Goal: Task Accomplishment & Management: Manage account settings

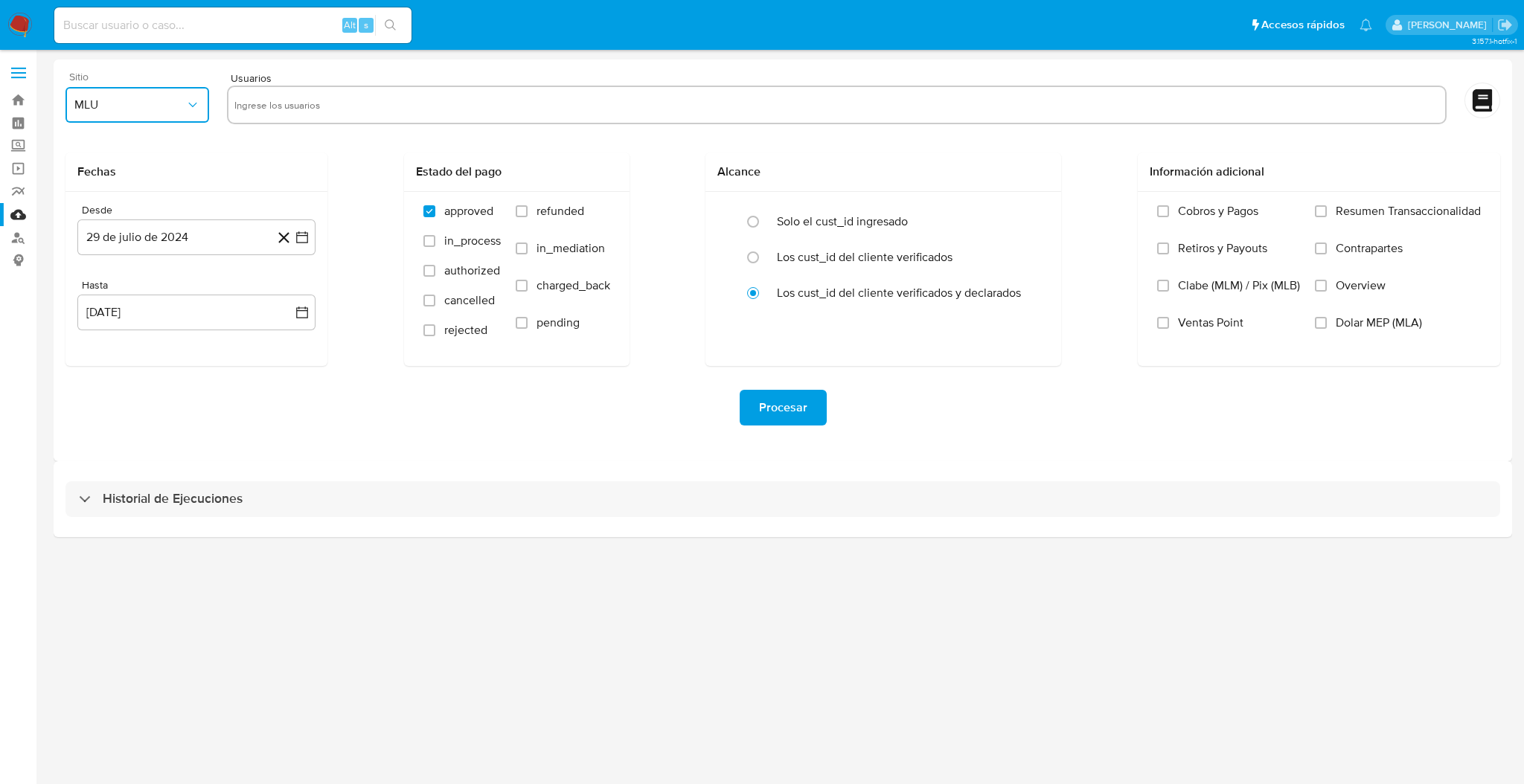
click at [155, 97] on span "MLU" at bounding box center [130, 105] width 111 height 15
click at [124, 353] on div "MLC" at bounding box center [133, 359] width 117 height 36
click at [282, 99] on input "text" at bounding box center [836, 105] width 1204 height 24
click at [303, 239] on icon "button" at bounding box center [302, 237] width 15 height 15
click at [288, 287] on icon "Mes siguiente" at bounding box center [288, 290] width 18 height 18
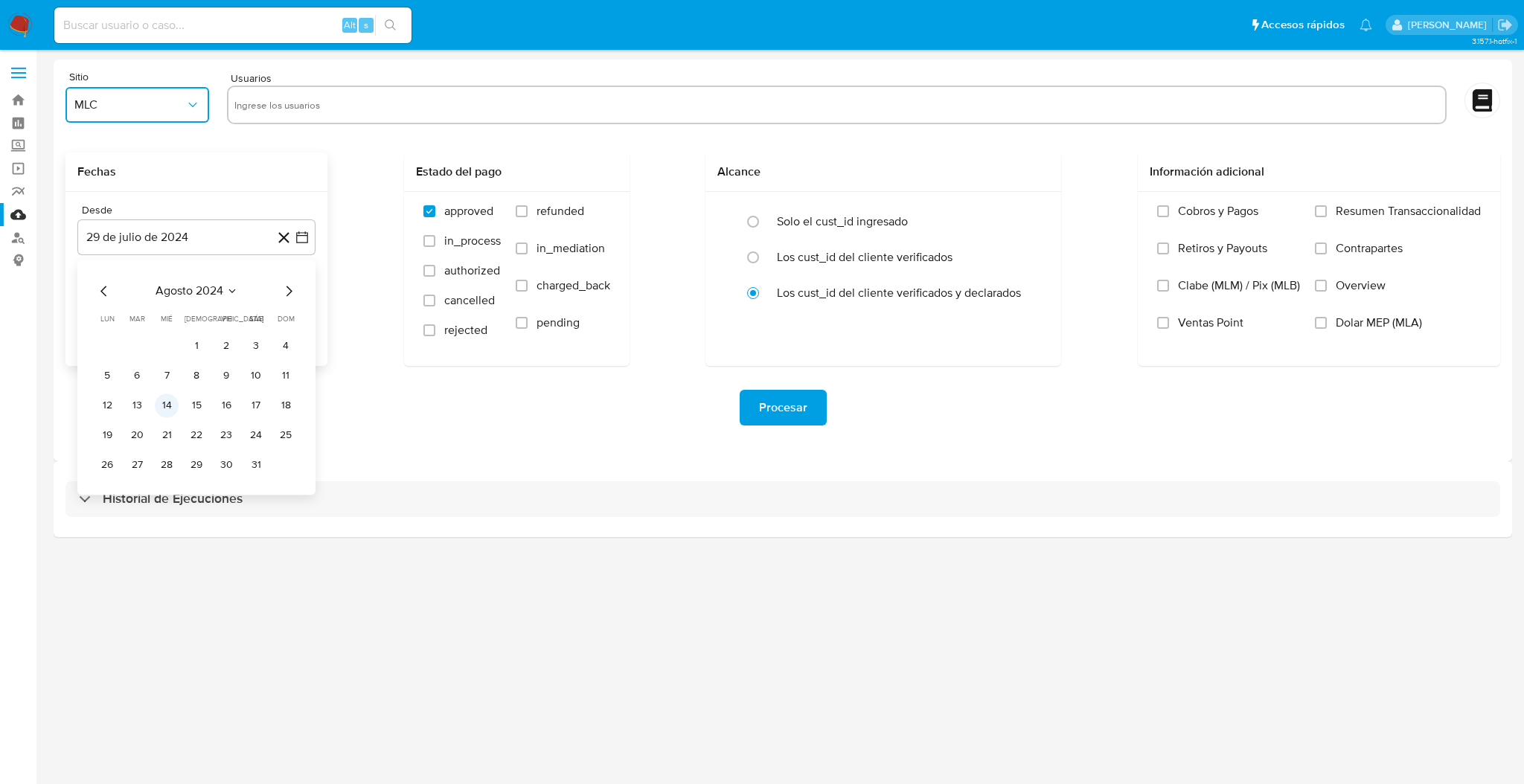
click at [158, 410] on button "14" at bounding box center [167, 406] width 24 height 24
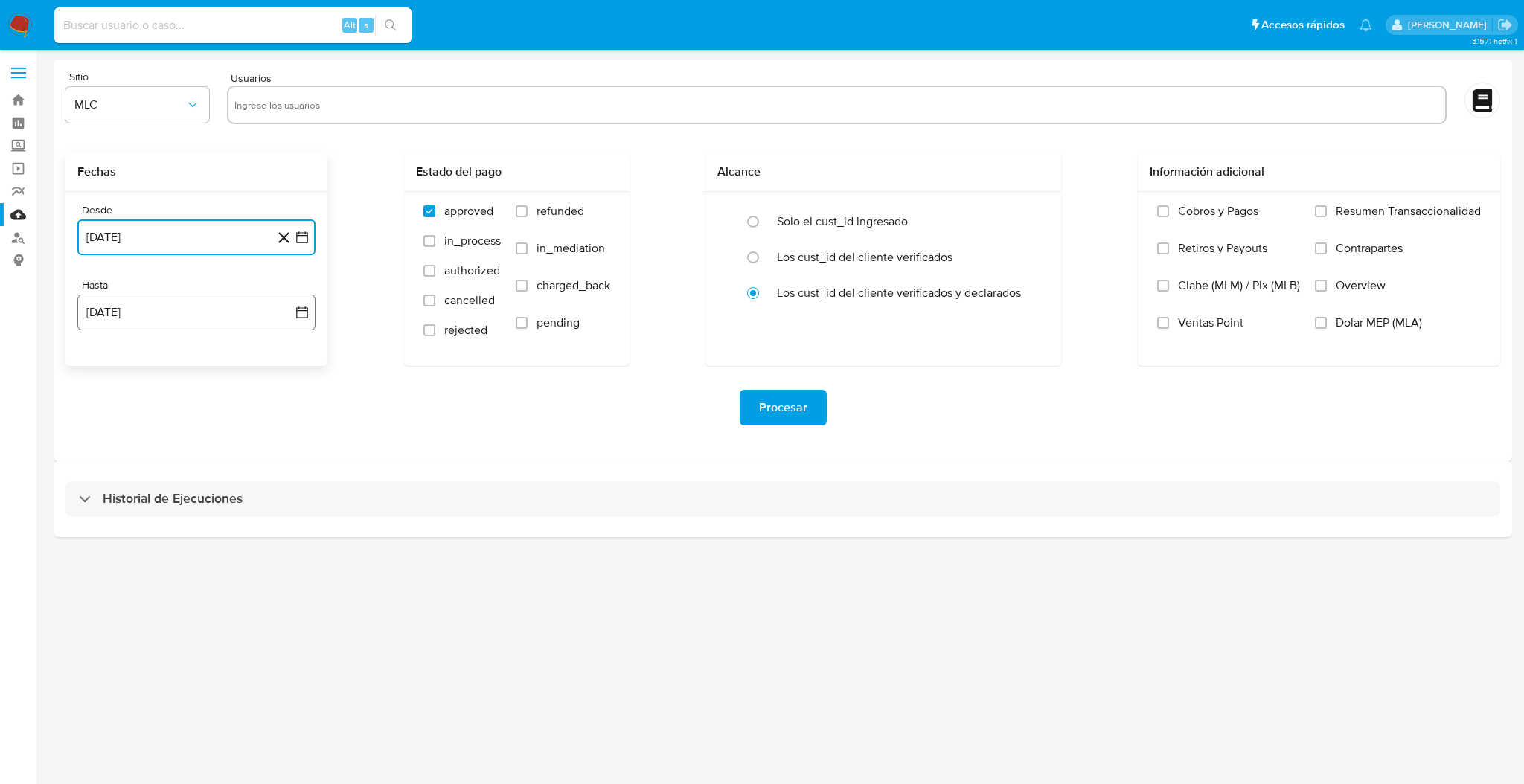
click at [313, 316] on button "29 de agosto de 2025" at bounding box center [196, 312] width 238 height 36
click at [158, 481] on button "13" at bounding box center [167, 481] width 24 height 24
click at [341, 87] on div at bounding box center [836, 105] width 1219 height 39
paste input "1918382235"
click at [341, 96] on input "text" at bounding box center [836, 105] width 1204 height 24
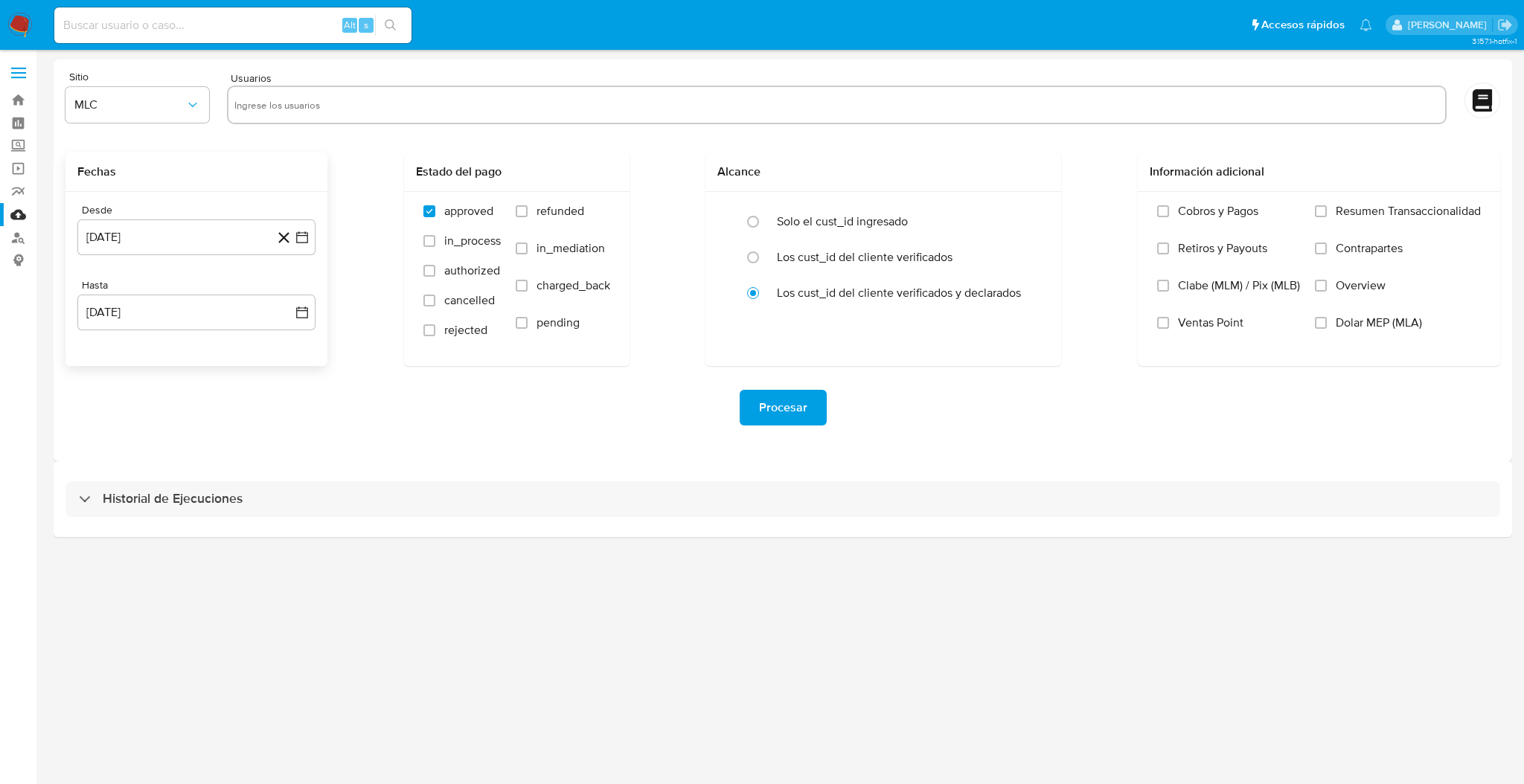
type input "1918382235"
paste input "479173370"
type input "479173370"
paste input "690769807"
type input "690769807"
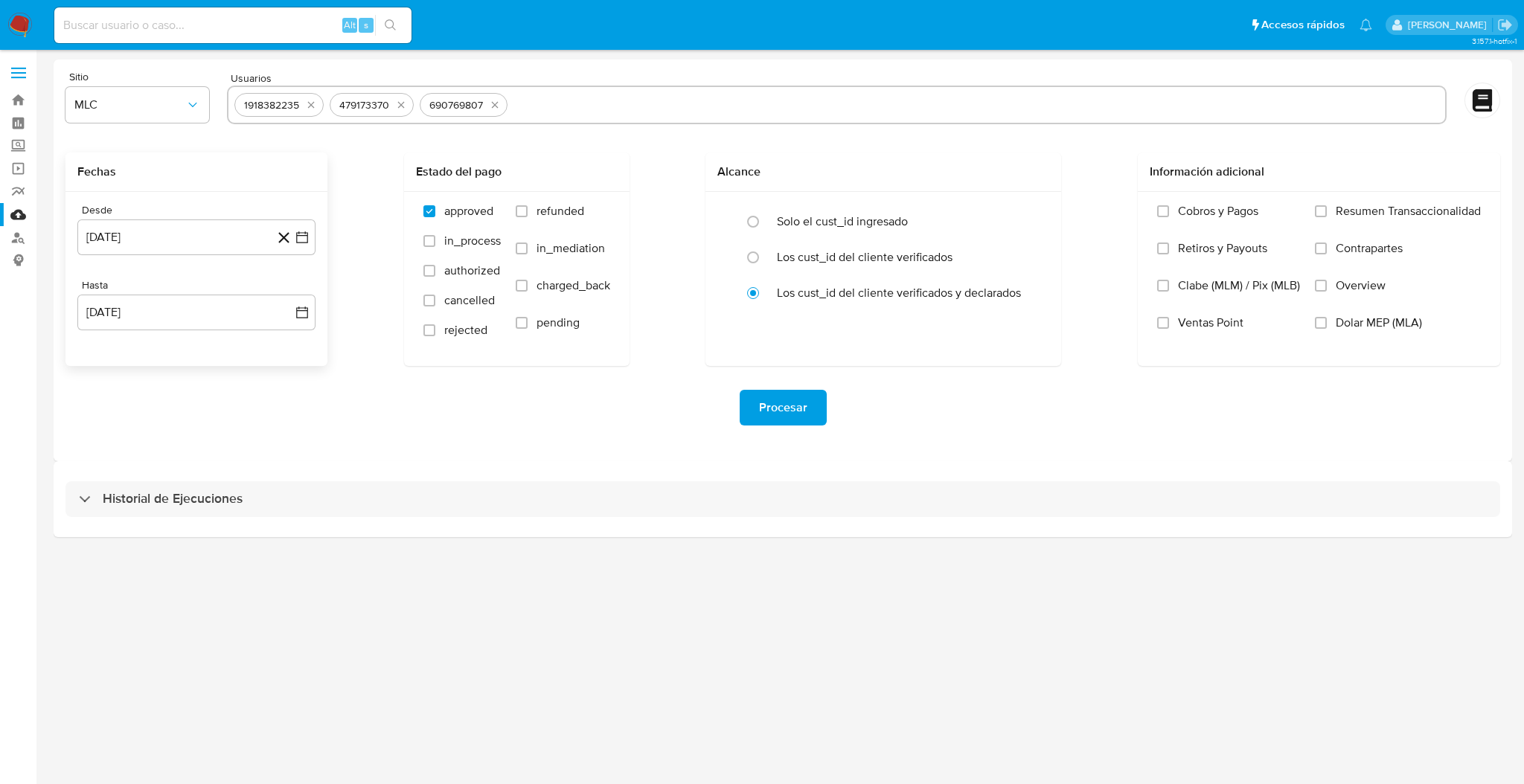
paste input "626108387"
type input "626108387"
paste input "1359476361"
type input "1359476361"
paste input "2377844037"
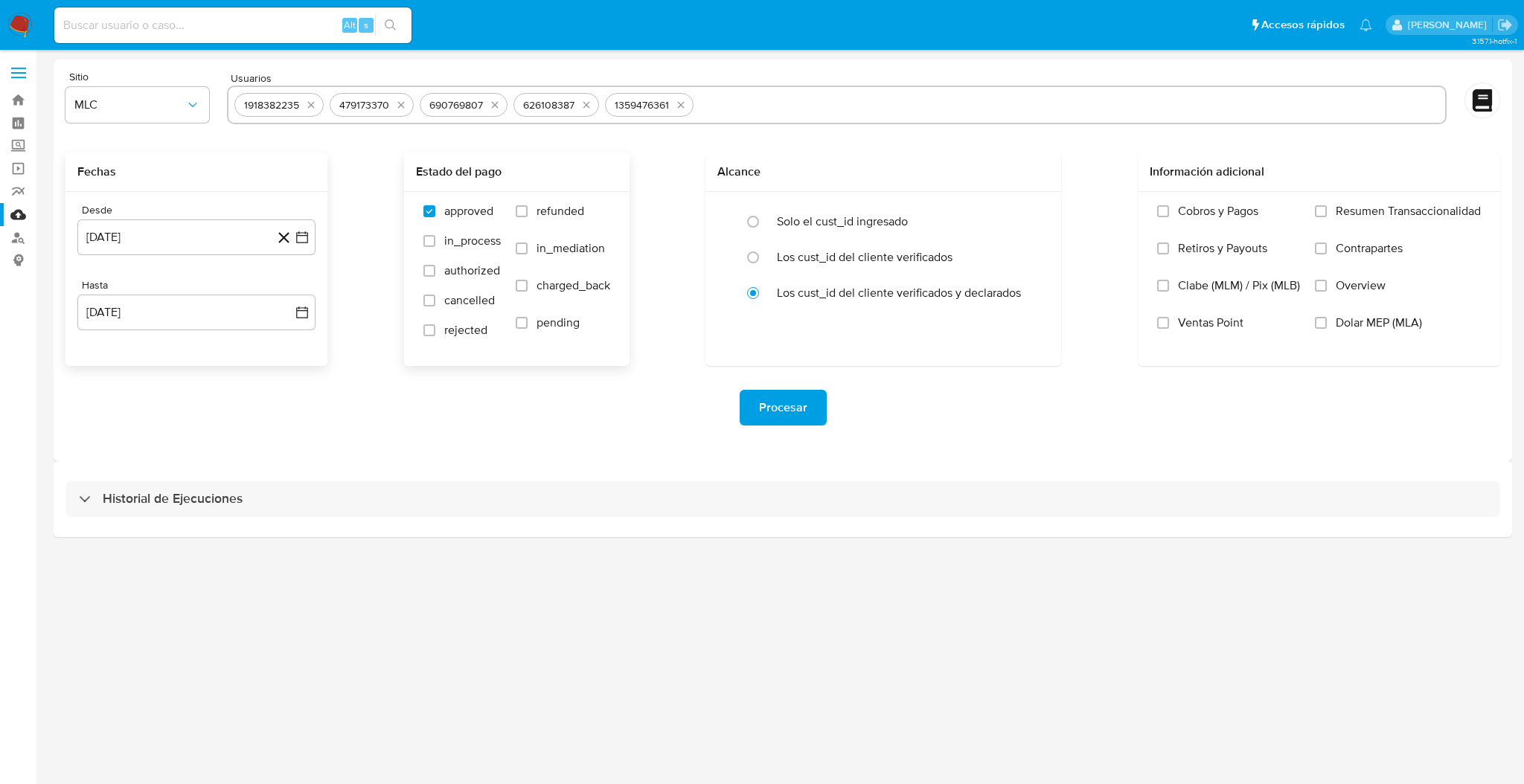
type input "2377844037"
click at [786, 405] on span "Procesar" at bounding box center [783, 407] width 48 height 32
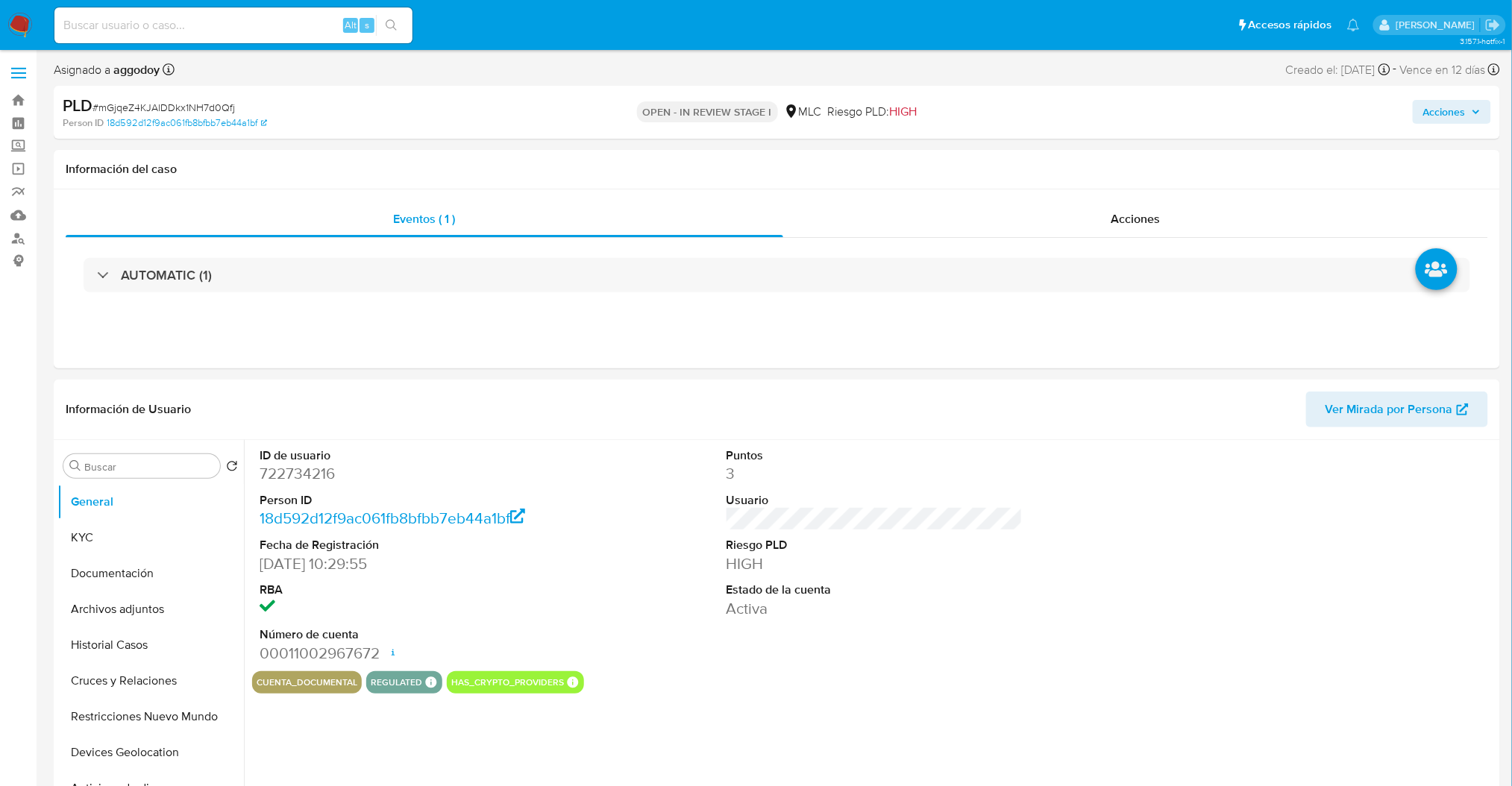
select select "10"
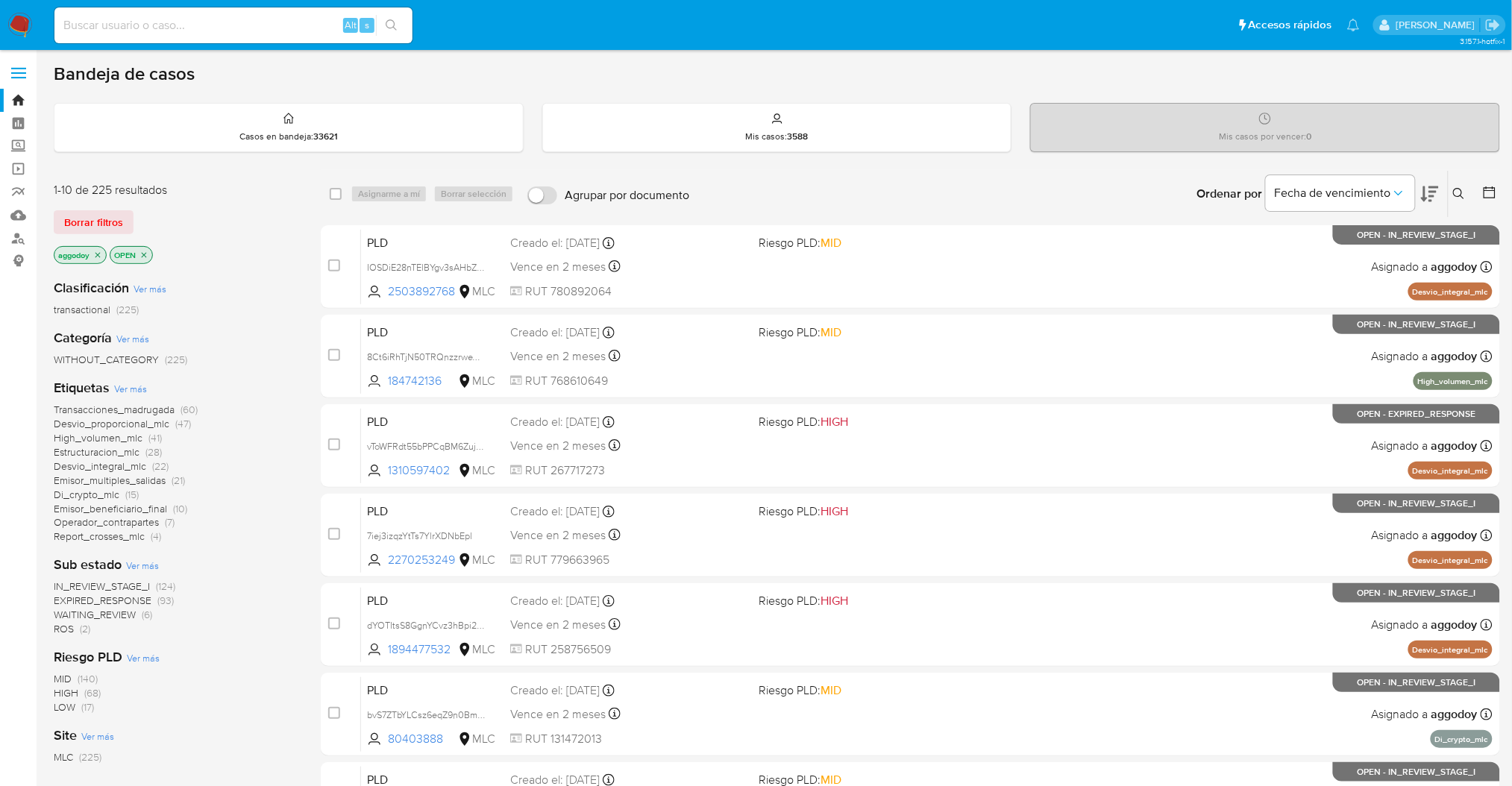
click at [138, 453] on span "Estructuracion_mlc" at bounding box center [97, 452] width 85 height 15
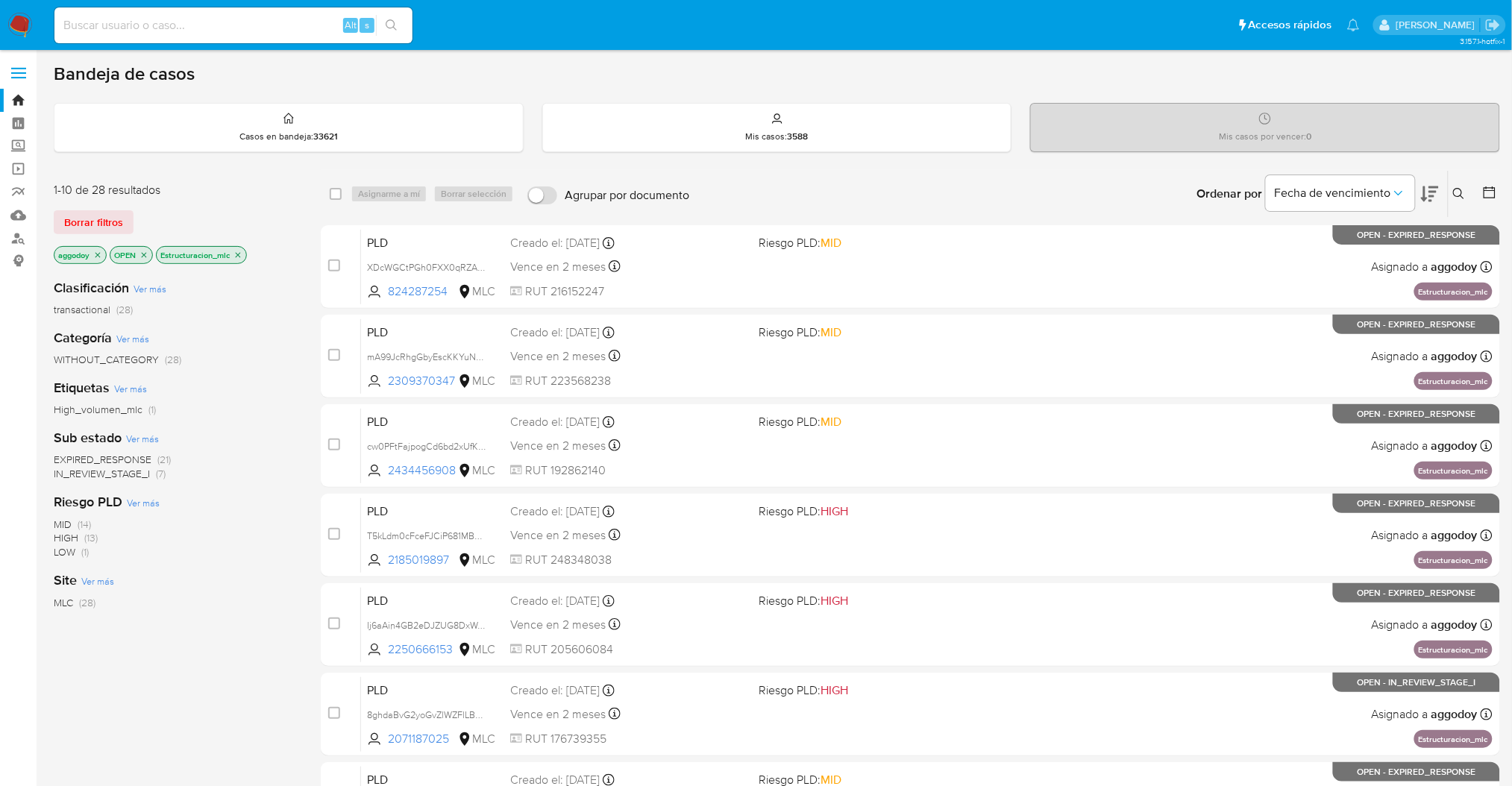
click at [1434, 194] on icon at bounding box center [1429, 193] width 18 height 18
click at [240, 254] on icon "close-filter" at bounding box center [239, 255] width 6 height 6
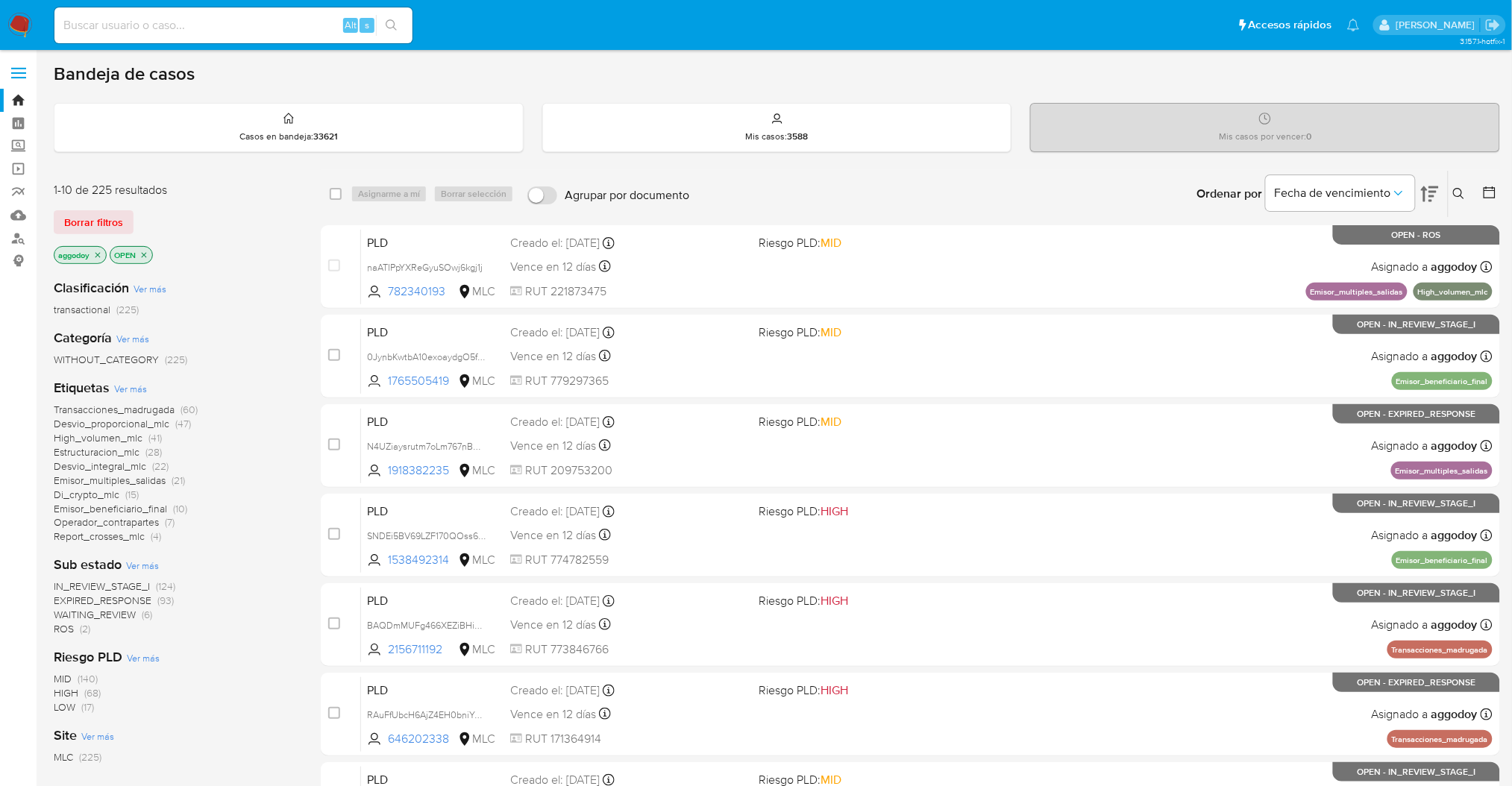
click at [1492, 190] on icon at bounding box center [1490, 192] width 15 height 15
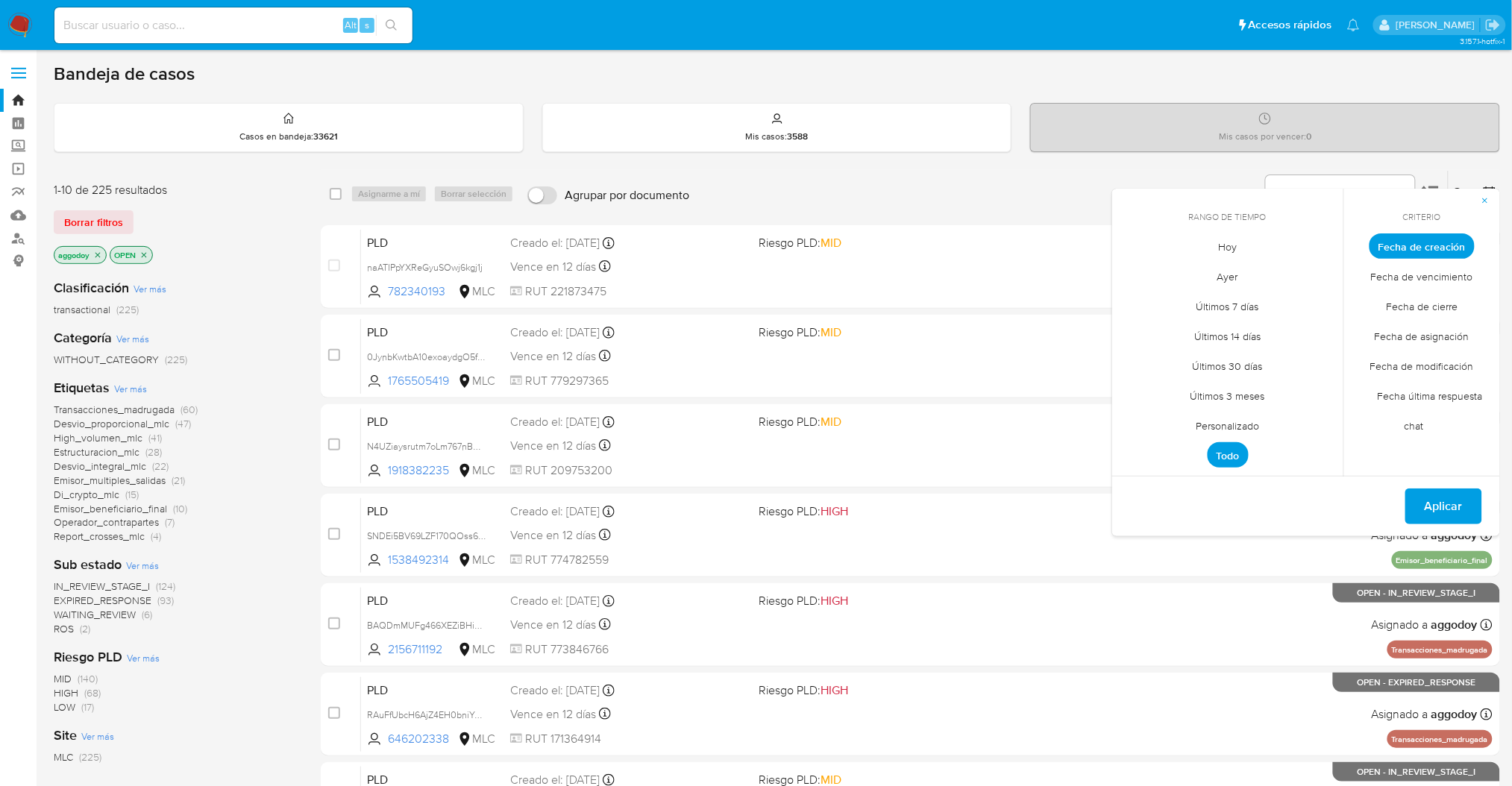
click at [1227, 428] on span "Personalizado" at bounding box center [1228, 426] width 95 height 31
click at [1138, 269] on icon "Mes anterior" at bounding box center [1135, 273] width 18 height 18
click at [1124, 272] on div "julio 2025 julio 2025 lun lunes mar martes mié miércoles jue jueves vie viernes…" at bounding box center [1228, 360] width 239 height 236
click at [1132, 272] on icon "Mes anterior" at bounding box center [1135, 273] width 18 height 18
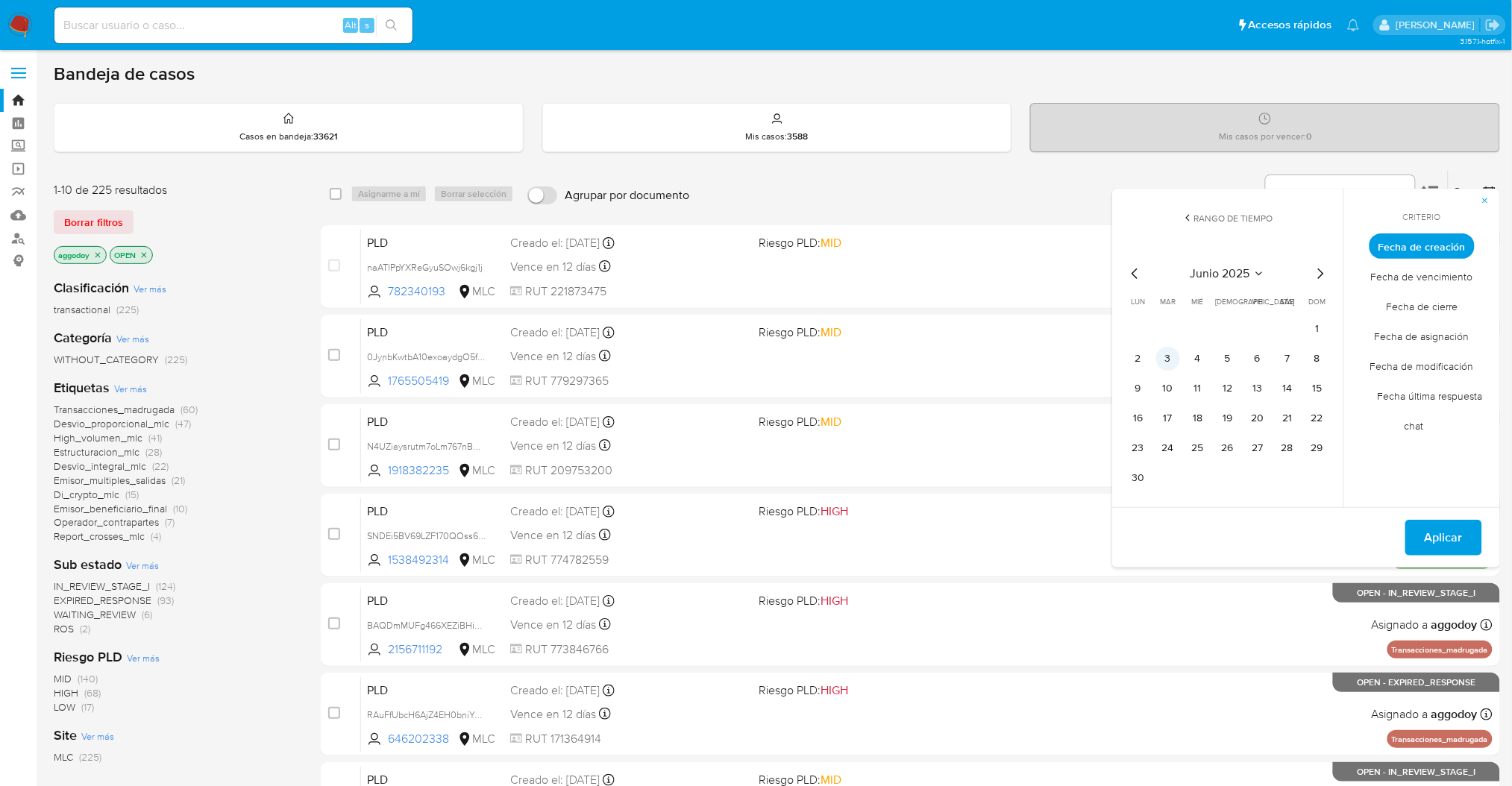
click at [1165, 360] on button "3" at bounding box center [1168, 359] width 24 height 24
click at [1260, 394] on button "13" at bounding box center [1257, 388] width 24 height 24
click at [1445, 531] on span "Aplicar" at bounding box center [1443, 537] width 38 height 33
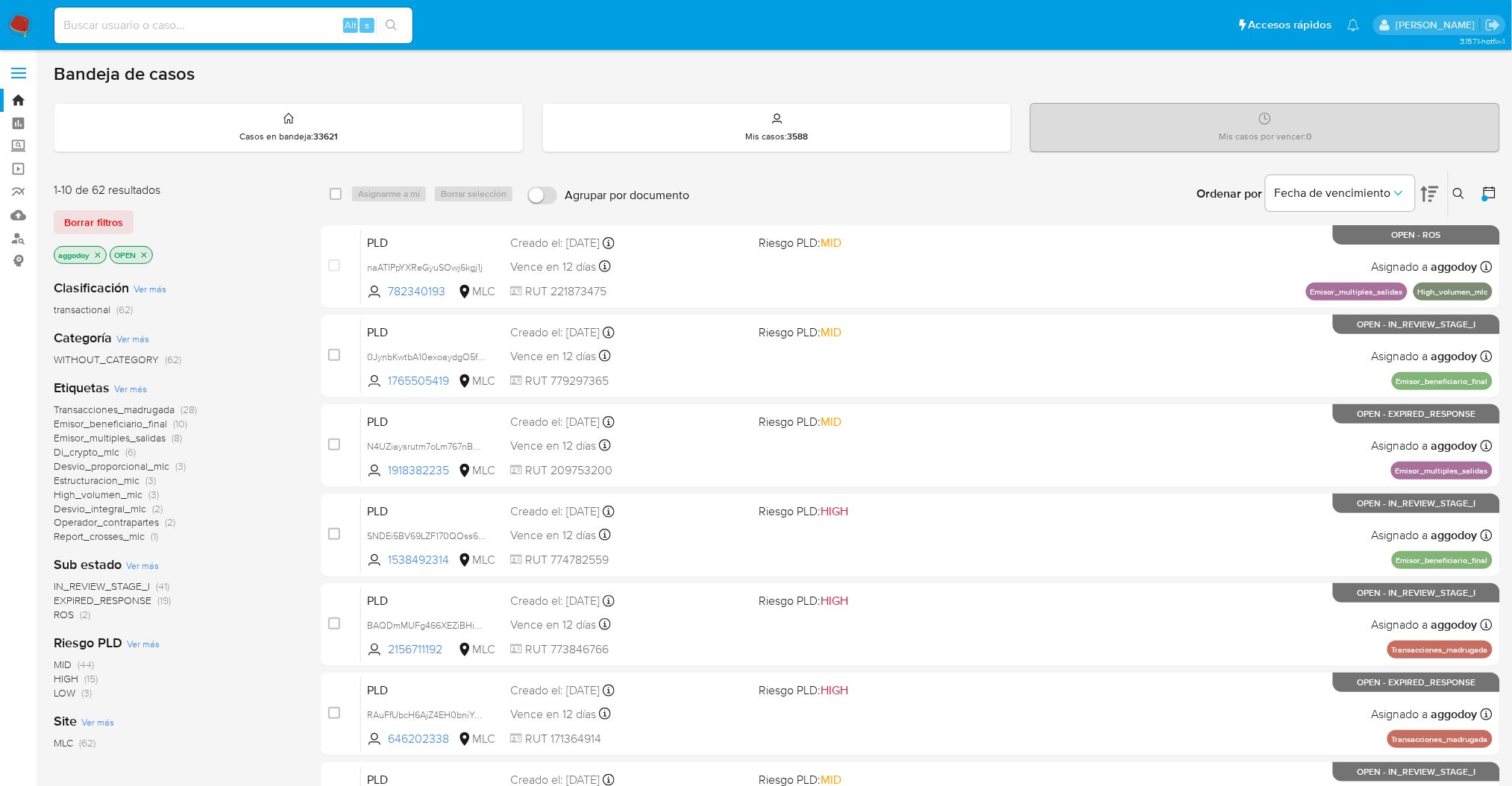
click at [1453, 197] on icon at bounding box center [1458, 193] width 12 height 12
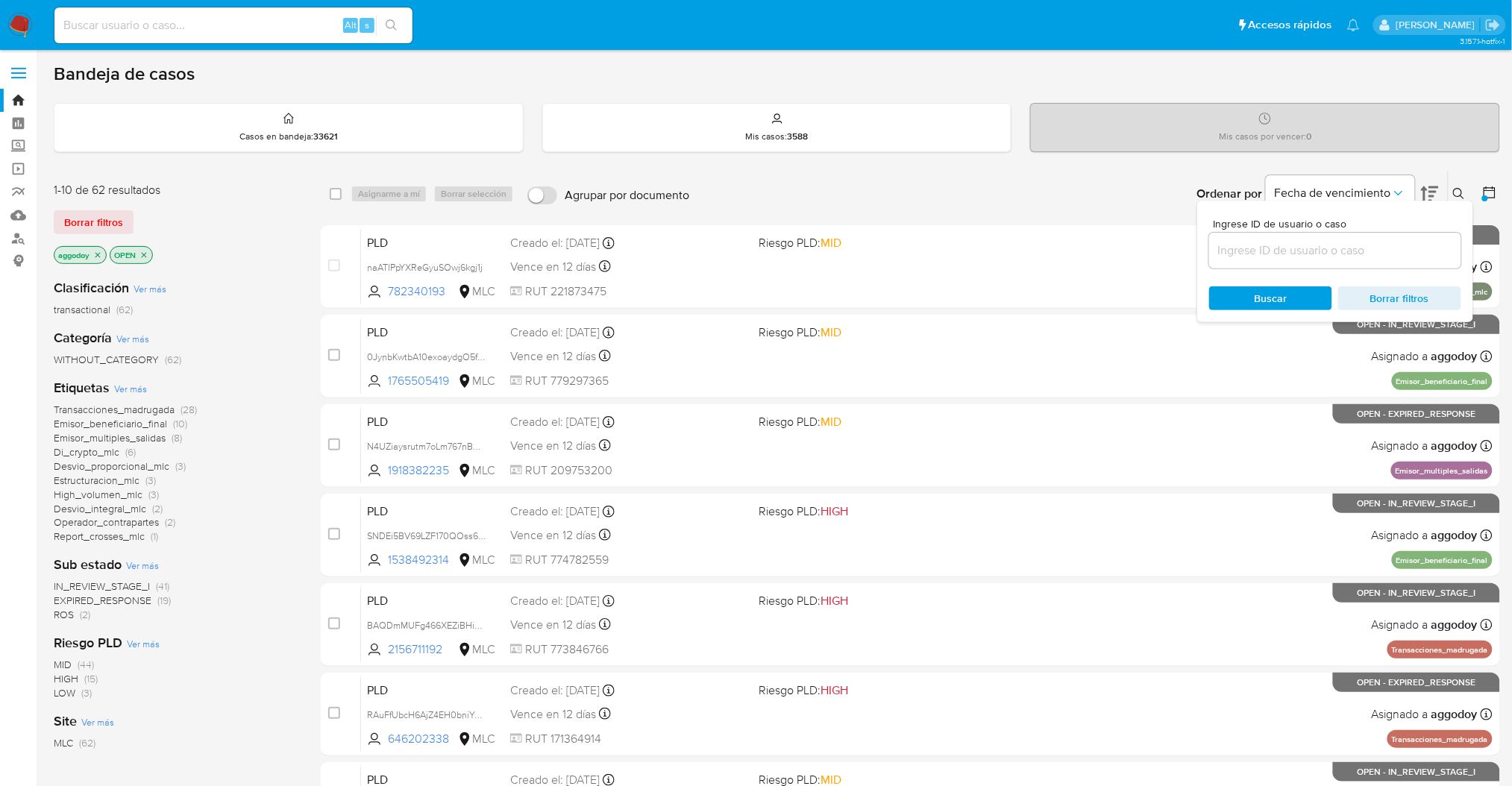
click at [205, 204] on div "1-10 de 62 resultados Borrar filtros aggodoy OPEN" at bounding box center [173, 224] width 239 height 85
click at [268, 289] on div "Clasificación Ver más transactional (62)" at bounding box center [176, 297] width 243 height 38
click at [158, 439] on span "Emisor_multiples_salidas" at bounding box center [110, 438] width 112 height 15
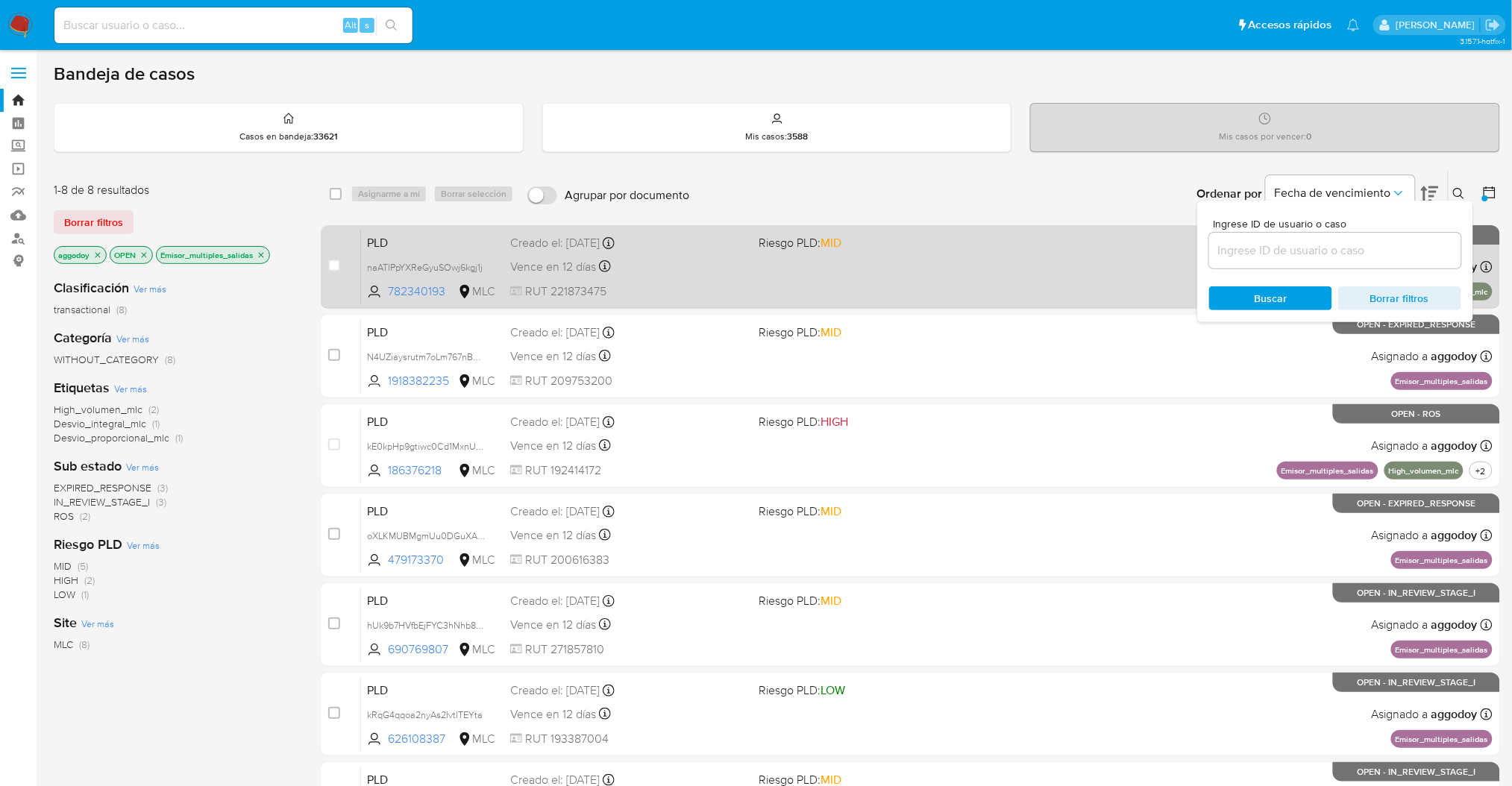
click at [829, 280] on div "PLD naATIPpYXReGyuSOwj6kgj1j 782340193 MLC Riesgo PLD: MID Creado el: 12/06/202…" at bounding box center [926, 266] width 1131 height 75
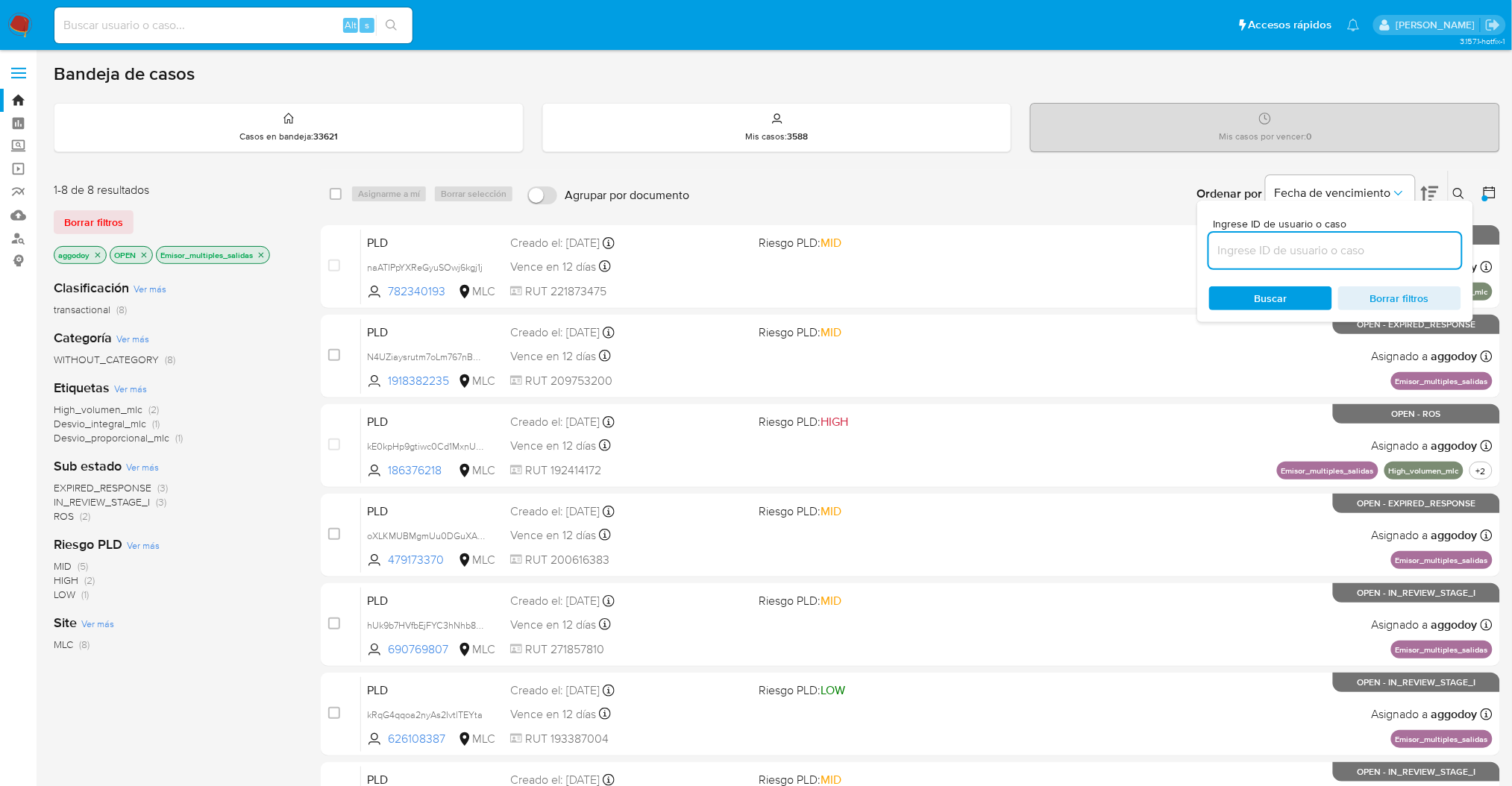
click at [1421, 246] on input at bounding box center [1335, 250] width 252 height 20
click at [1387, 73] on div "Bandeja de casos" at bounding box center [777, 73] width 1446 height 22
click at [1492, 190] on icon at bounding box center [1490, 192] width 15 height 15
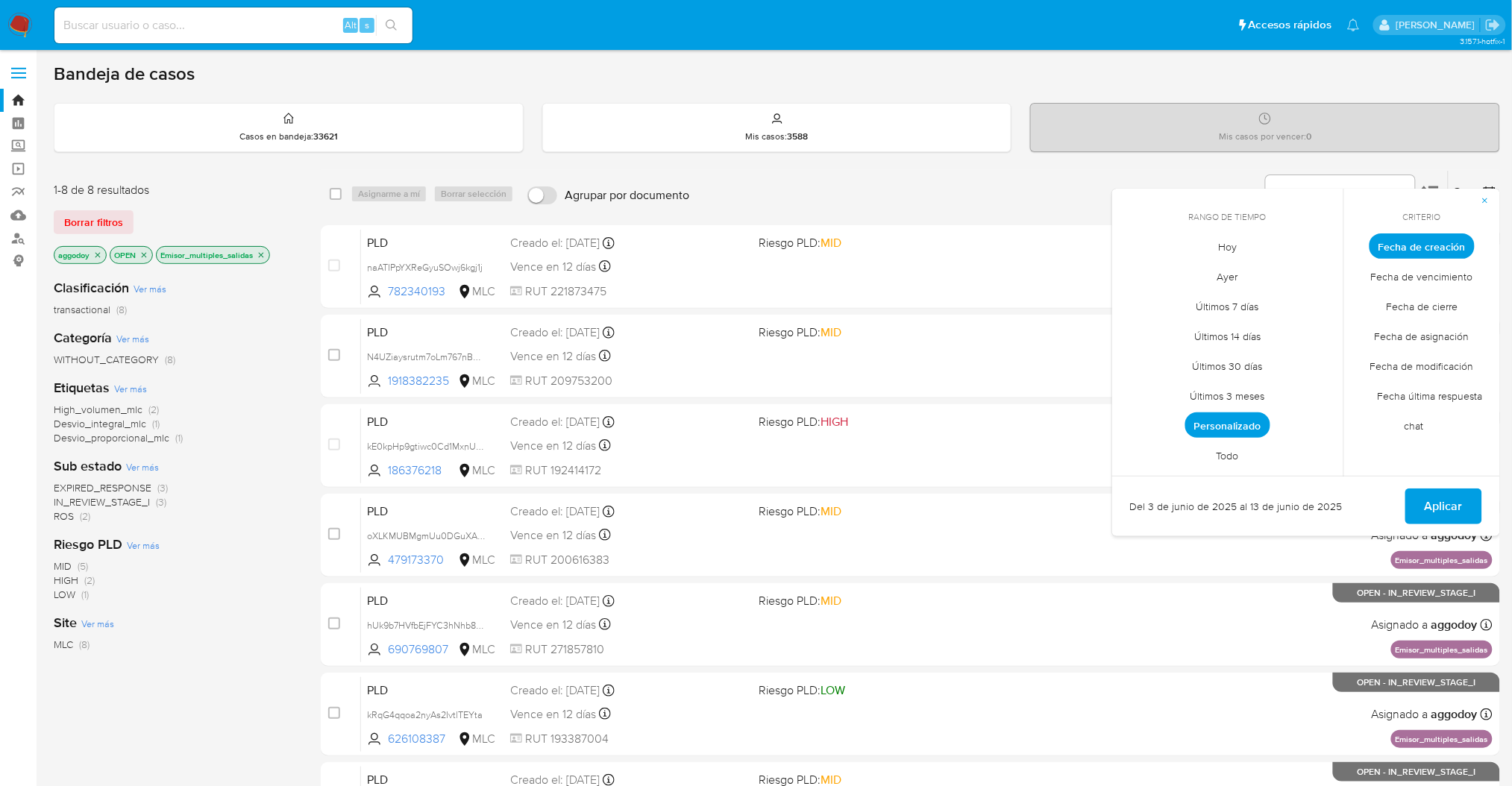
click at [1492, 190] on button "button" at bounding box center [1485, 201] width 30 height 24
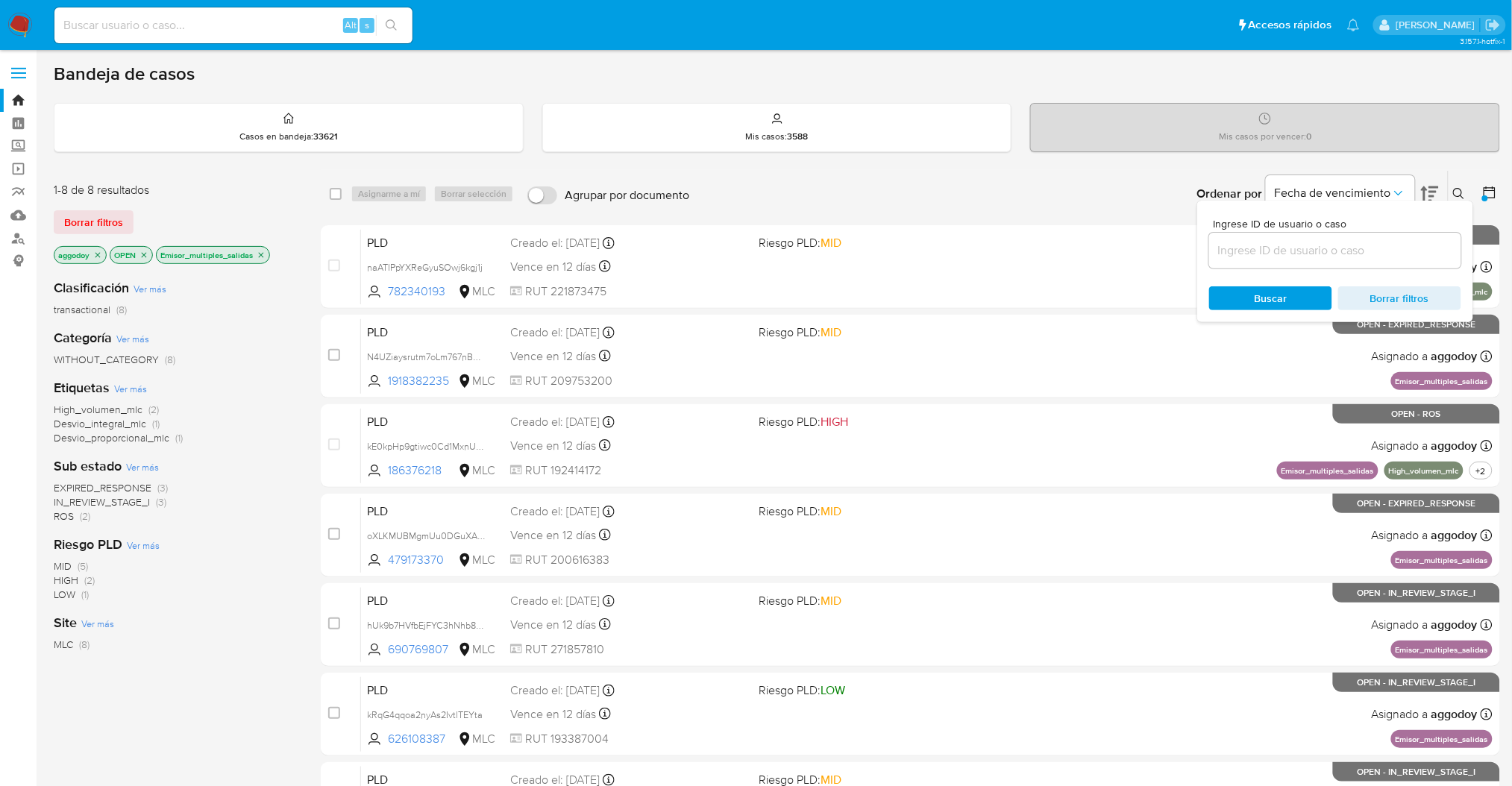
click at [1463, 189] on icon at bounding box center [1458, 193] width 12 height 12
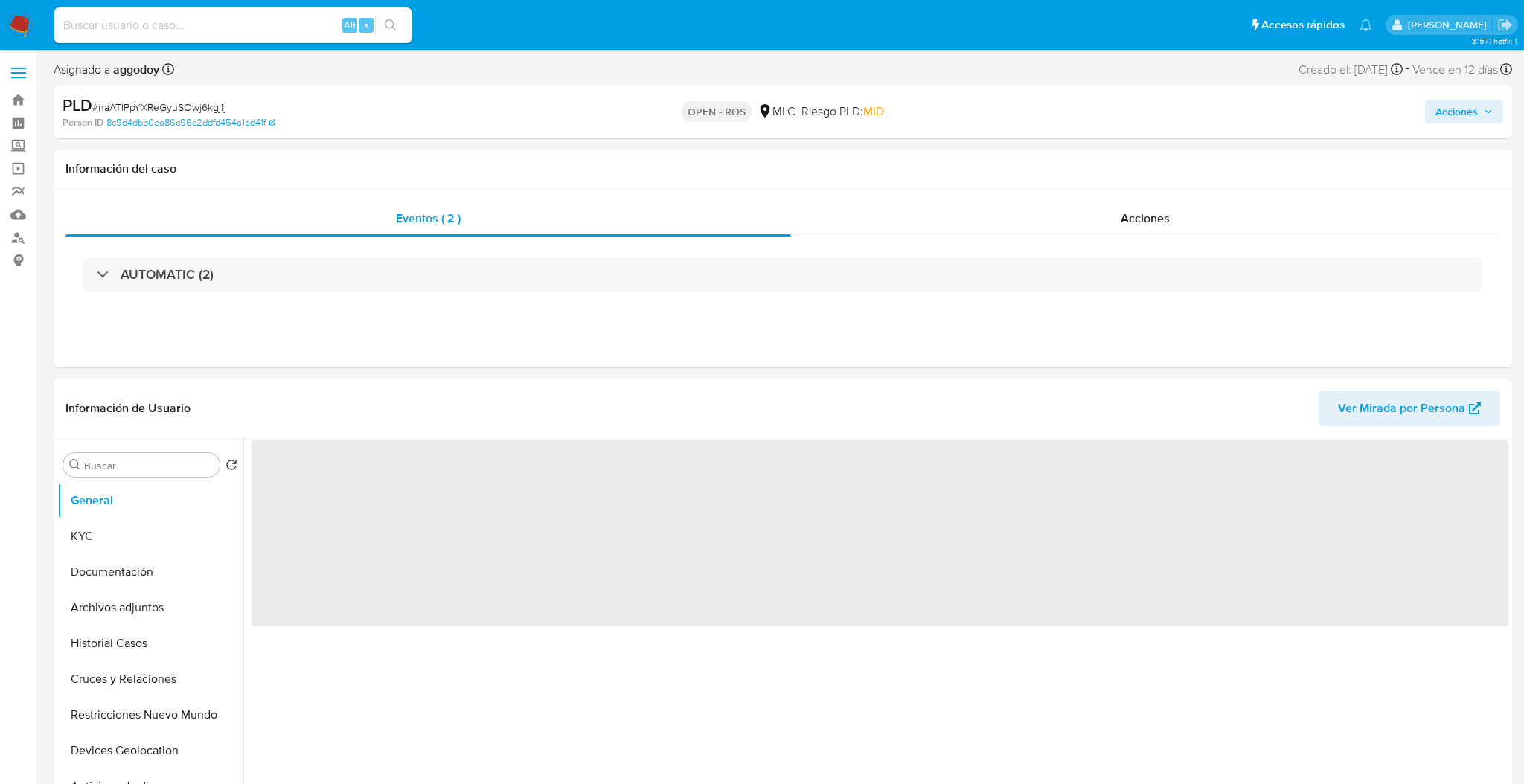
select select "10"
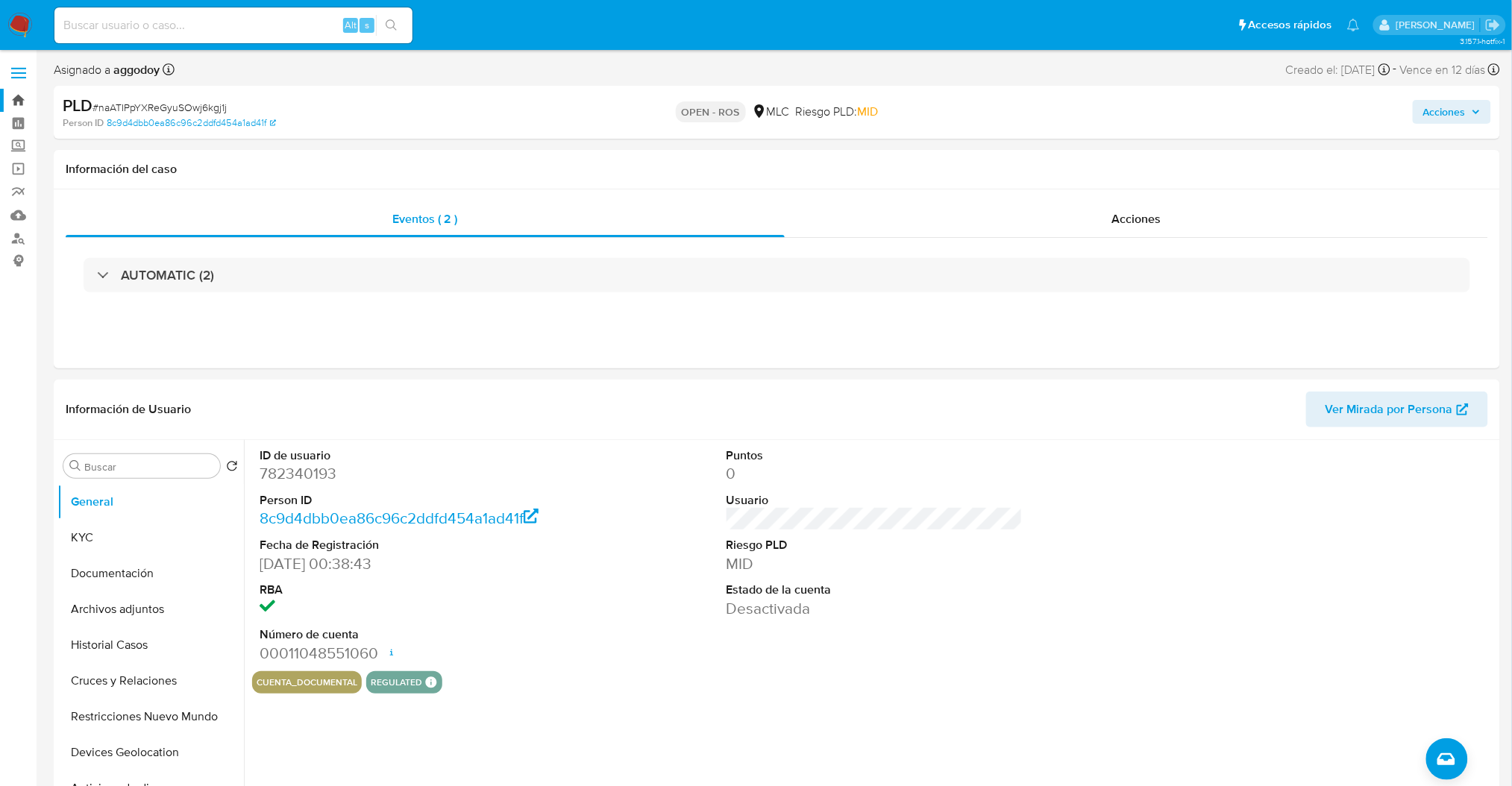
click at [20, 97] on link "Bandeja" at bounding box center [88, 100] width 177 height 23
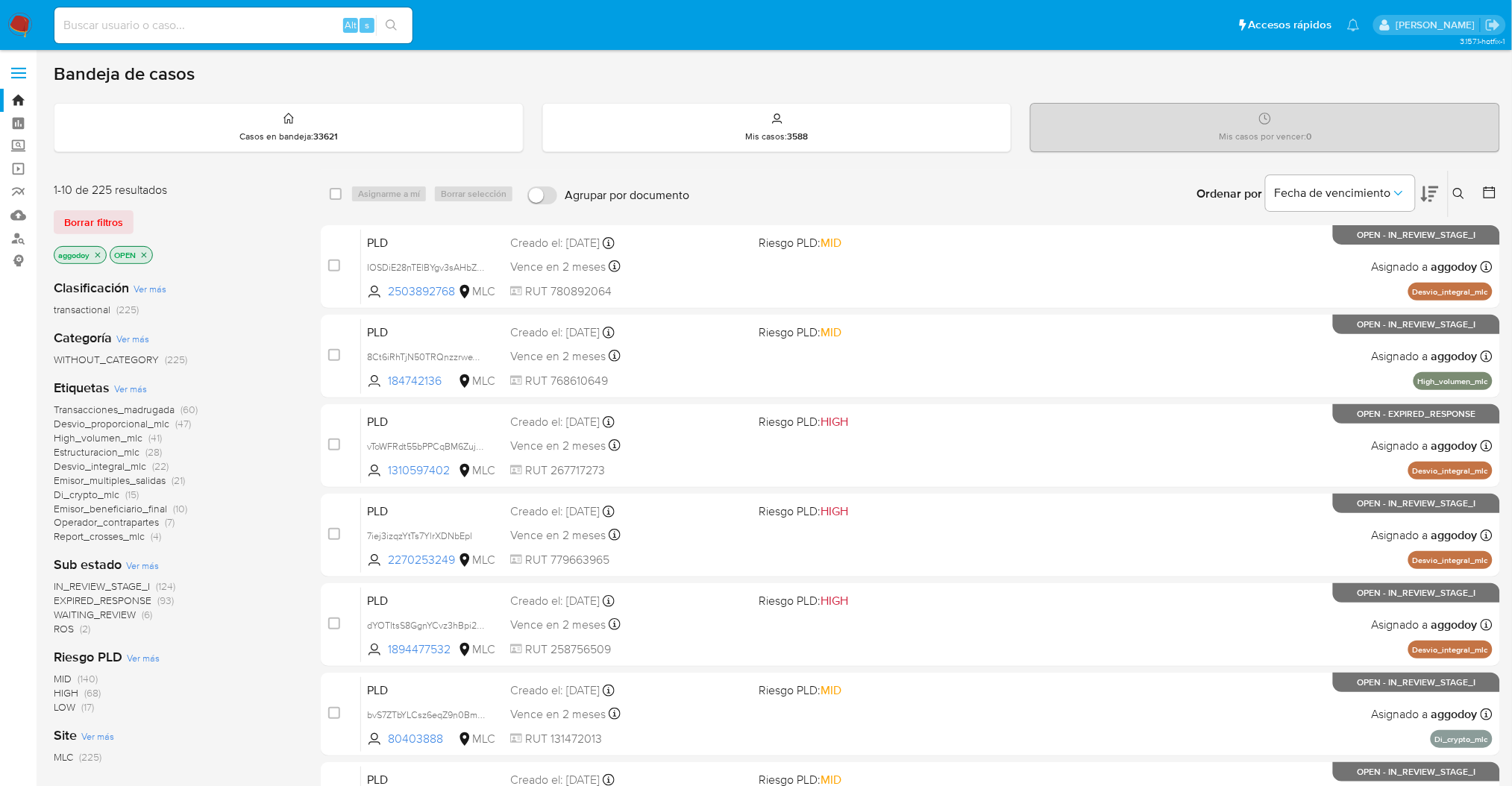
click at [1486, 194] on icon at bounding box center [1490, 192] width 15 height 15
click at [1490, 190] on icon at bounding box center [1489, 192] width 12 height 12
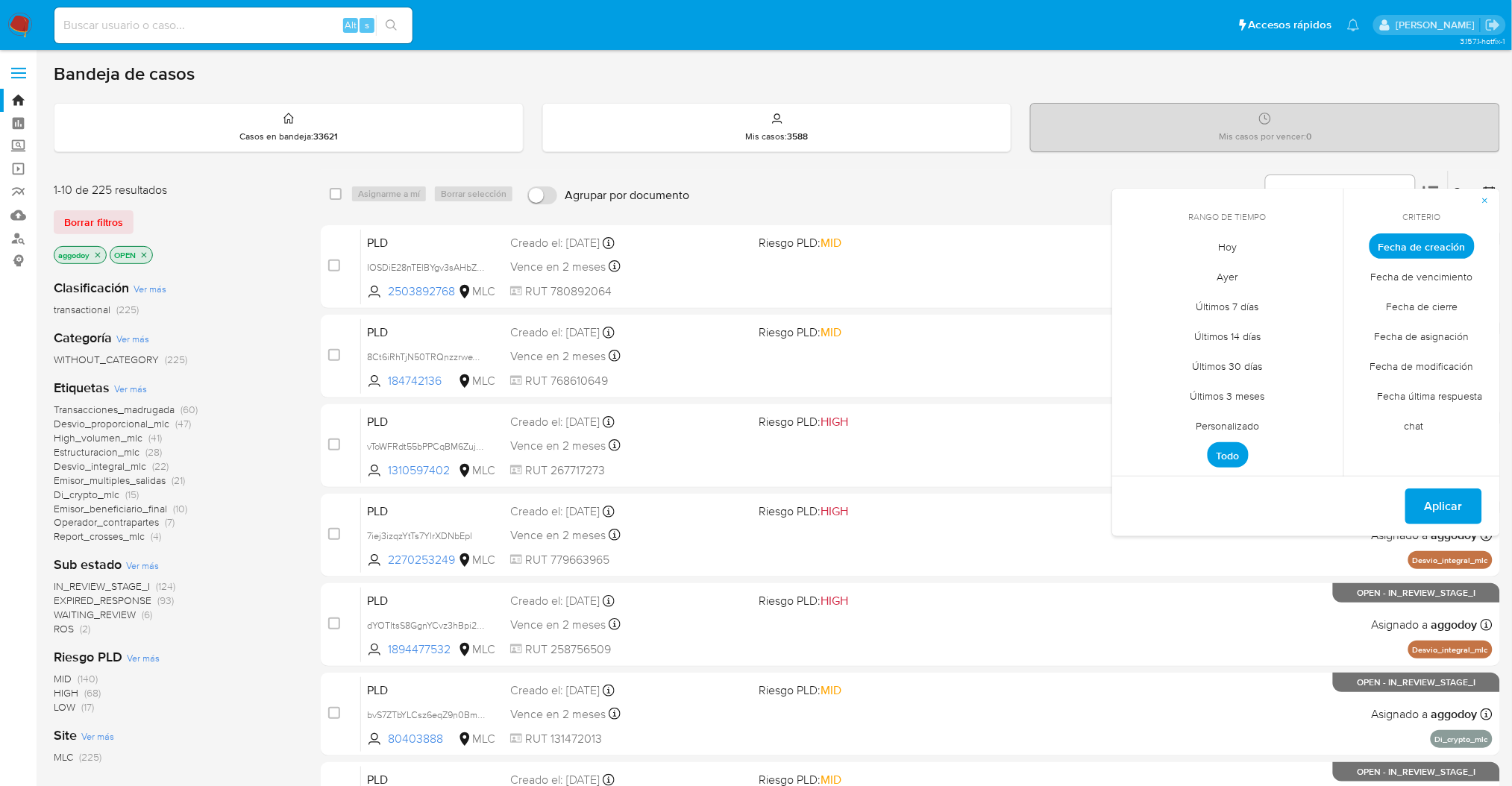
click at [1217, 421] on span "Personalizado" at bounding box center [1228, 426] width 95 height 31
click at [1123, 258] on div "agosto 2025 agosto 2025 lun lunes mar martes mié miércoles jue jueves vie viern…" at bounding box center [1228, 360] width 239 height 236
click at [1136, 272] on icon "Mes anterior" at bounding box center [1135, 273] width 18 height 18
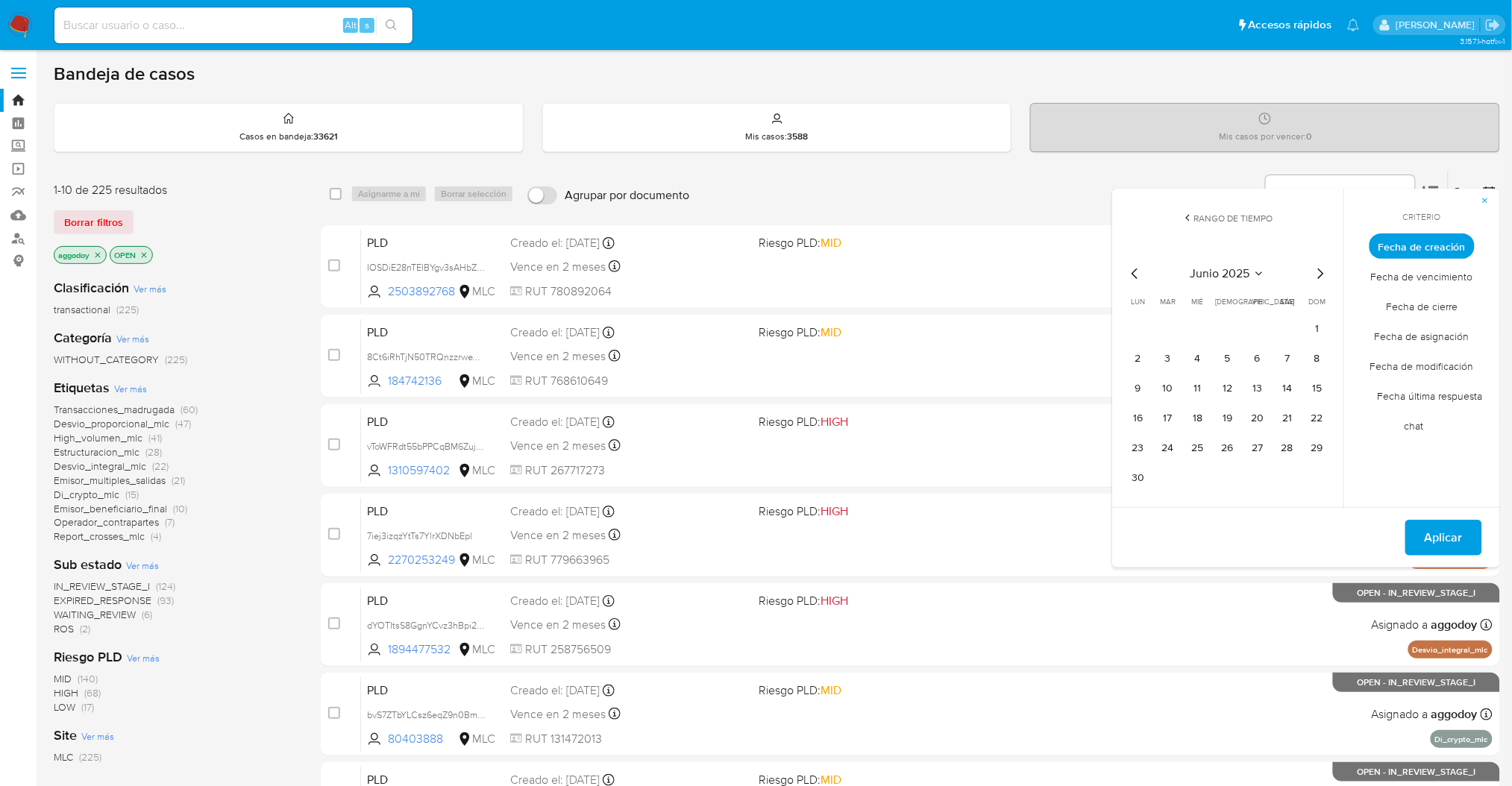
click at [1135, 272] on icon "Mes anterior" at bounding box center [1135, 273] width 18 height 18
click at [1323, 276] on icon "Mes siguiente" at bounding box center [1320, 273] width 18 height 18
click at [1320, 329] on button "1" at bounding box center [1317, 329] width 24 height 24
click at [1268, 389] on button "13" at bounding box center [1257, 388] width 24 height 24
click at [1284, 384] on button "14" at bounding box center [1287, 388] width 24 height 24
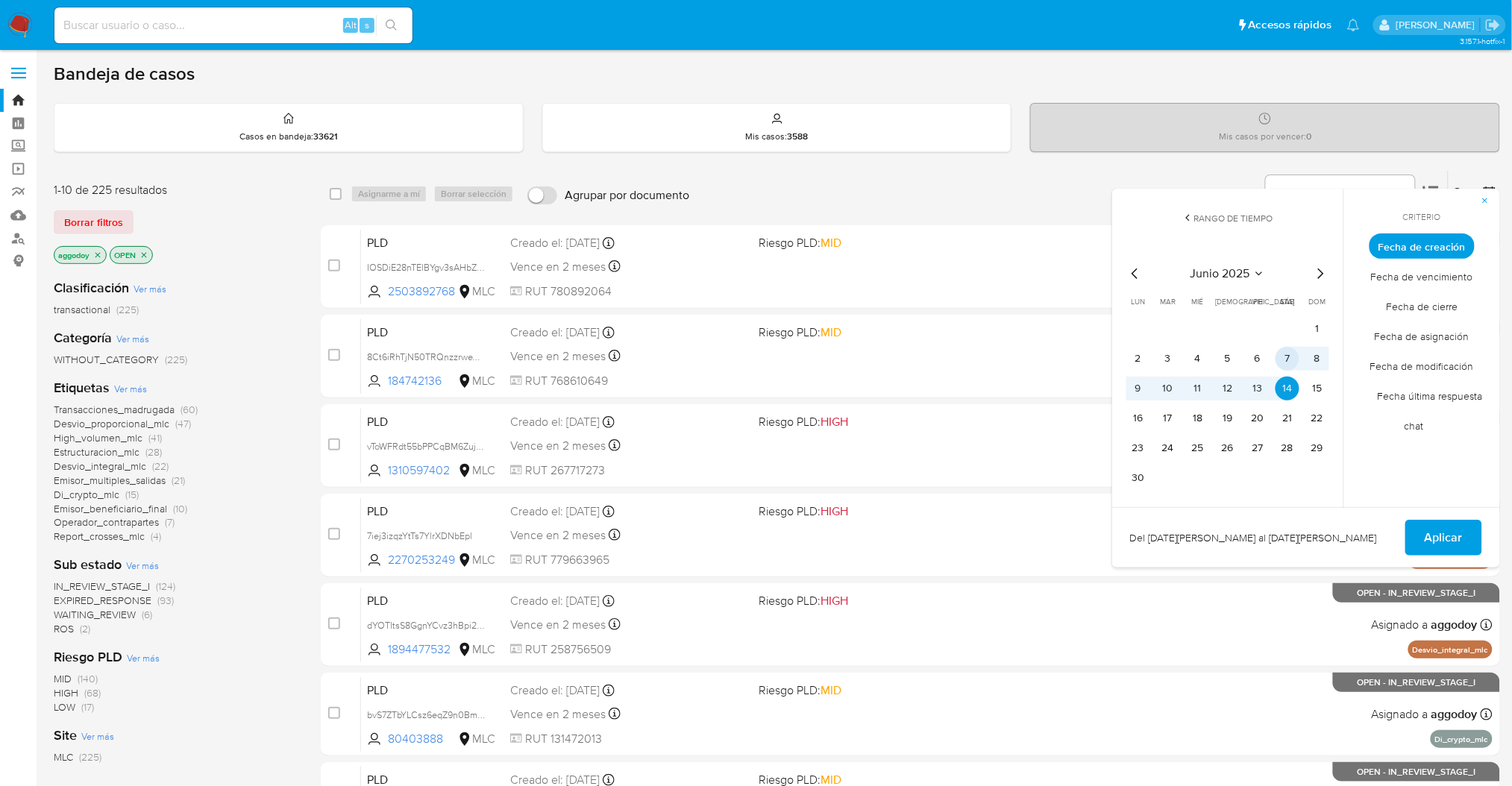
click at [1286, 357] on button "7" at bounding box center [1287, 359] width 24 height 24
click at [1453, 552] on span "Aplicar" at bounding box center [1443, 537] width 38 height 33
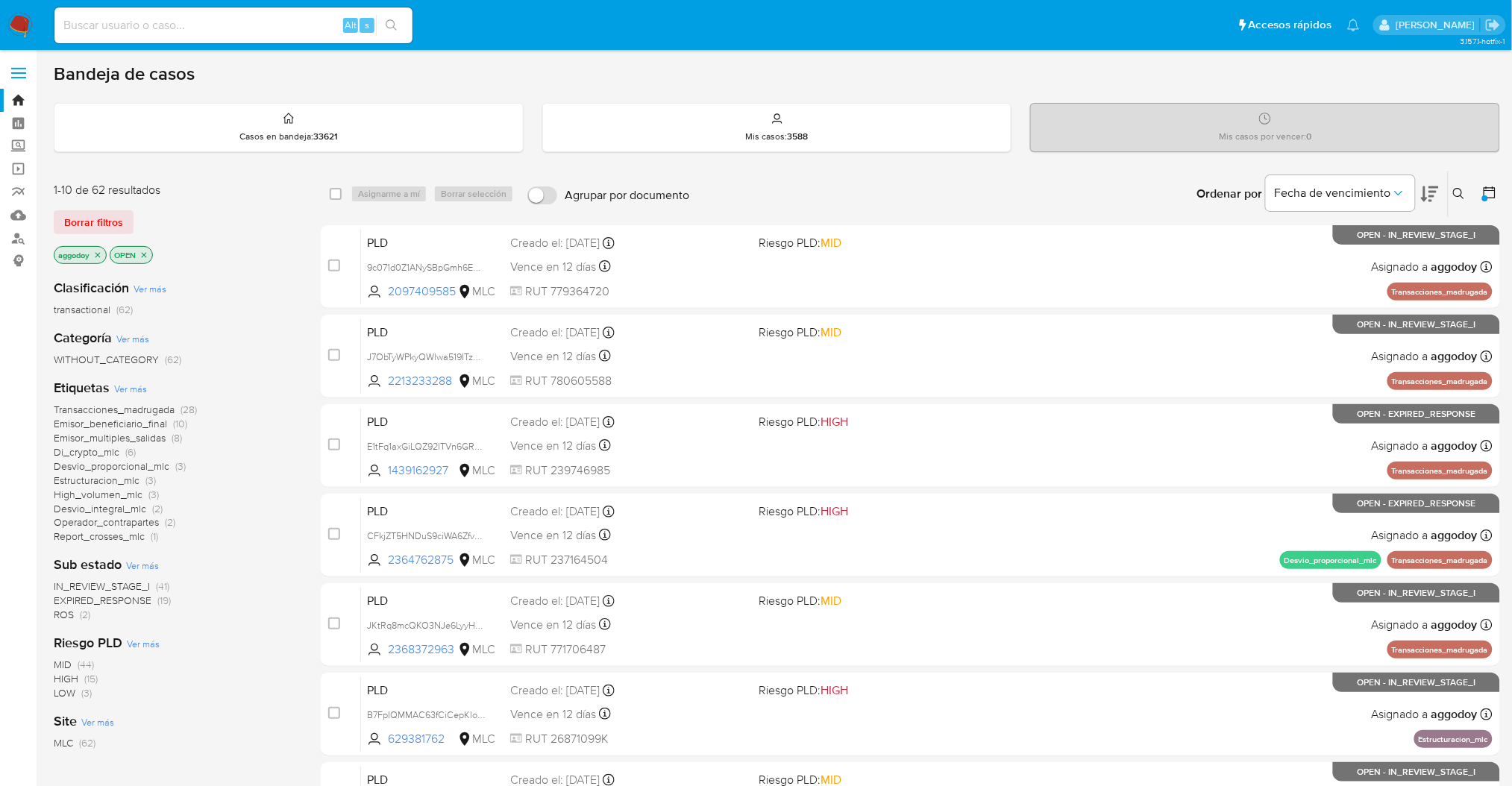
click at [1433, 192] on icon at bounding box center [1429, 193] width 18 height 18
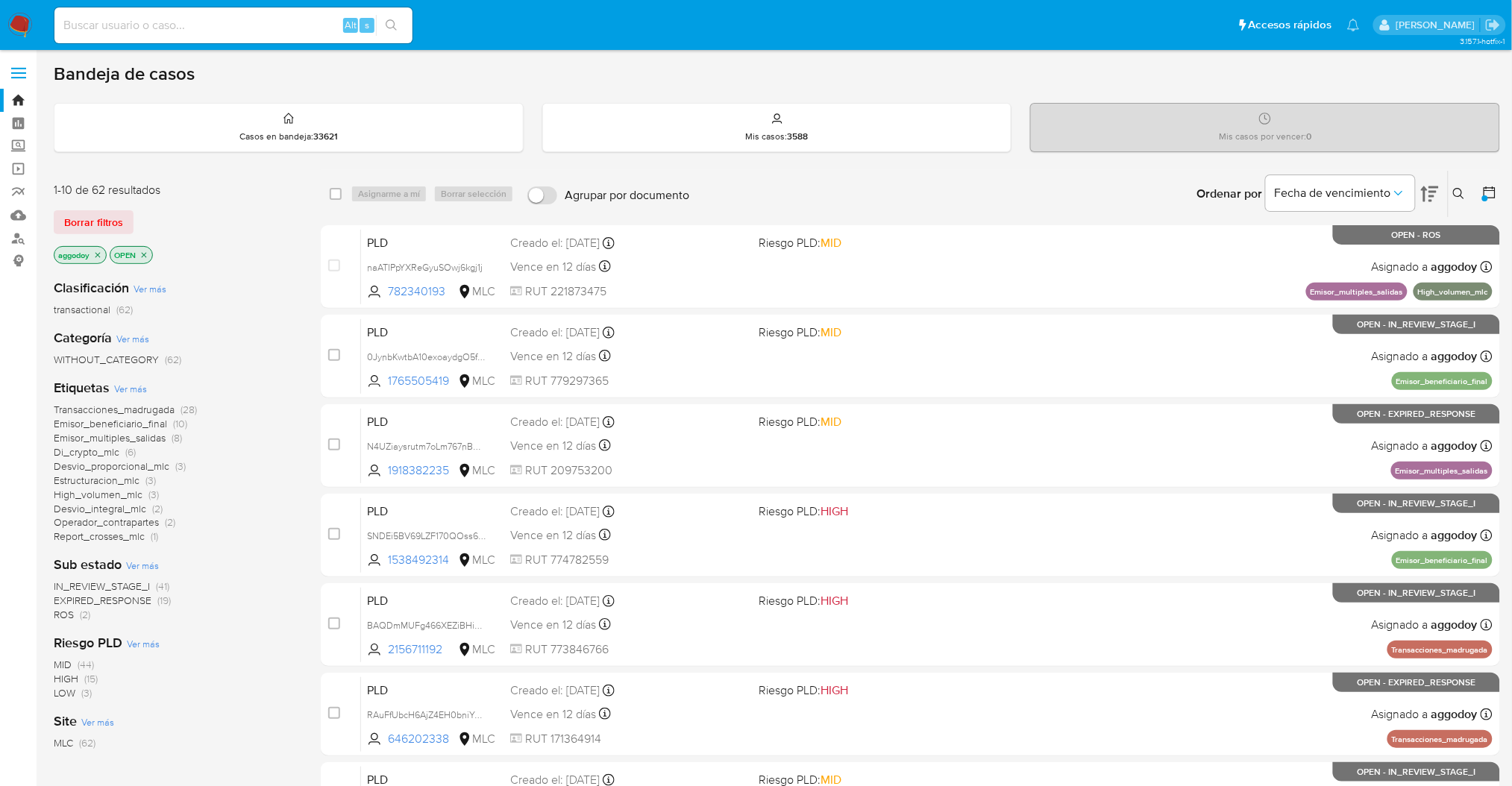
click at [119, 512] on span "Desvio_integral_mlc" at bounding box center [100, 508] width 93 height 15
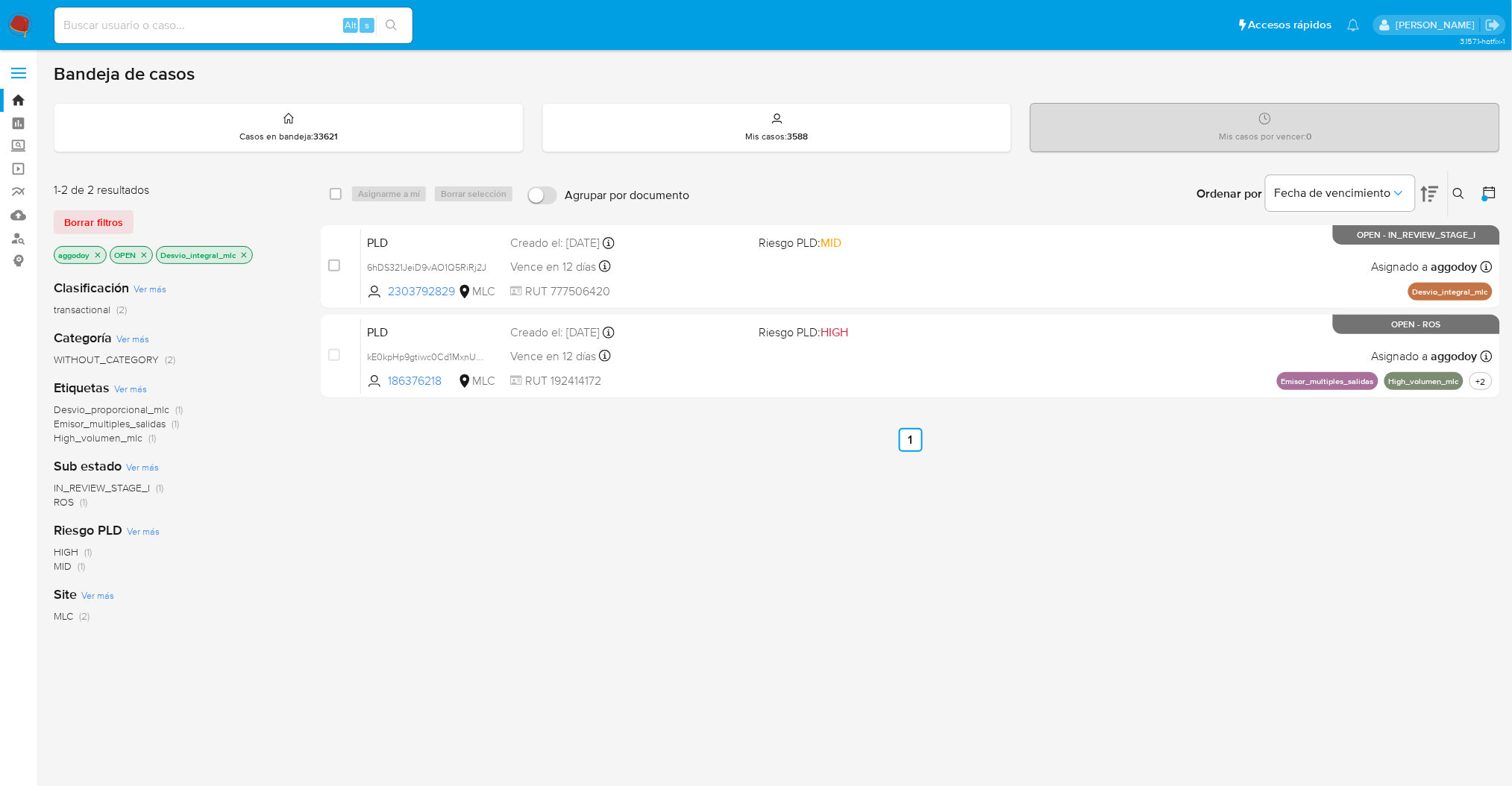
click at [243, 259] on p "Desvio_integral_mlc" at bounding box center [204, 255] width 96 height 17
click at [243, 256] on icon "close-filter" at bounding box center [244, 255] width 9 height 9
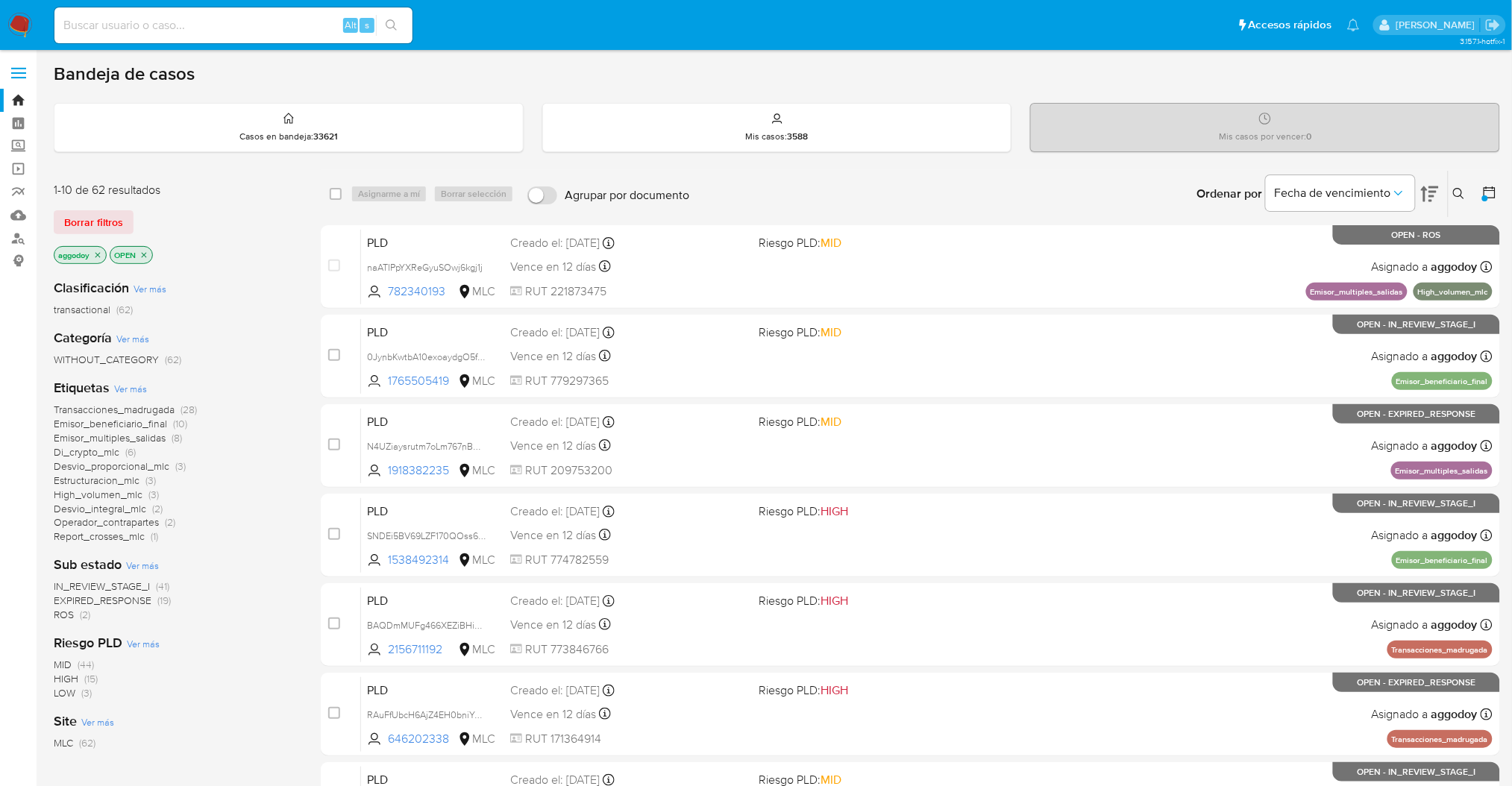
click at [133, 492] on span "High_volumen_mlc" at bounding box center [99, 494] width 89 height 15
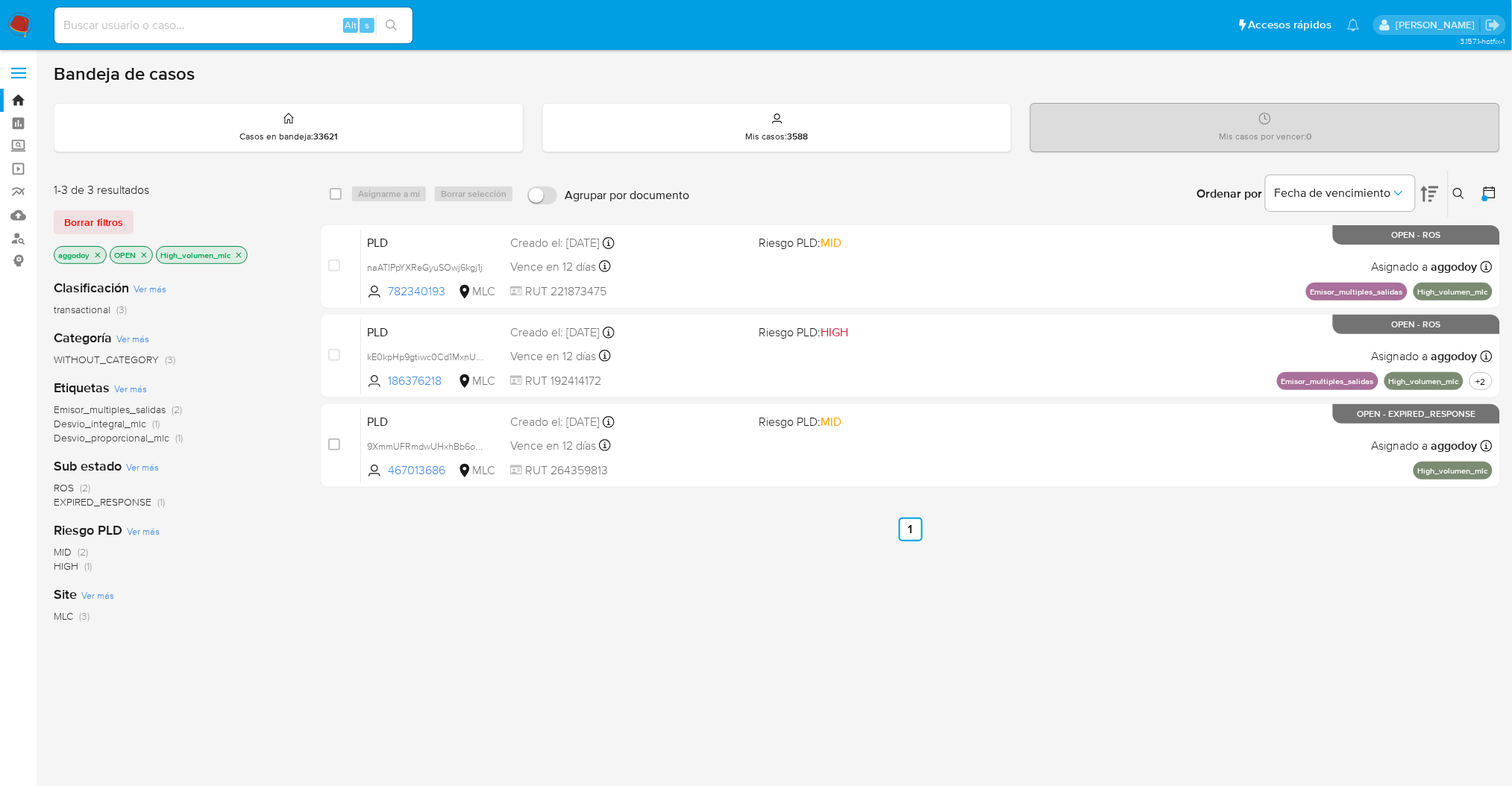
click at [236, 251] on icon "close-filter" at bounding box center [239, 255] width 9 height 9
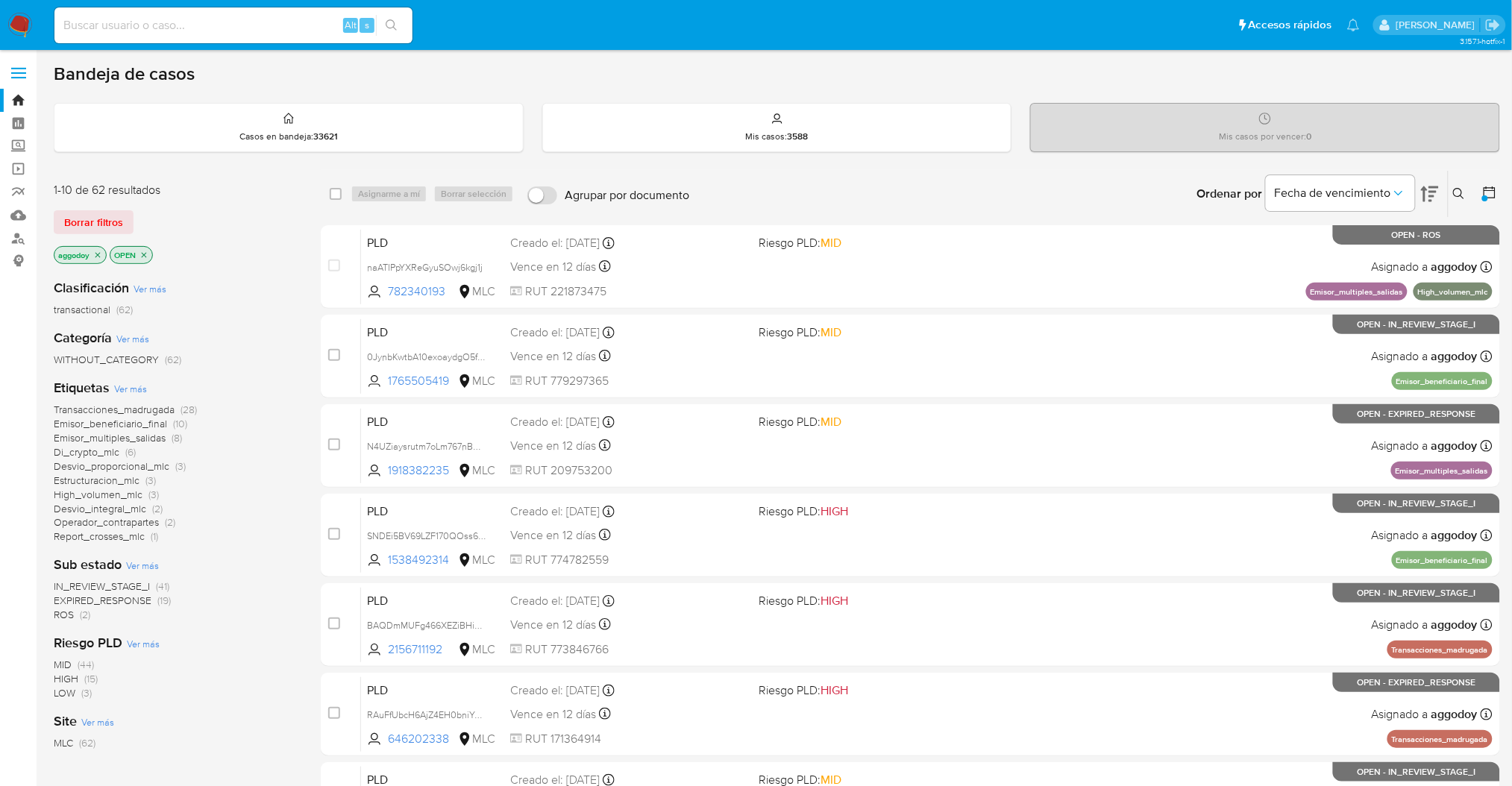
click at [114, 439] on span "Emisor_multiples_salidas" at bounding box center [110, 438] width 112 height 15
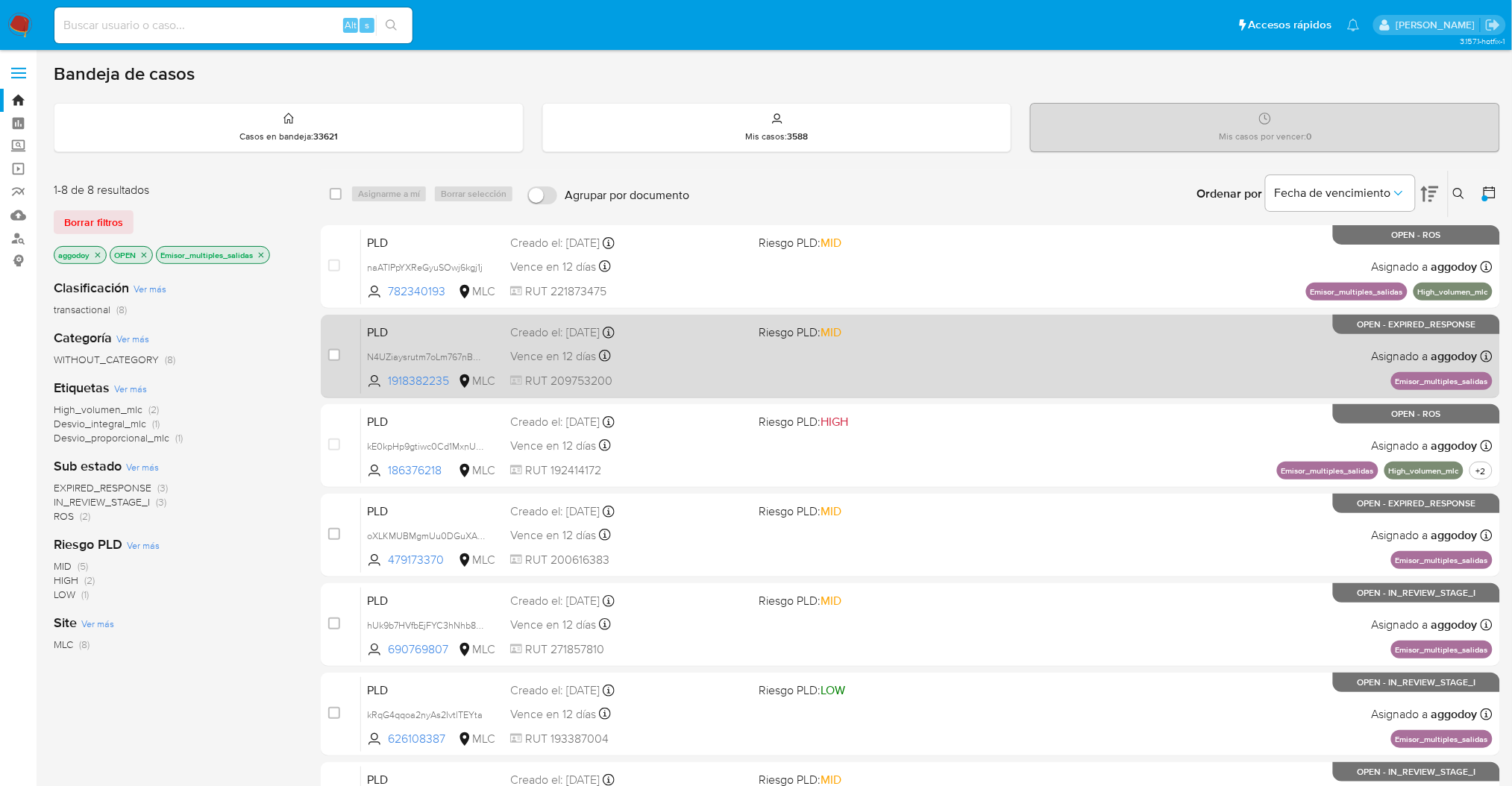
click at [802, 334] on span "Riesgo PLD: MID" at bounding box center [799, 332] width 83 height 17
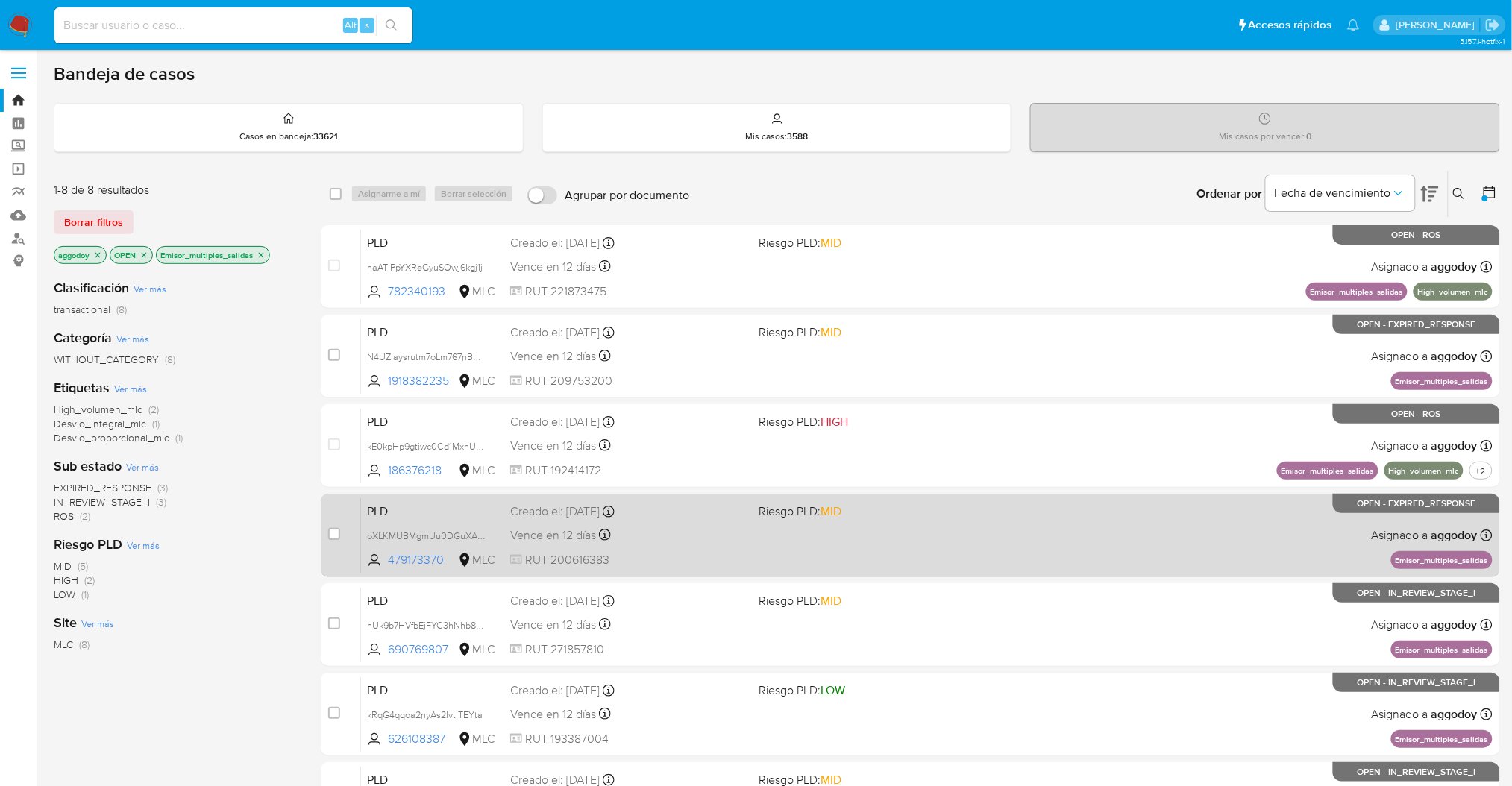
click at [1060, 506] on div "PLD oXLKMUBMgmUu0DGuXAOQwzkr 479173370 MLC Riesgo PLD: MID Creado el: 12/06/202…" at bounding box center [926, 534] width 1131 height 75
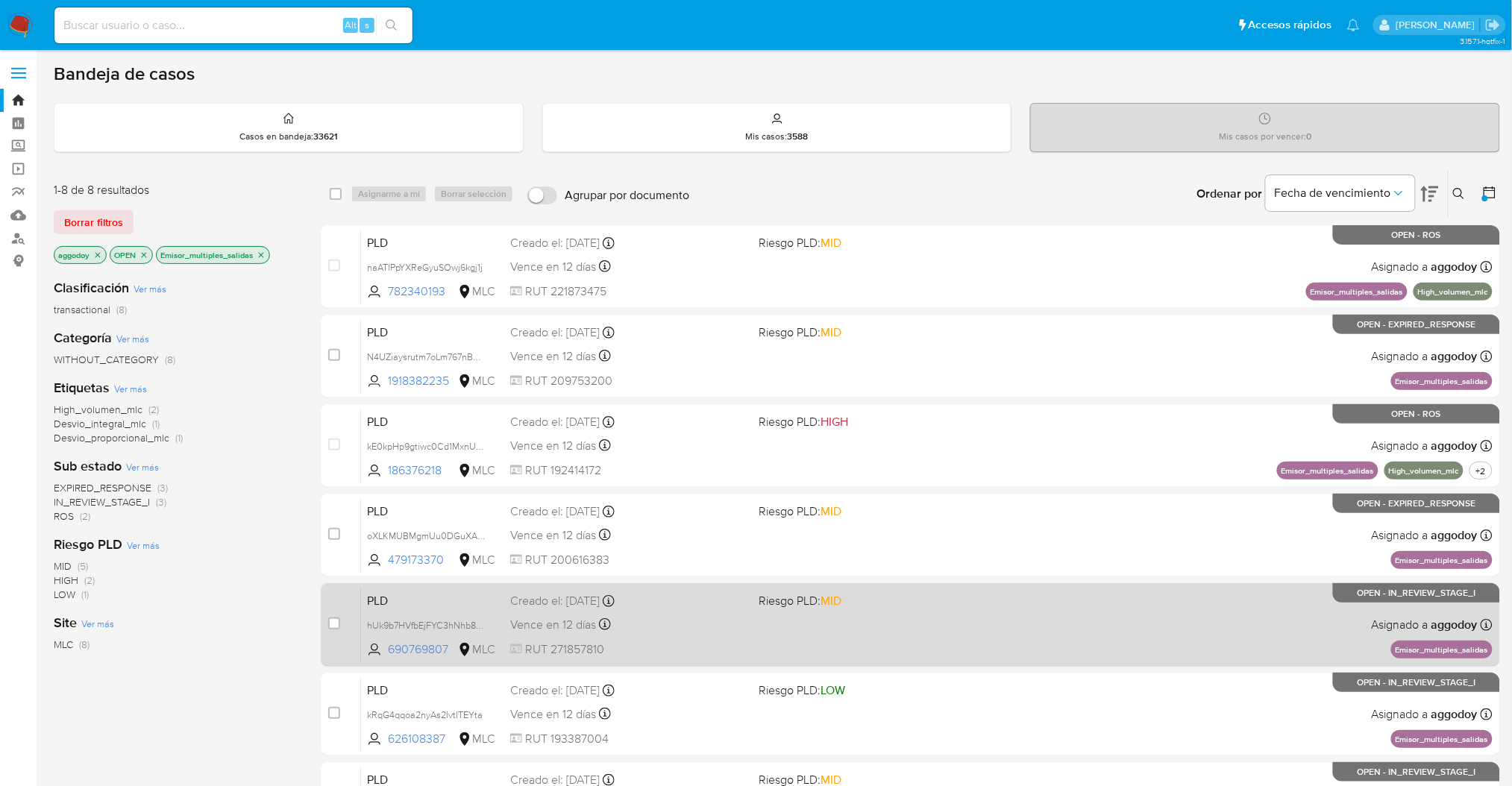
drag, startPoint x: 987, startPoint y: 572, endPoint x: 987, endPoint y: 606, distance: 34.0
click at [987, 606] on div "case-item-checkbox No es posible asignar el caso PLD naATIPpYXReGyuSOwj6kgj1j 7…" at bounding box center [910, 580] width 1179 height 710
click at [987, 606] on span "Riesgo PLD: MID" at bounding box center [876, 599] width 236 height 20
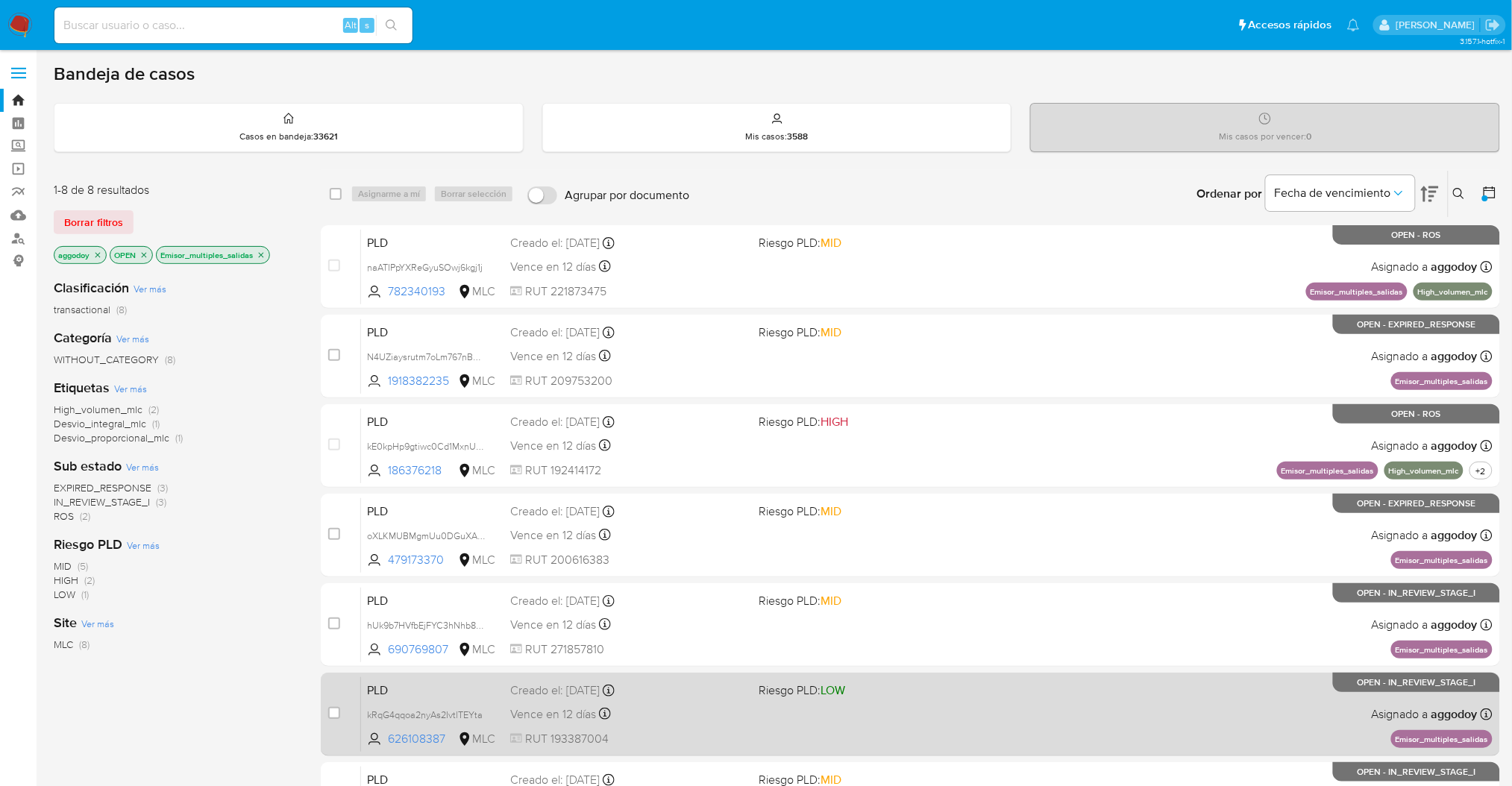
click at [931, 693] on span "Riesgo PLD: LOW" at bounding box center [876, 688] width 236 height 20
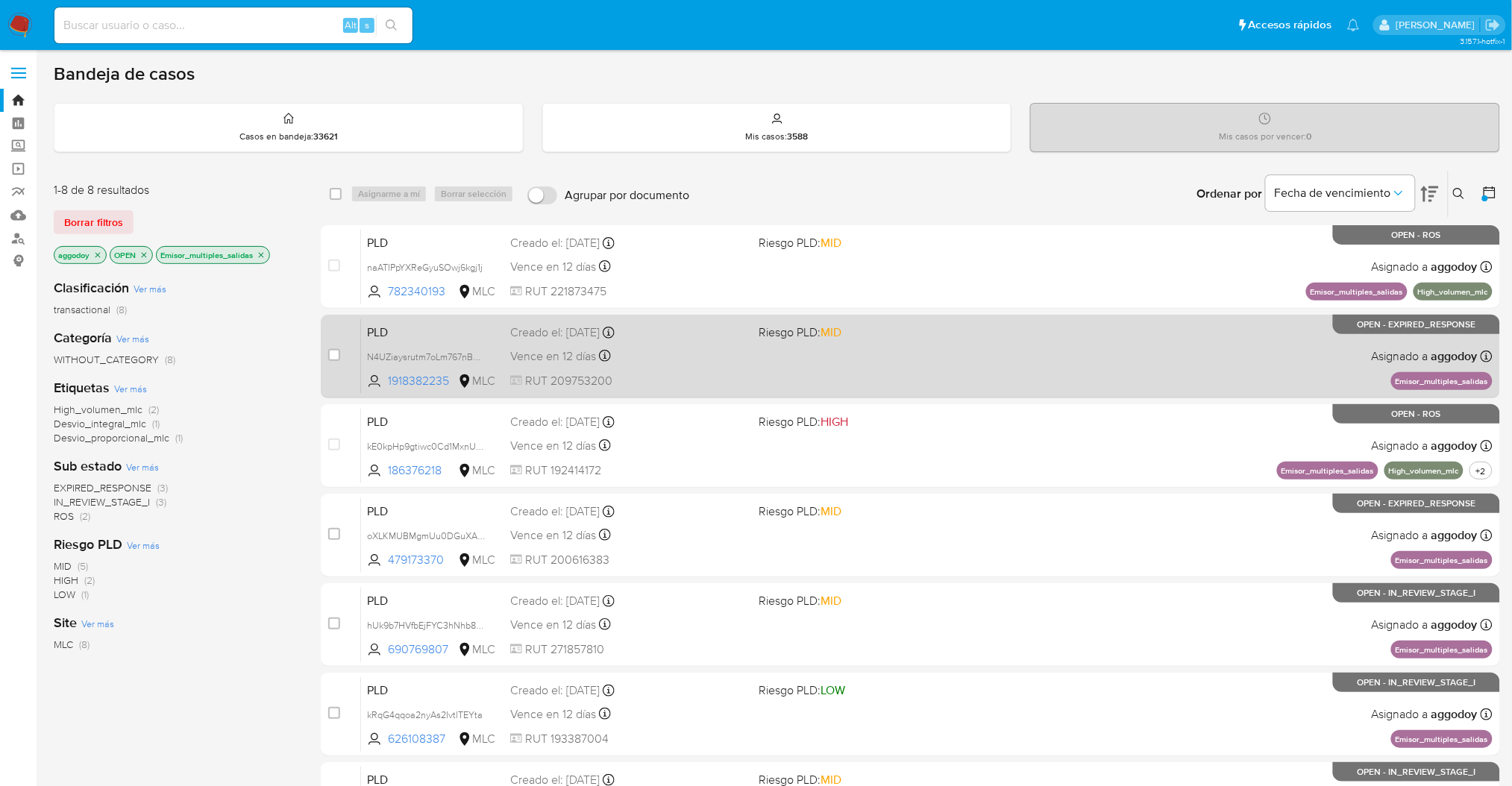
scroll to position [99, 0]
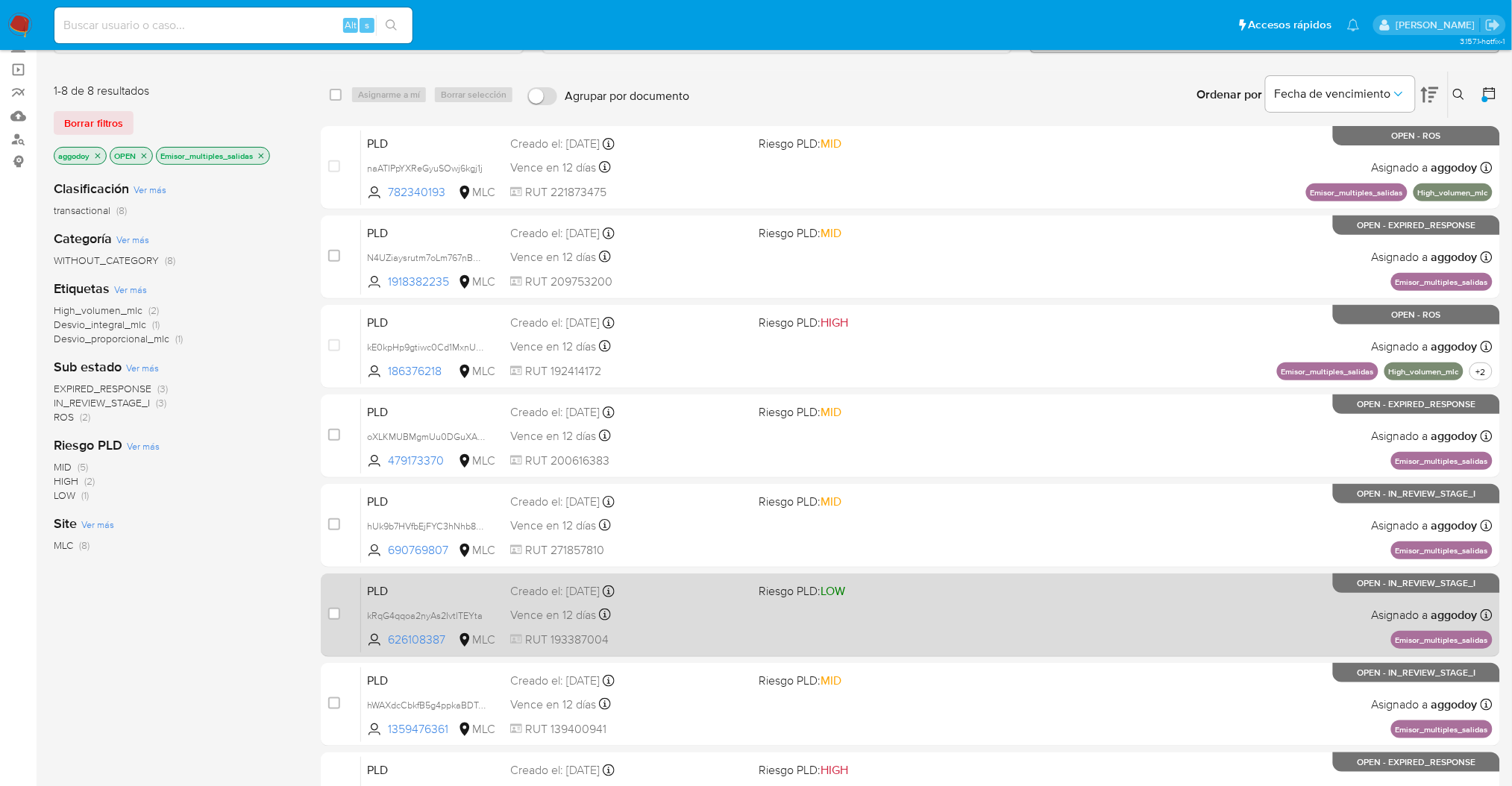
click at [883, 611] on div "PLD kRqG4qqoa2nyAs2IvtlTEYta 626108387 MLC Riesgo PLD: LOW Creado el: 12/06/202…" at bounding box center [926, 614] width 1131 height 75
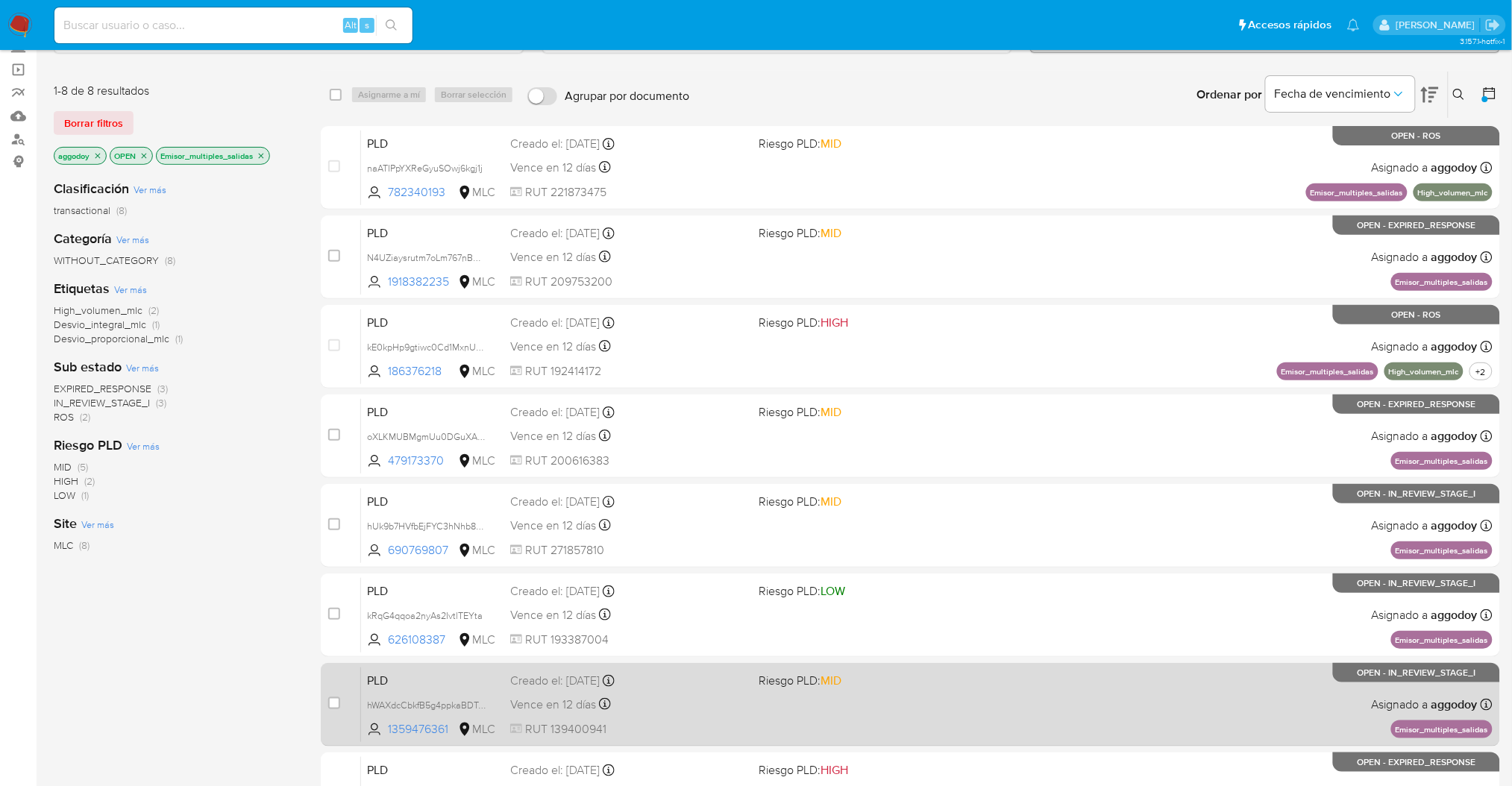
click at [1014, 675] on div "PLD hWAXdcCbkfB5g4ppkaBDTnq3 1359476361 MLC Riesgo PLD: MID Creado el: 12/06/20…" at bounding box center [926, 703] width 1131 height 75
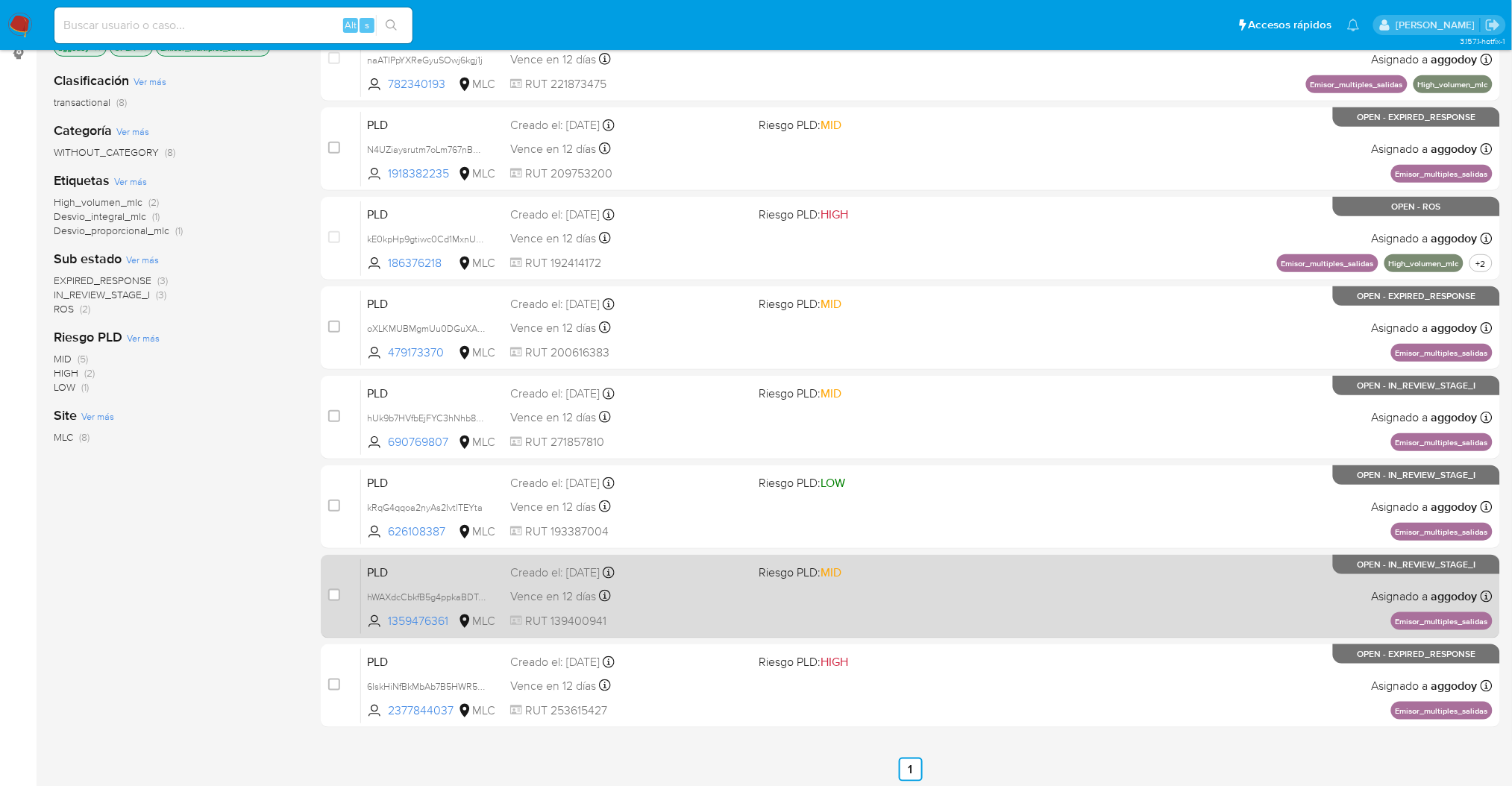
scroll to position [210, 0]
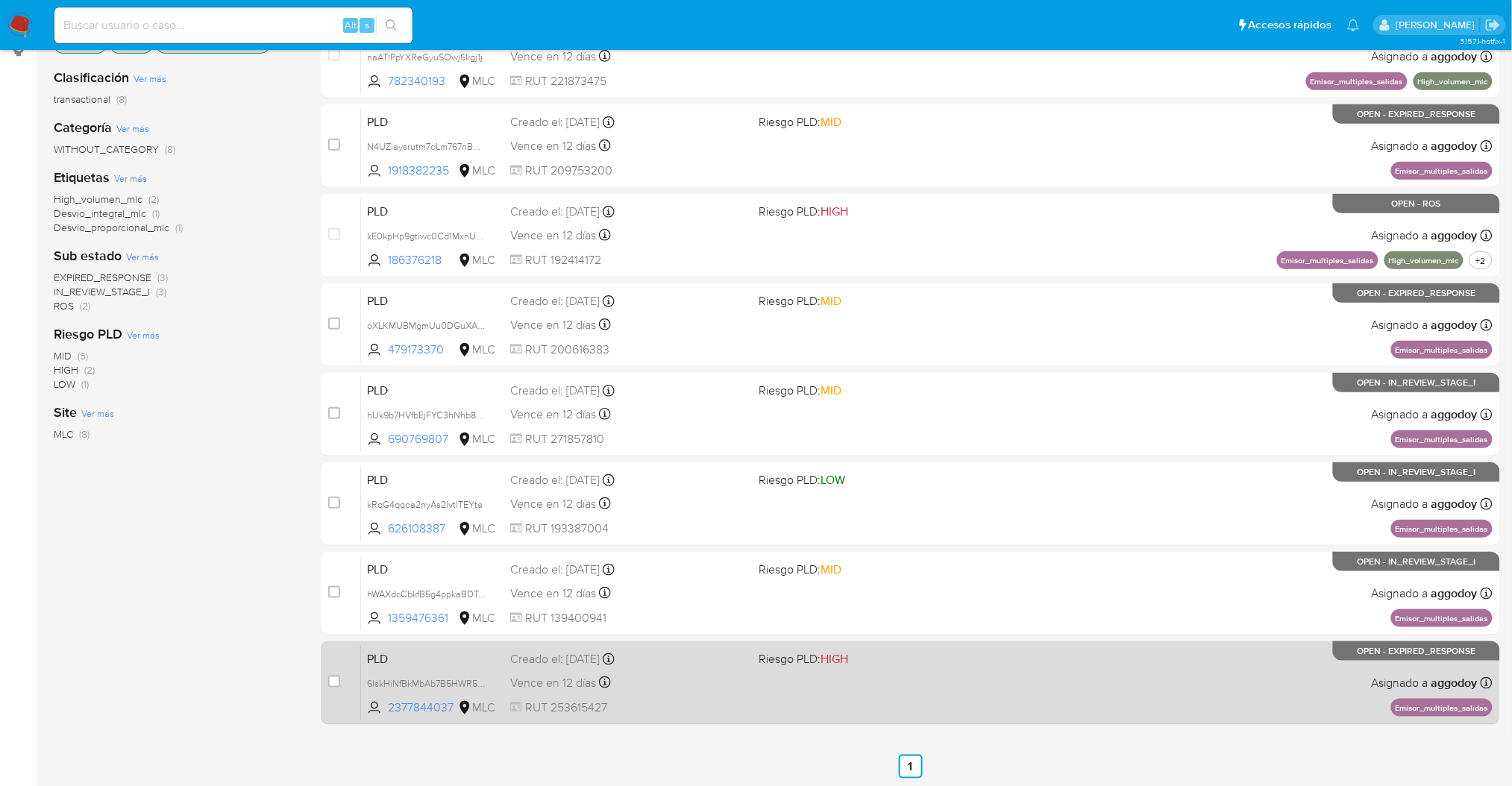
click at [734, 660] on div "Creado el: 12/06/2025 Creado el: 12/06/2025 06:09:22" at bounding box center [628, 660] width 236 height 17
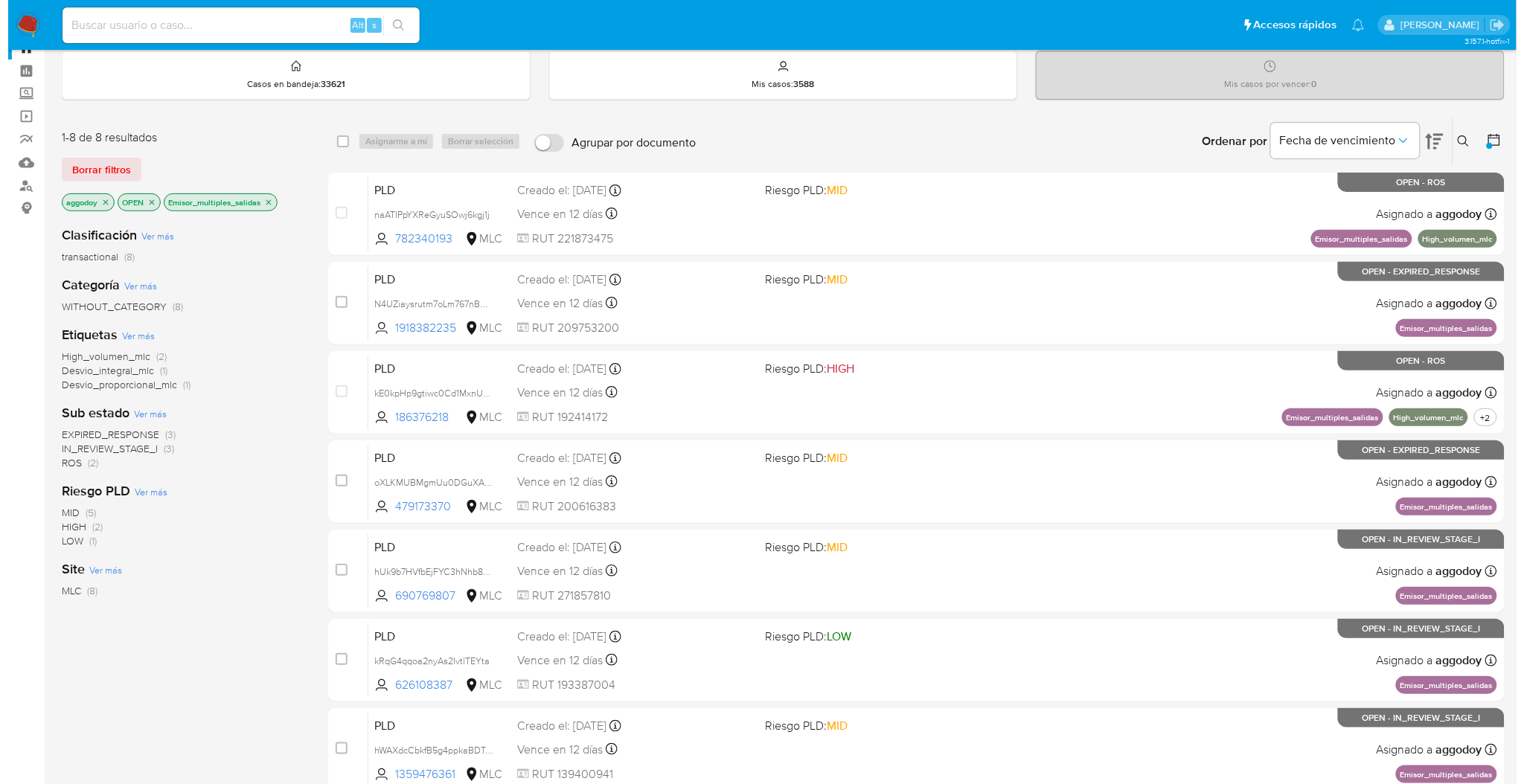
scroll to position [0, 0]
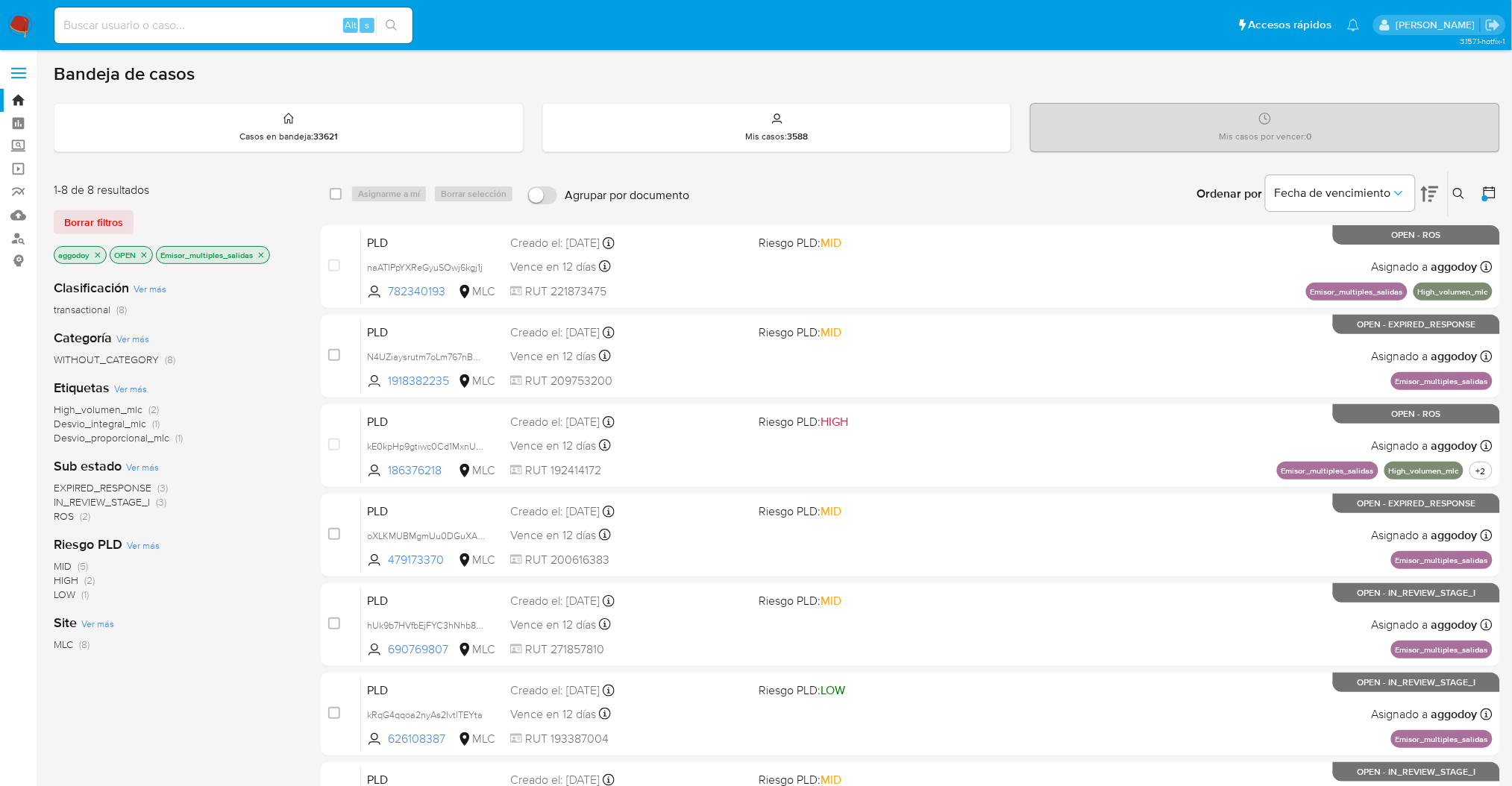
click at [257, 255] on icon "close-filter" at bounding box center [261, 255] width 9 height 9
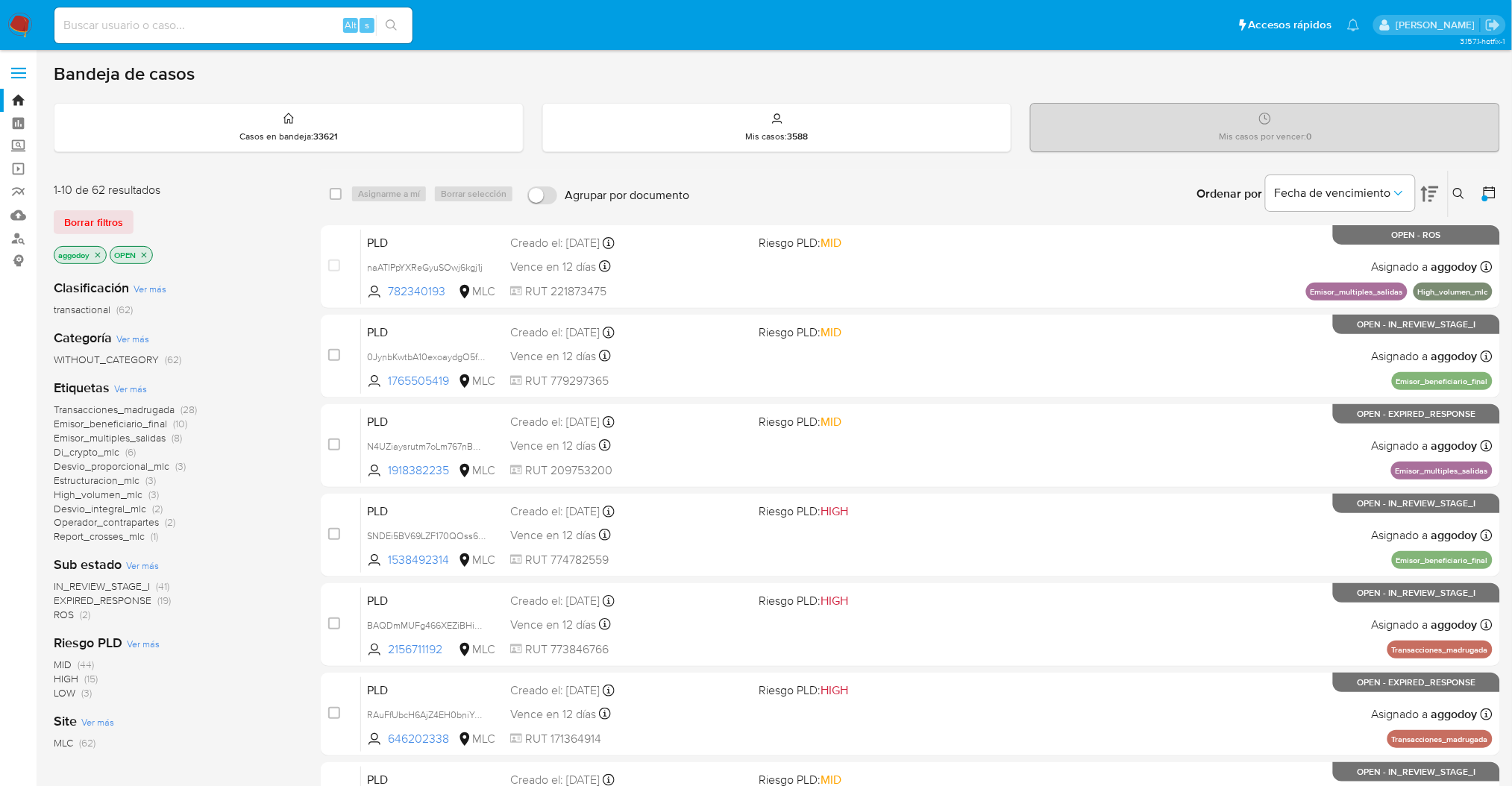
click at [112, 491] on span "High_volumen_mlc" at bounding box center [99, 494] width 89 height 15
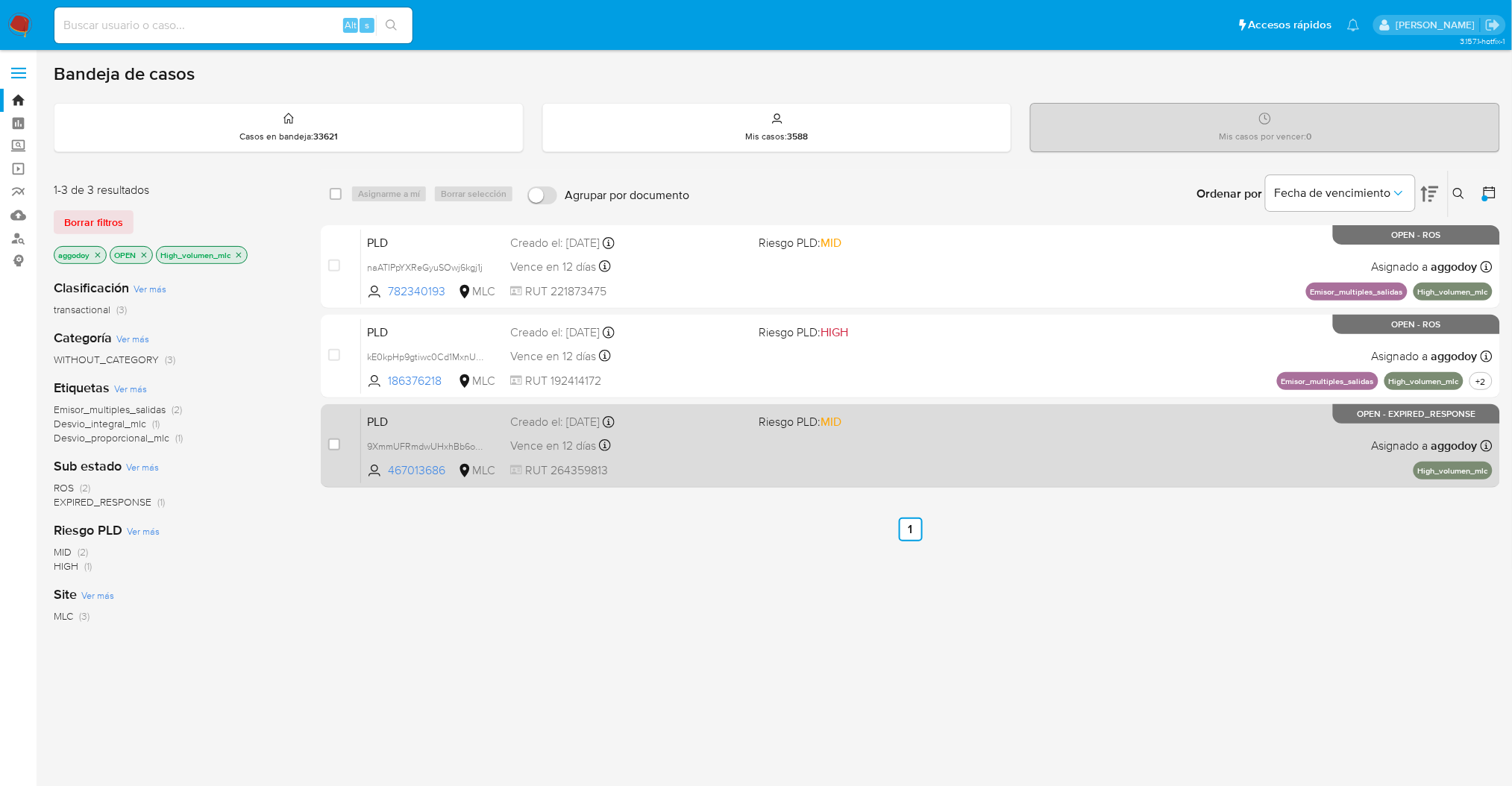
click at [950, 464] on div "PLD 9XmmUFRmdwUHxhBb6oxGX0IS 467013686 MLC Riesgo PLD: MID Creado el: 12/06/202…" at bounding box center [926, 445] width 1131 height 75
click at [648, 426] on div "Creado el: 12/06/2025 Creado el: 12/06/2025 06:06:17" at bounding box center [628, 422] width 236 height 17
click at [332, 446] on input "checkbox" at bounding box center [334, 444] width 12 height 12
checkbox input "true"
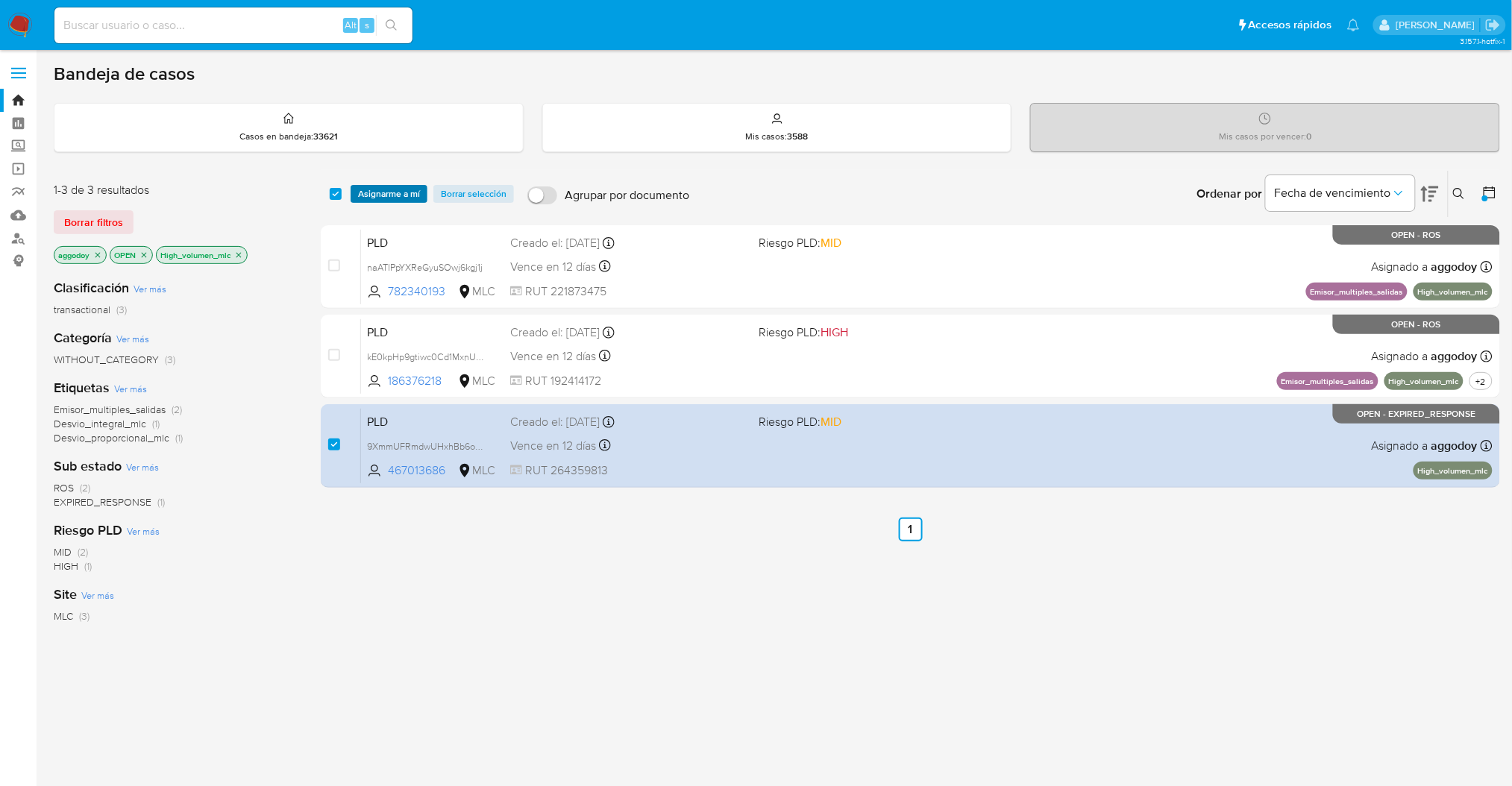
click at [386, 194] on span "Asignarme a mí" at bounding box center [388, 194] width 62 height 15
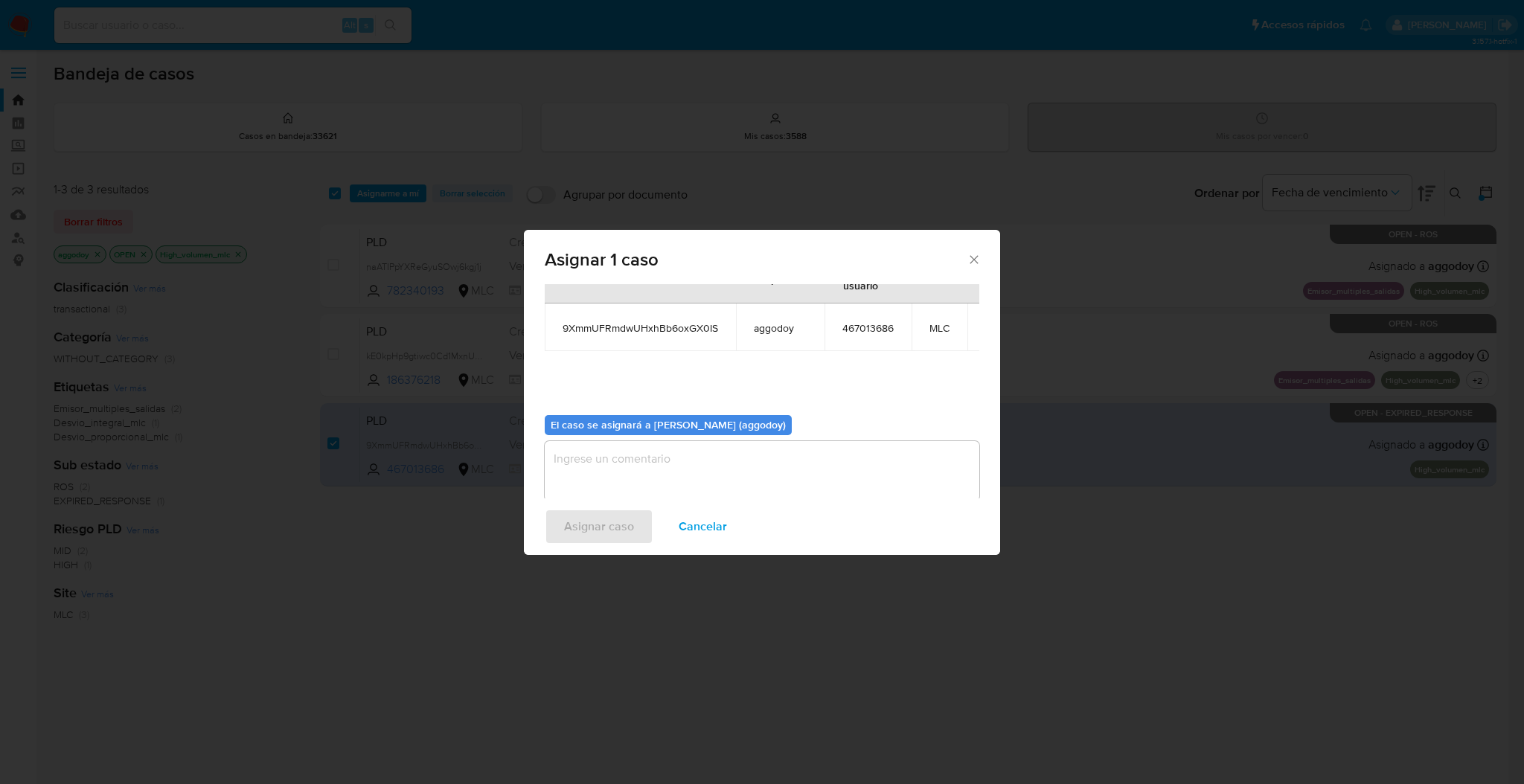
scroll to position [91, 0]
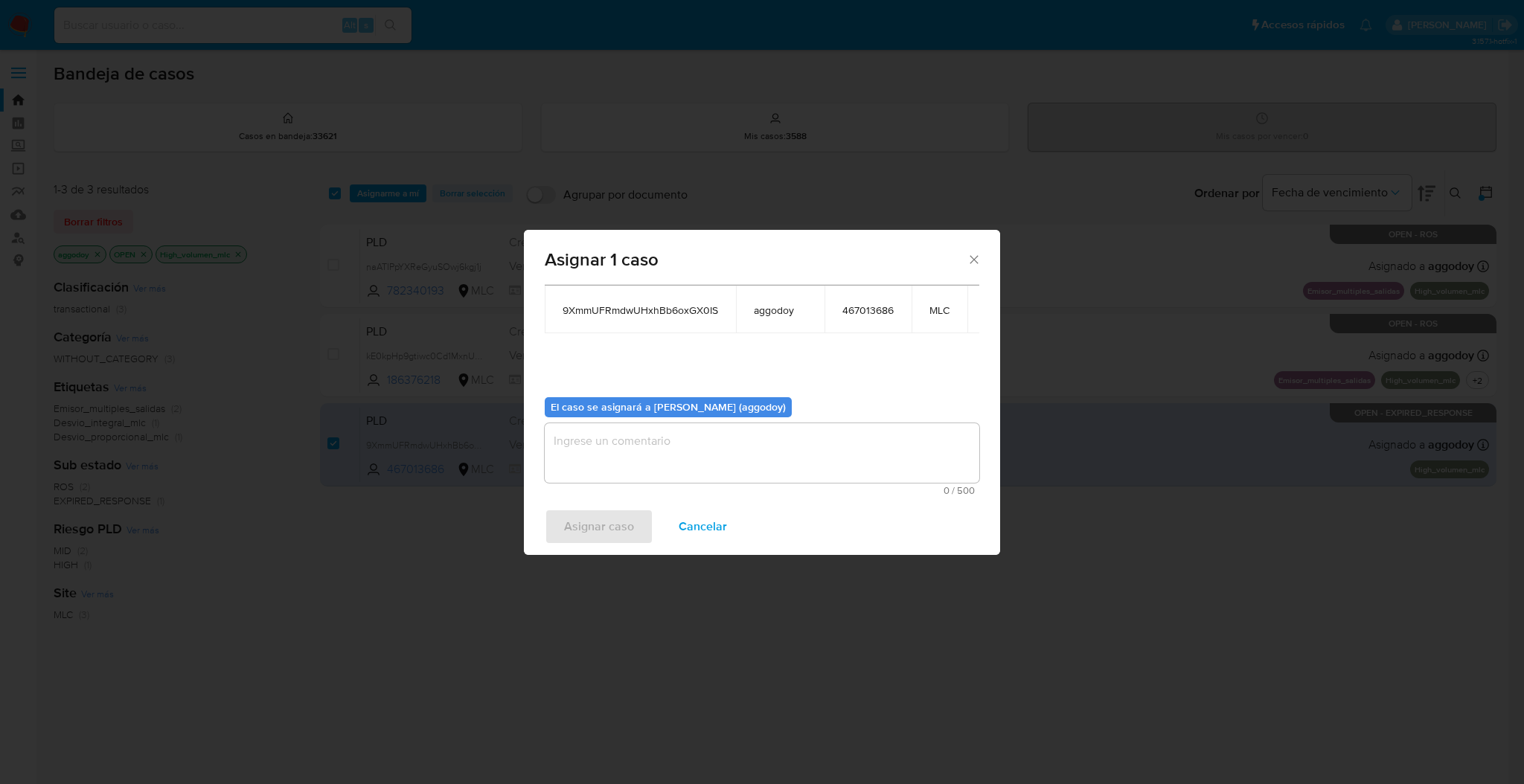
click at [621, 486] on span "0 / 500" at bounding box center [761, 490] width 425 height 9
click at [607, 449] on textarea "assign-modal" at bounding box center [761, 453] width 435 height 59
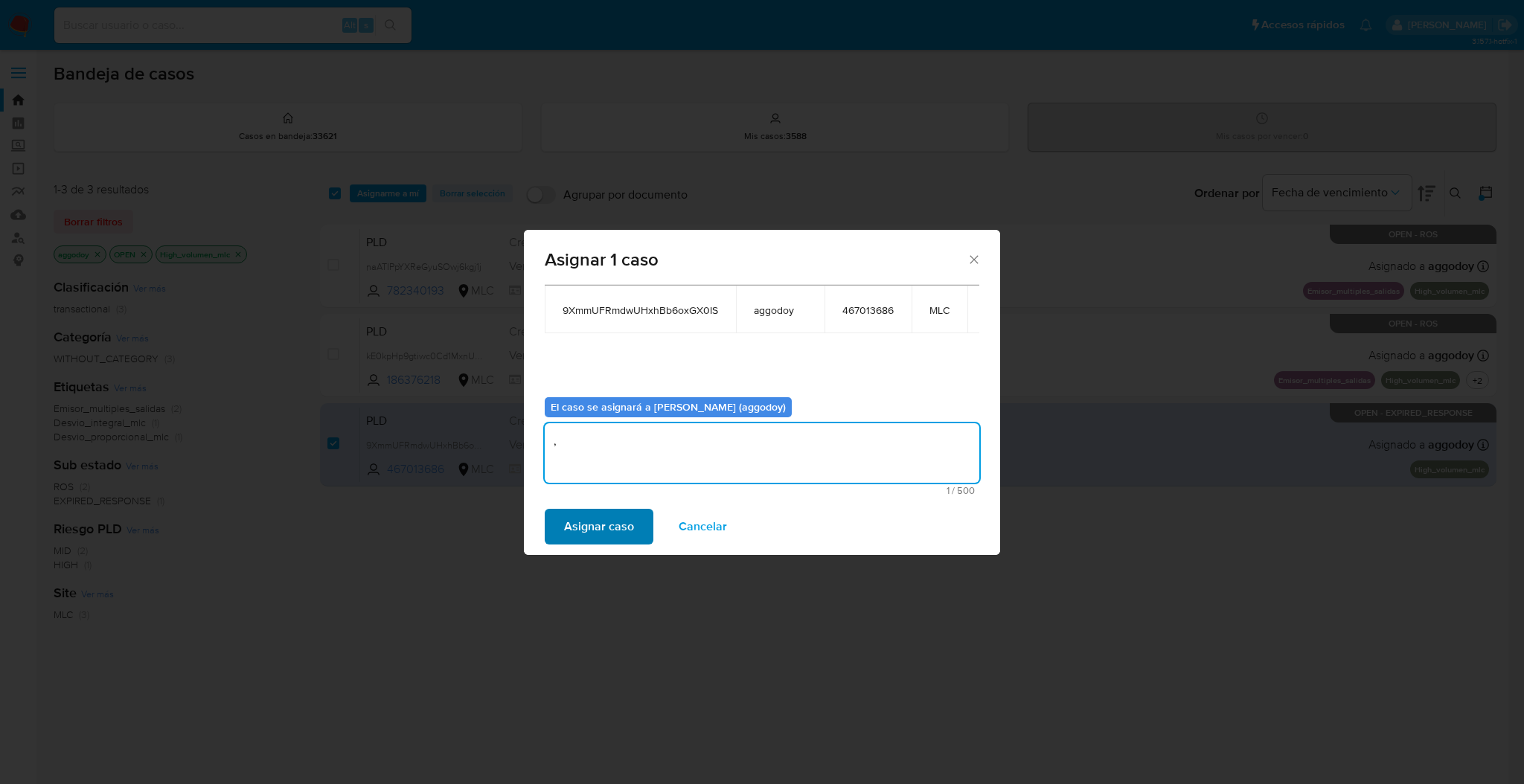
type textarea ","
click at [572, 524] on span "Asignar caso" at bounding box center [598, 526] width 70 height 32
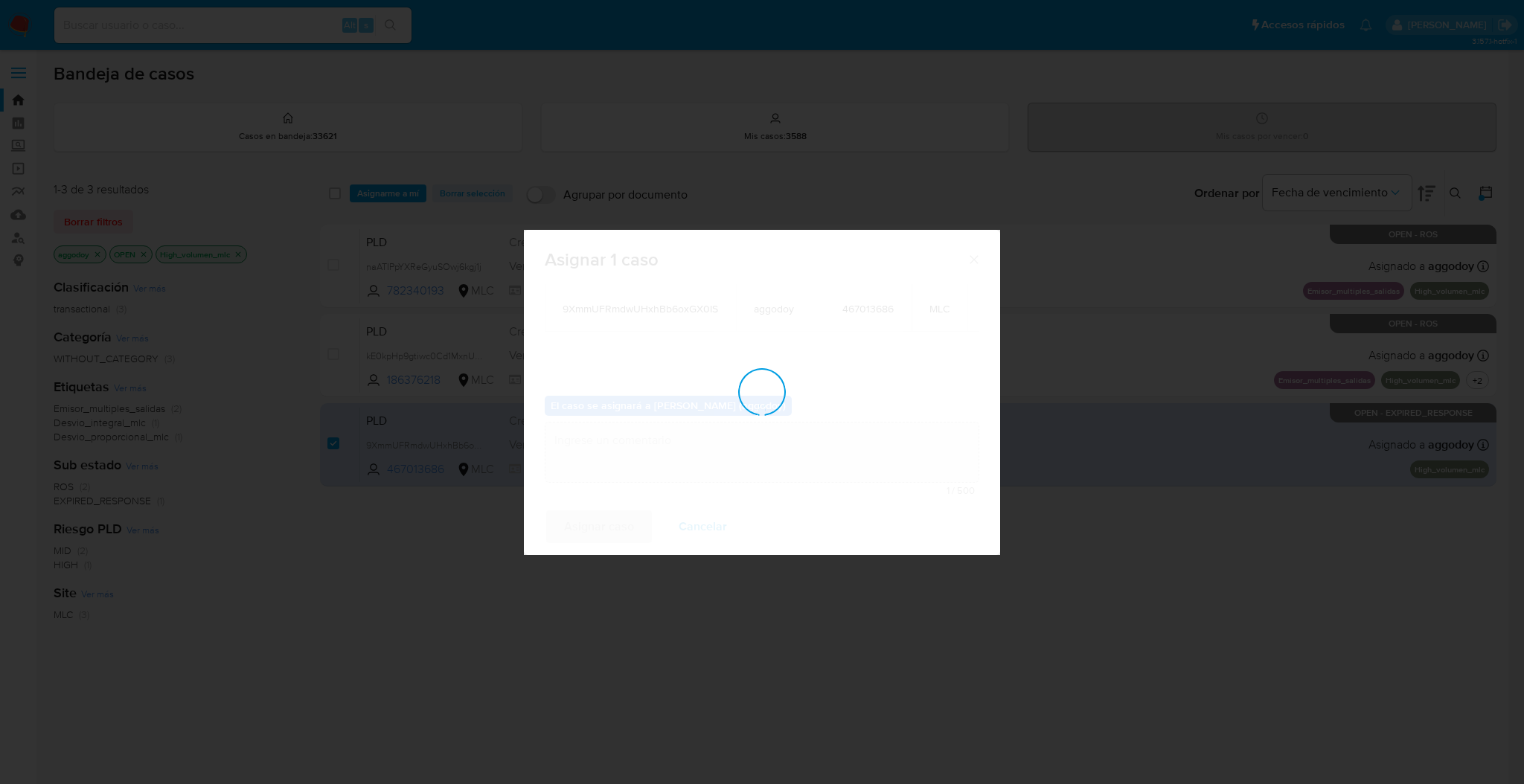
checkbox input "false"
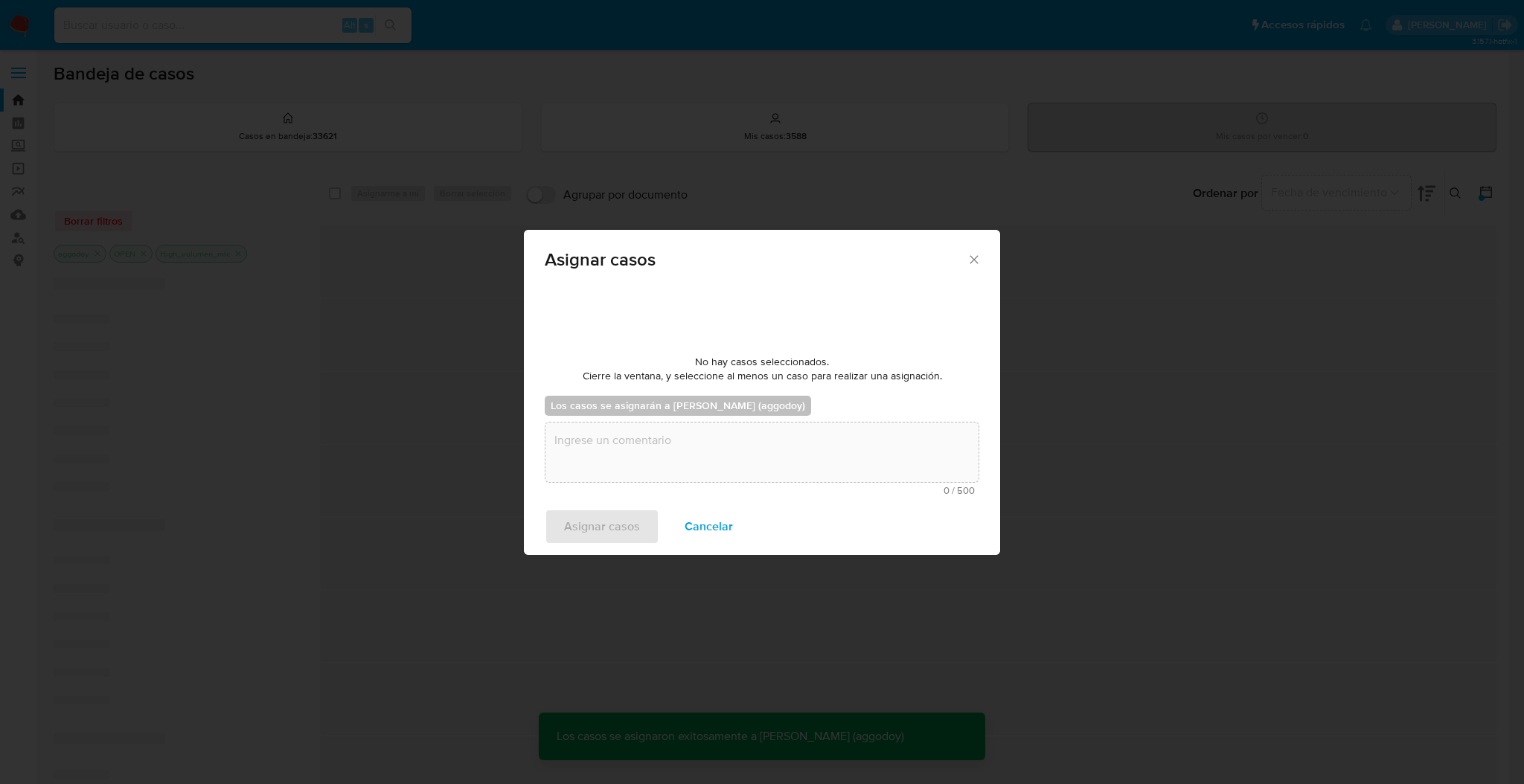
scroll to position [89, 0]
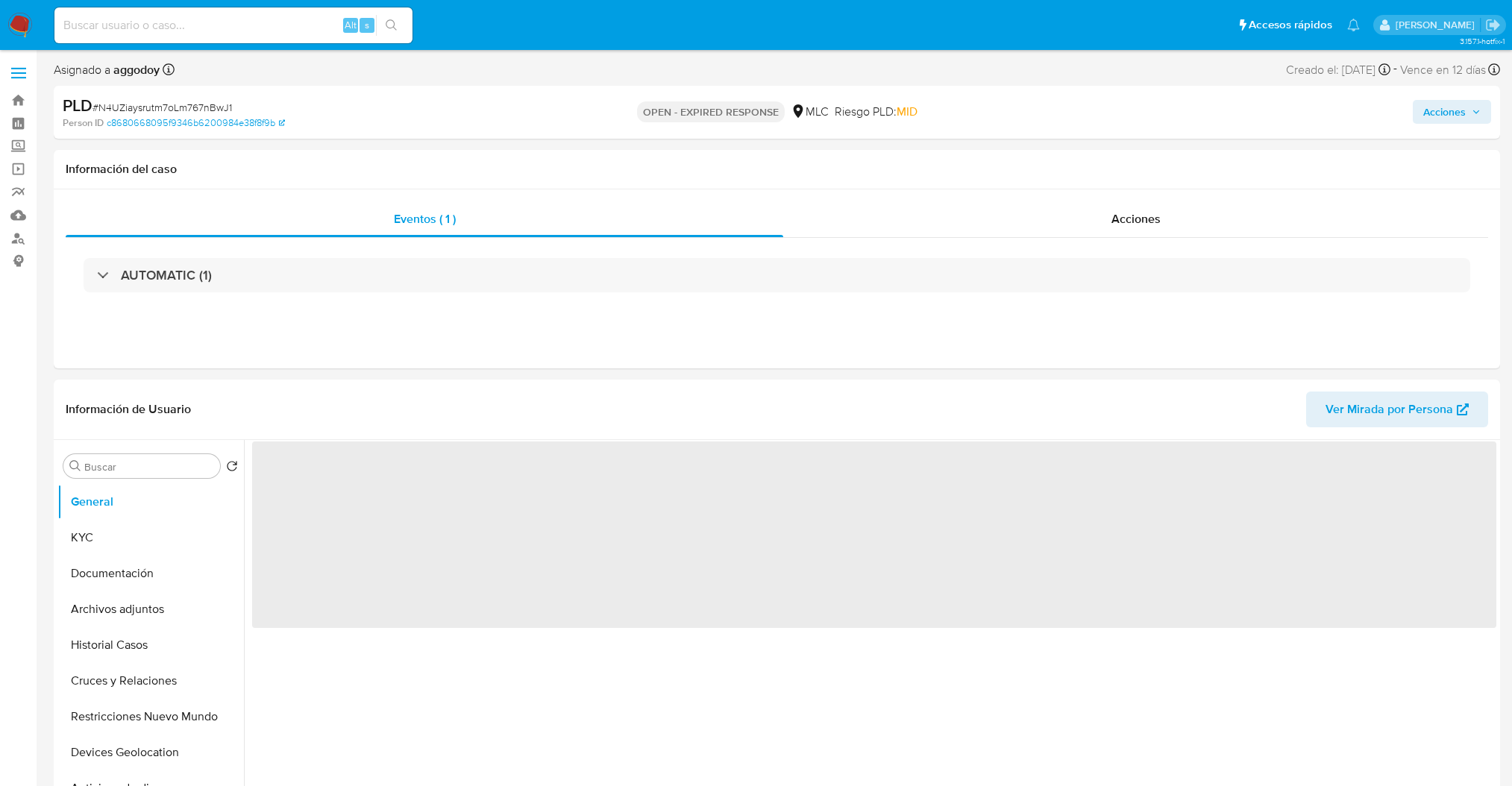
select select "10"
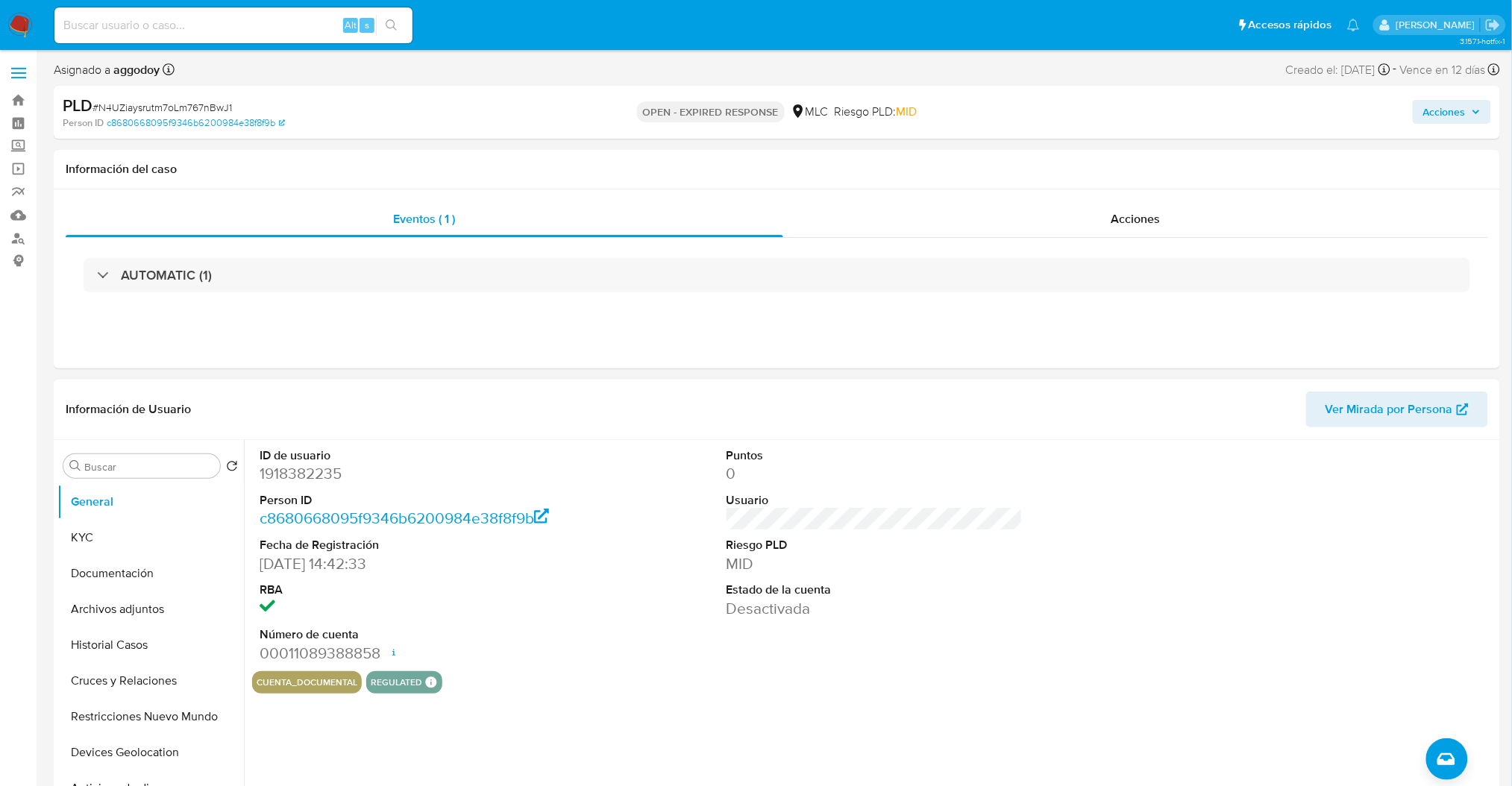
click at [316, 472] on dd "1918382235" at bounding box center [407, 473] width 296 height 20
copy dd "1918382235"
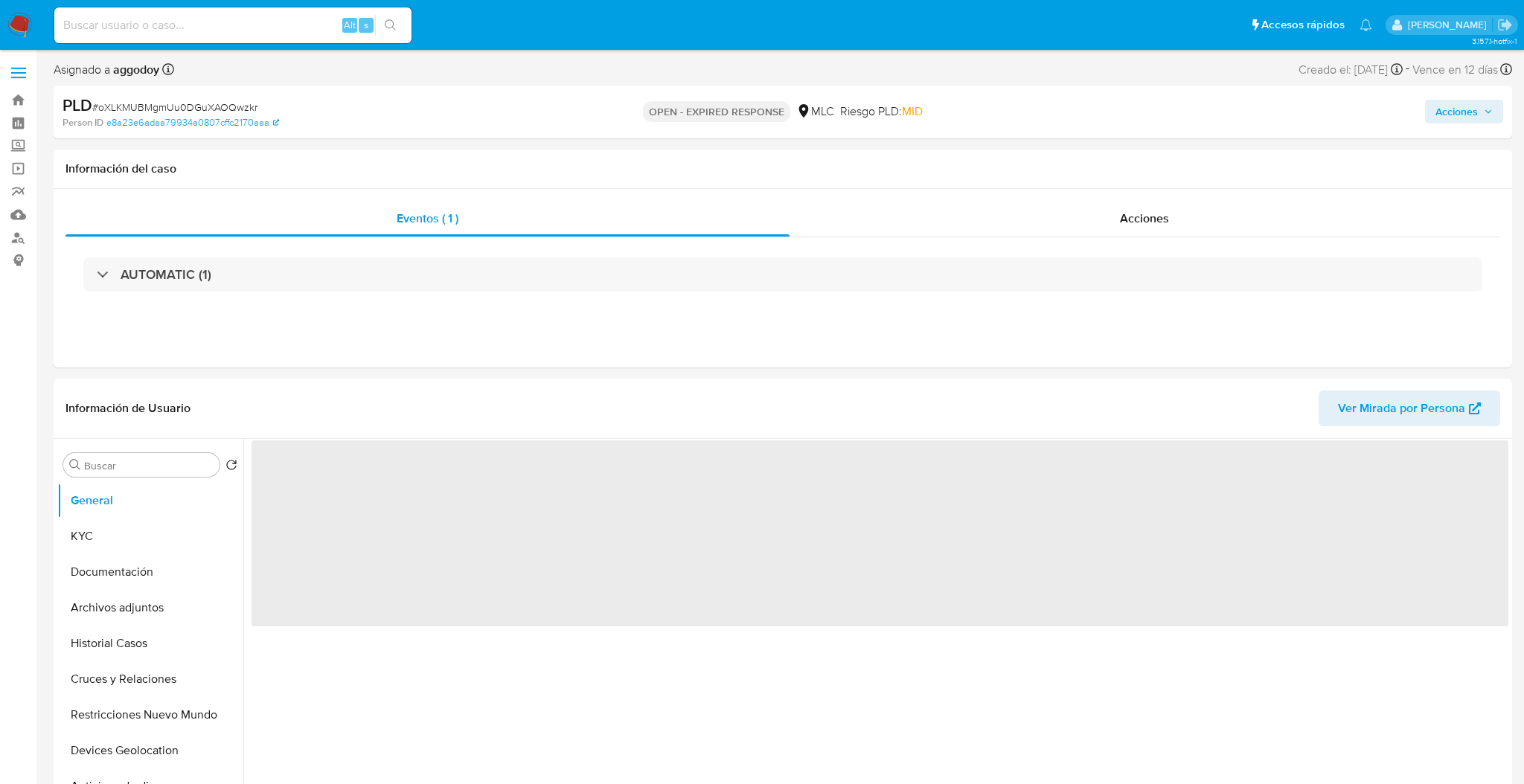
select select "10"
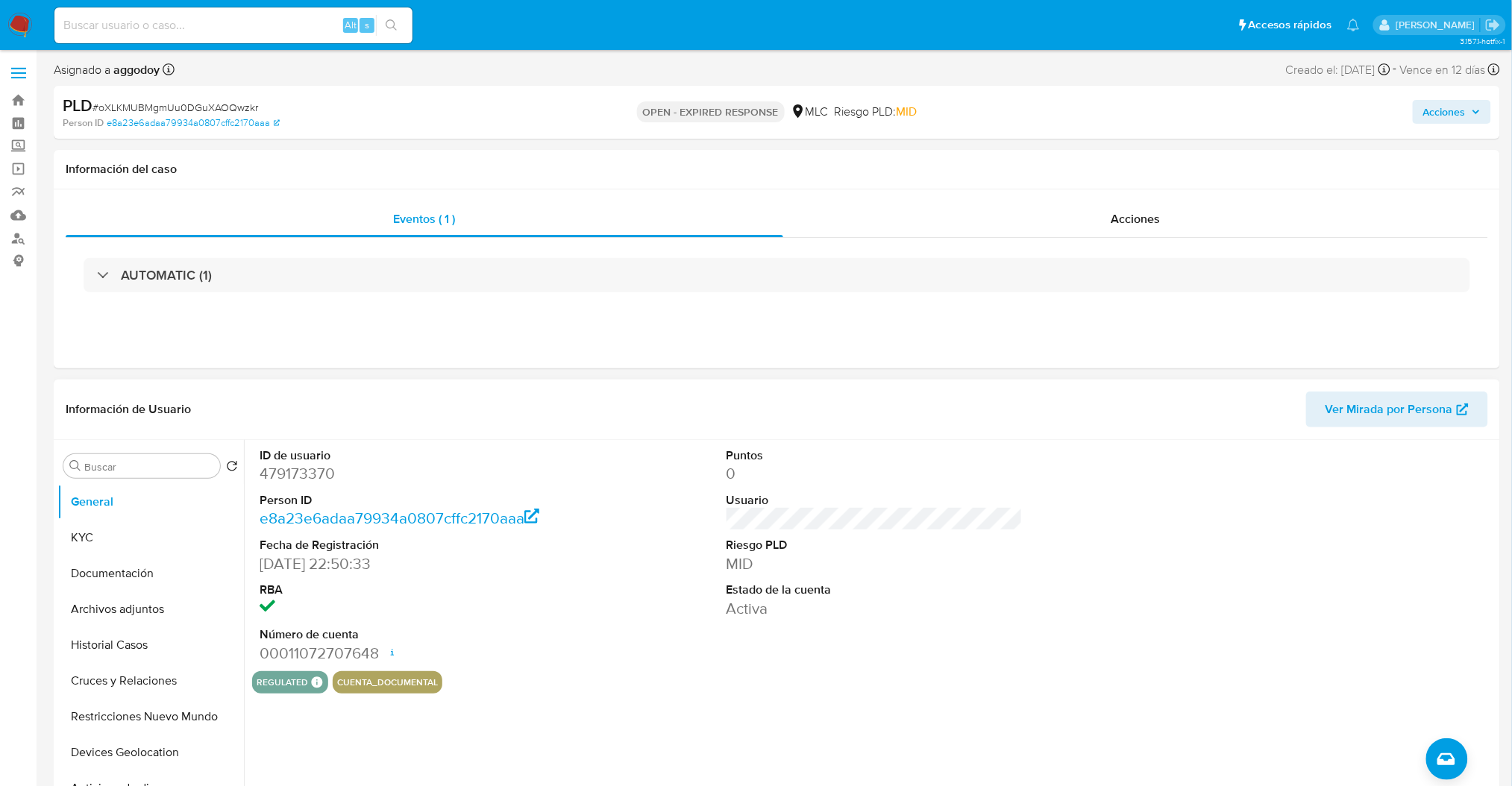
click at [296, 478] on dd "479173370" at bounding box center [407, 473] width 296 height 20
click at [296, 477] on dd "479173370" at bounding box center [407, 473] width 296 height 20
copy dd "479173370"
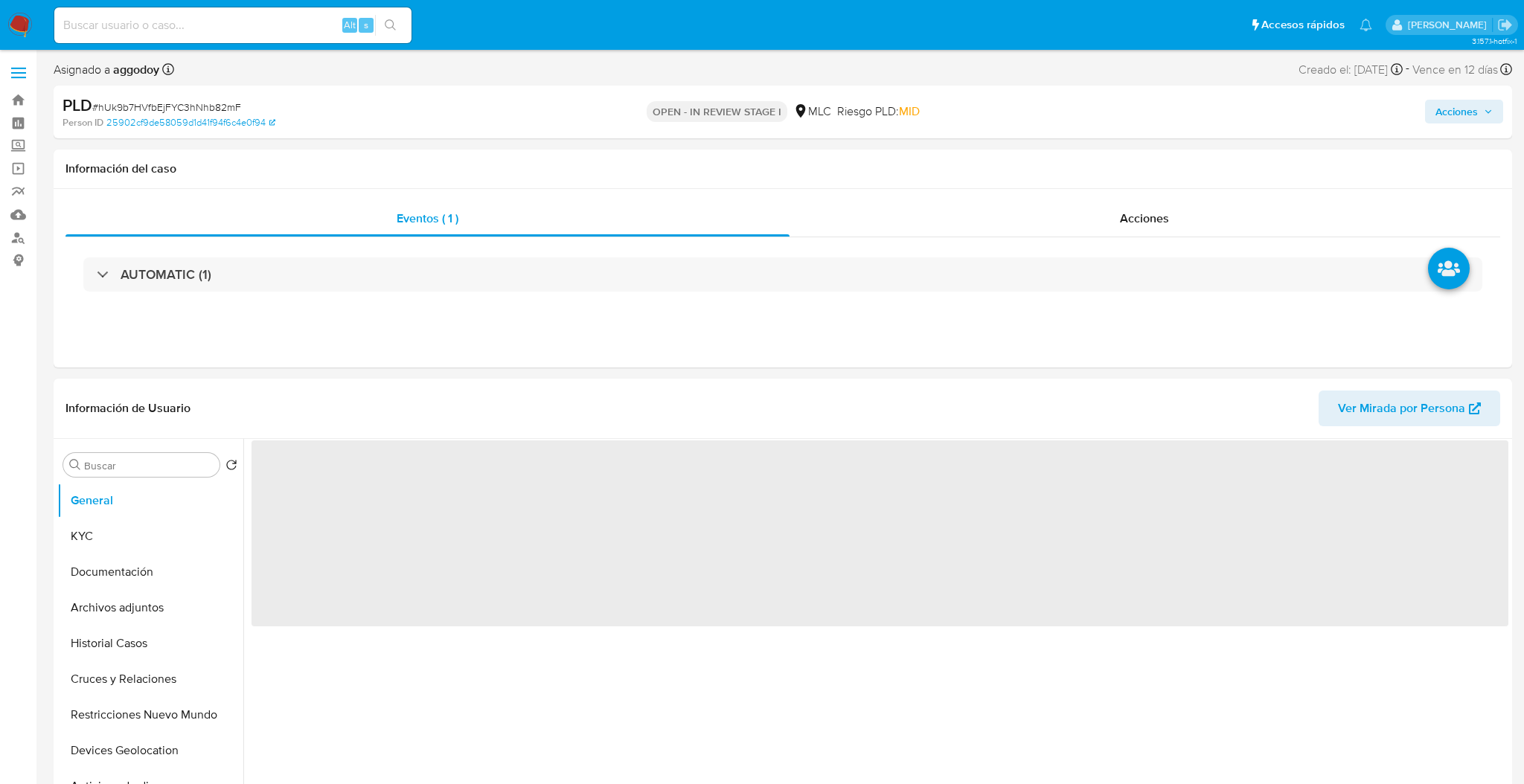
select select "10"
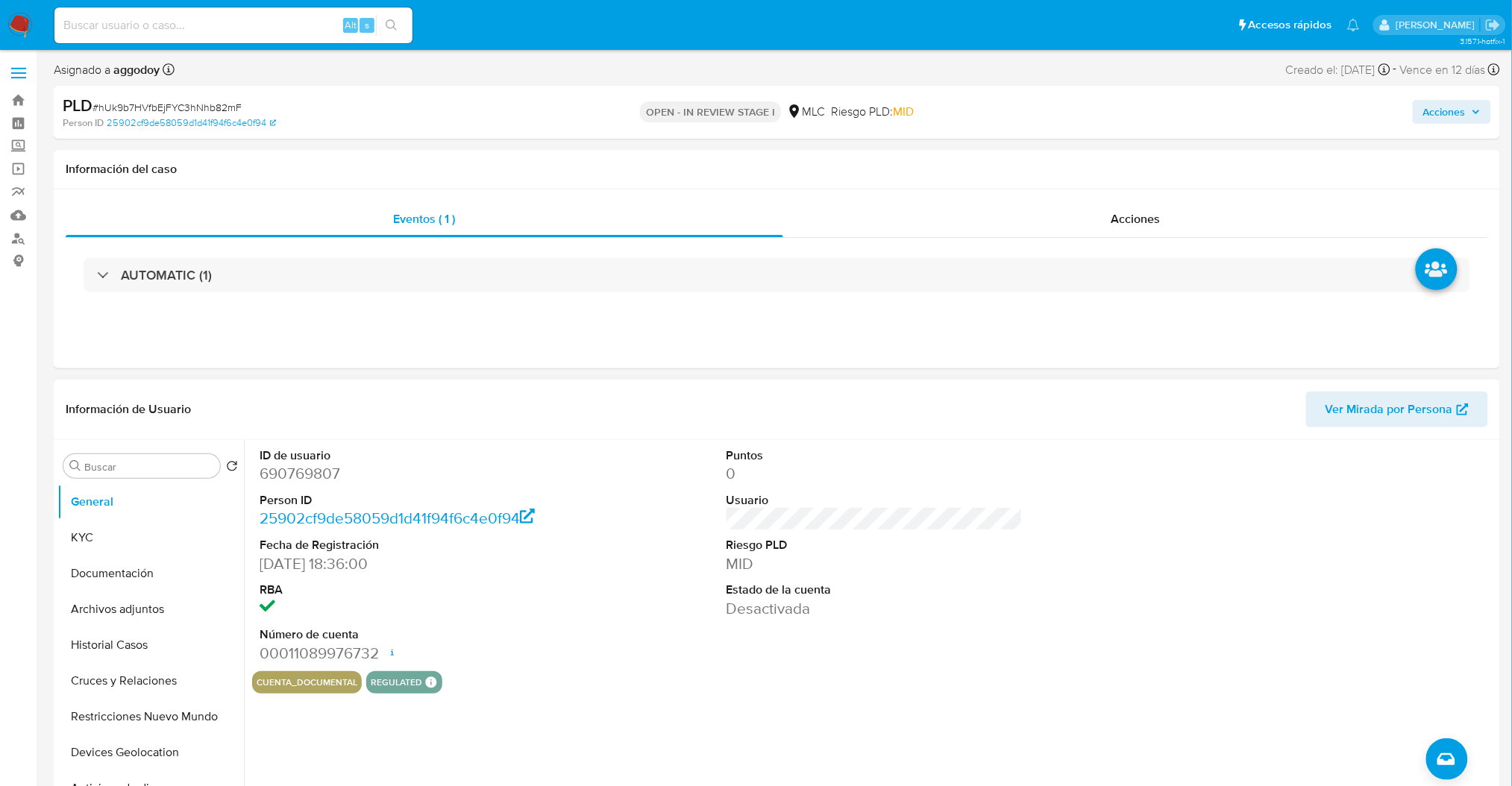
click at [273, 466] on dd "690769807" at bounding box center [407, 473] width 296 height 20
copy dd "690769807"
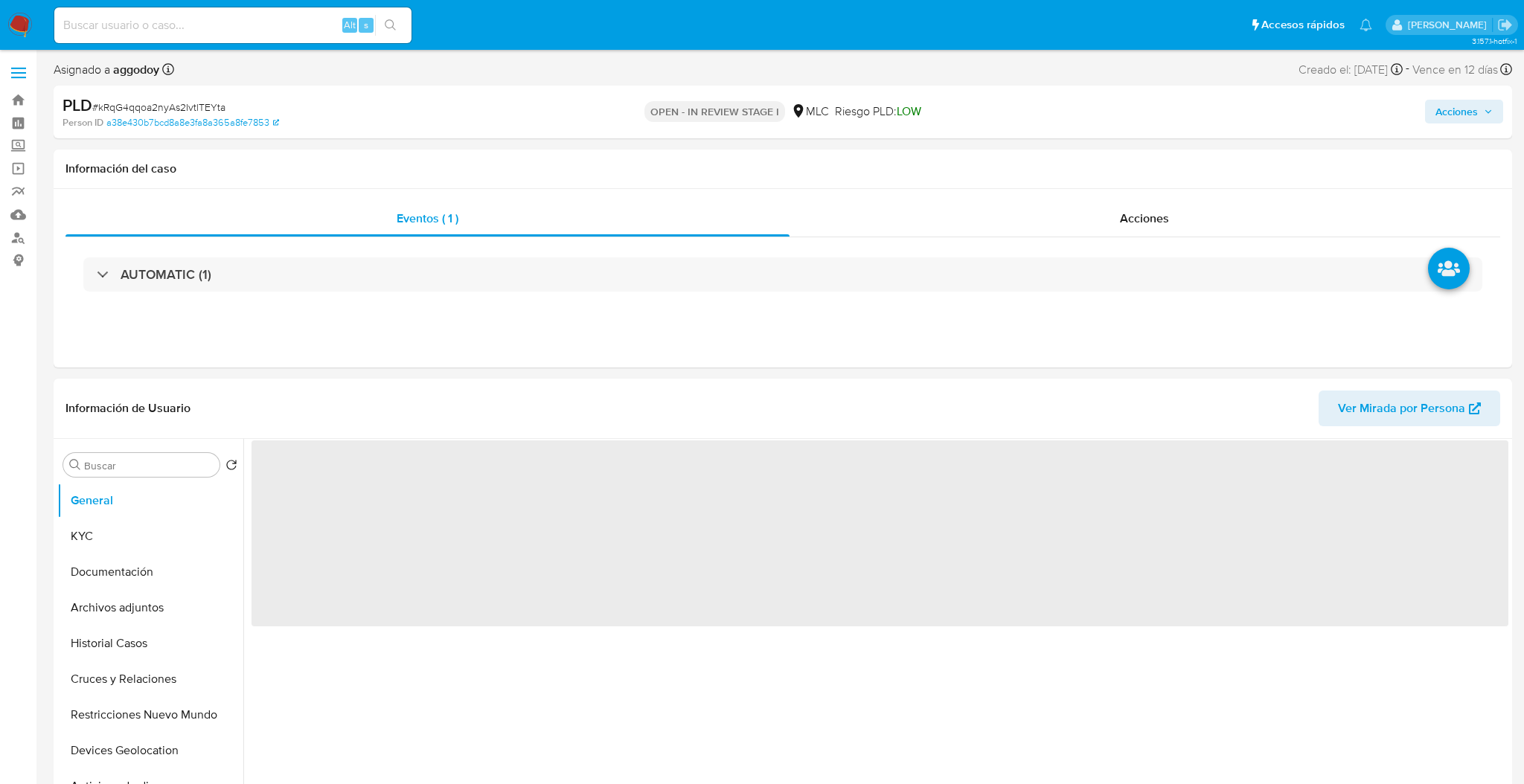
select select "10"
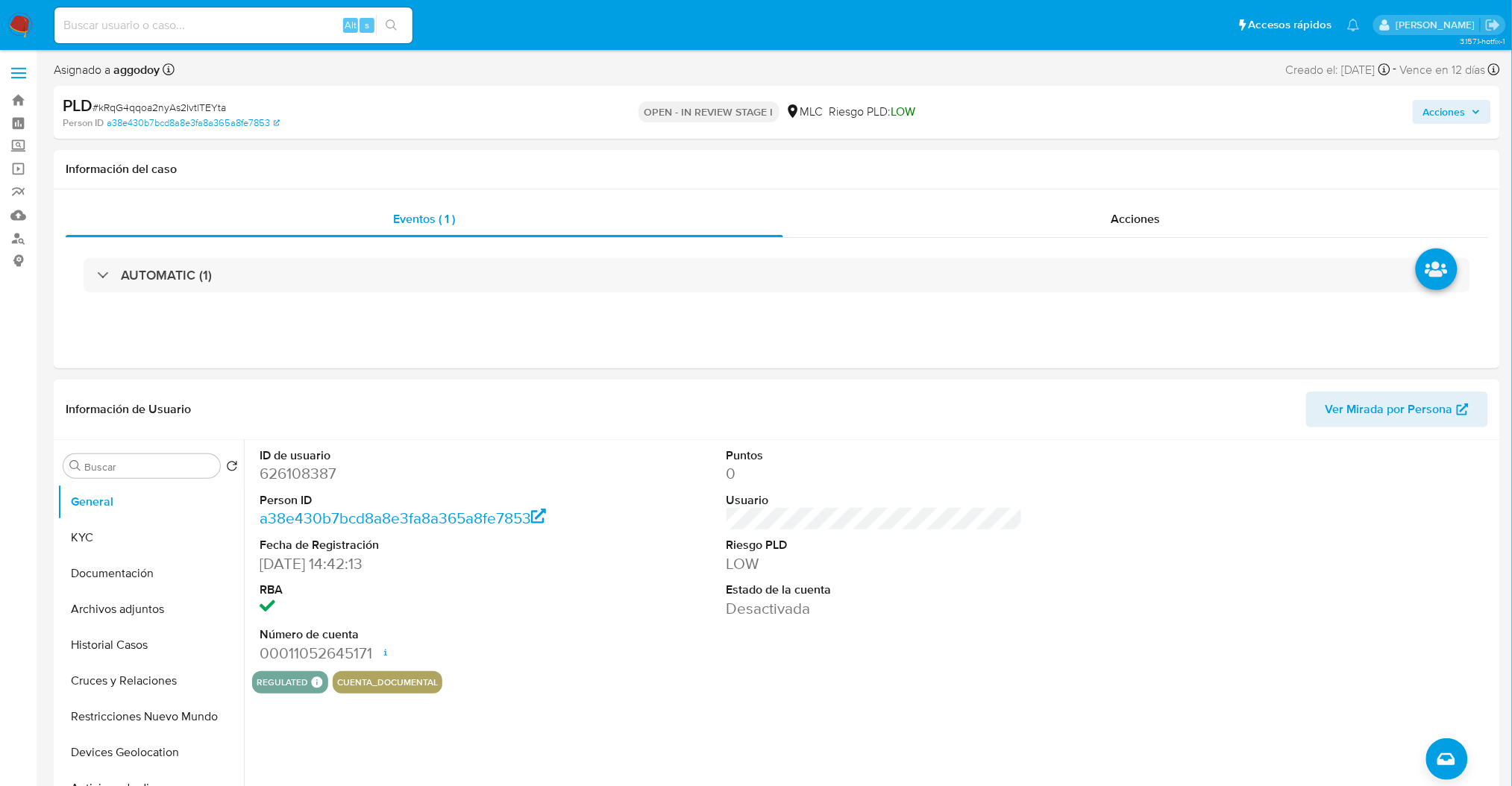
click at [283, 475] on dd "626108387" at bounding box center [407, 473] width 296 height 20
copy dd "626108387"
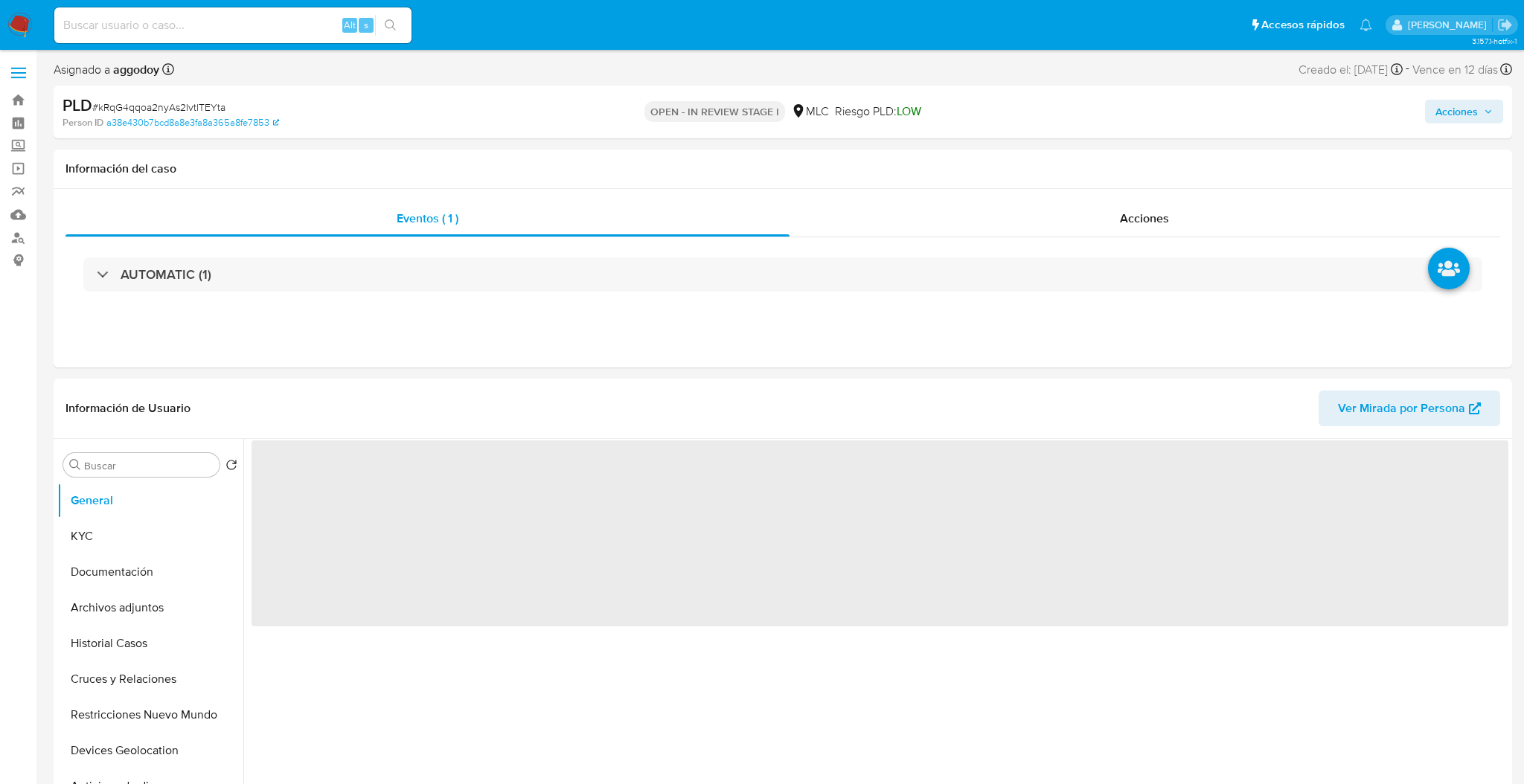
select select "10"
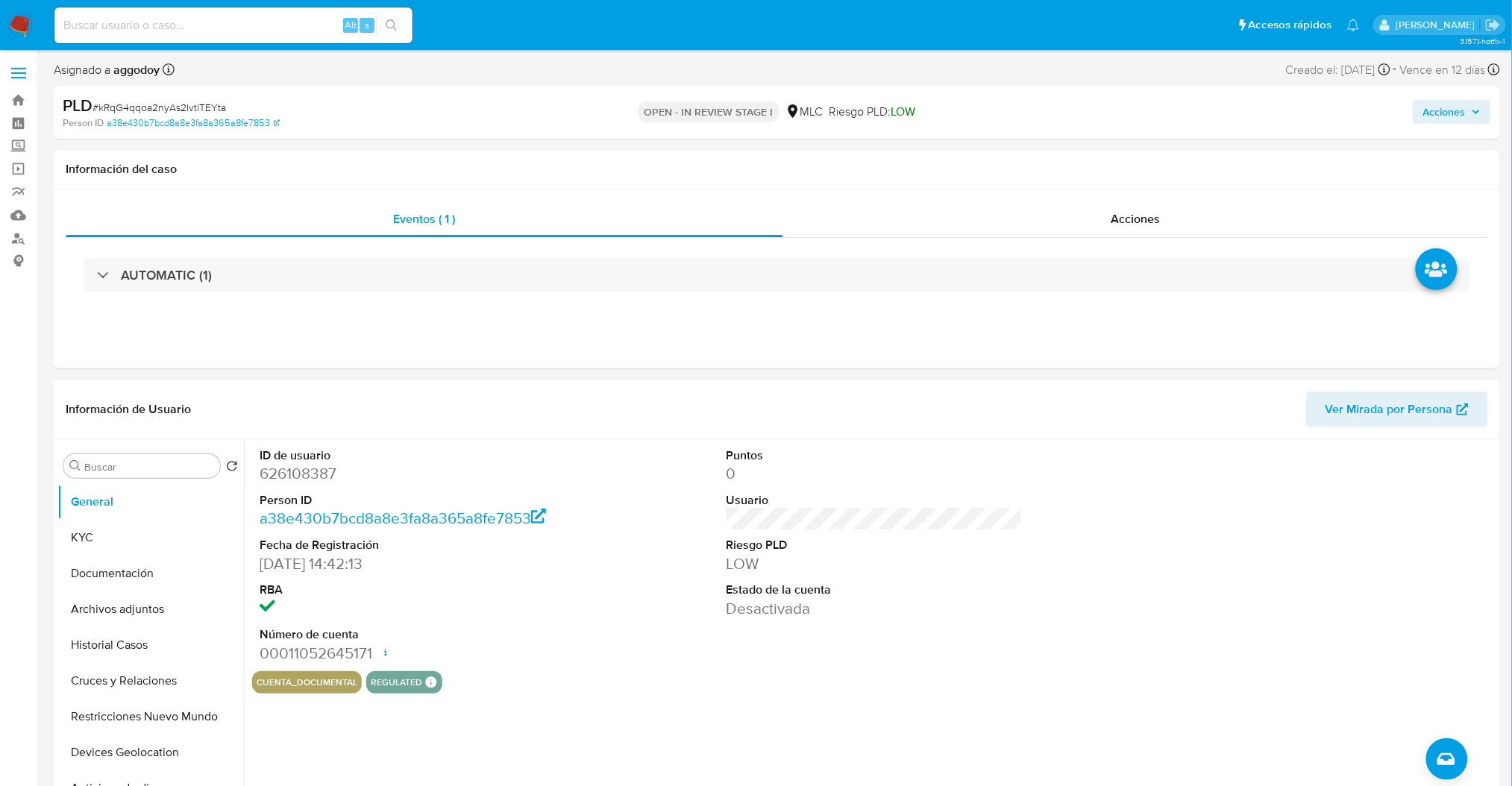
click at [278, 477] on dd "626108387" at bounding box center [407, 473] width 296 height 20
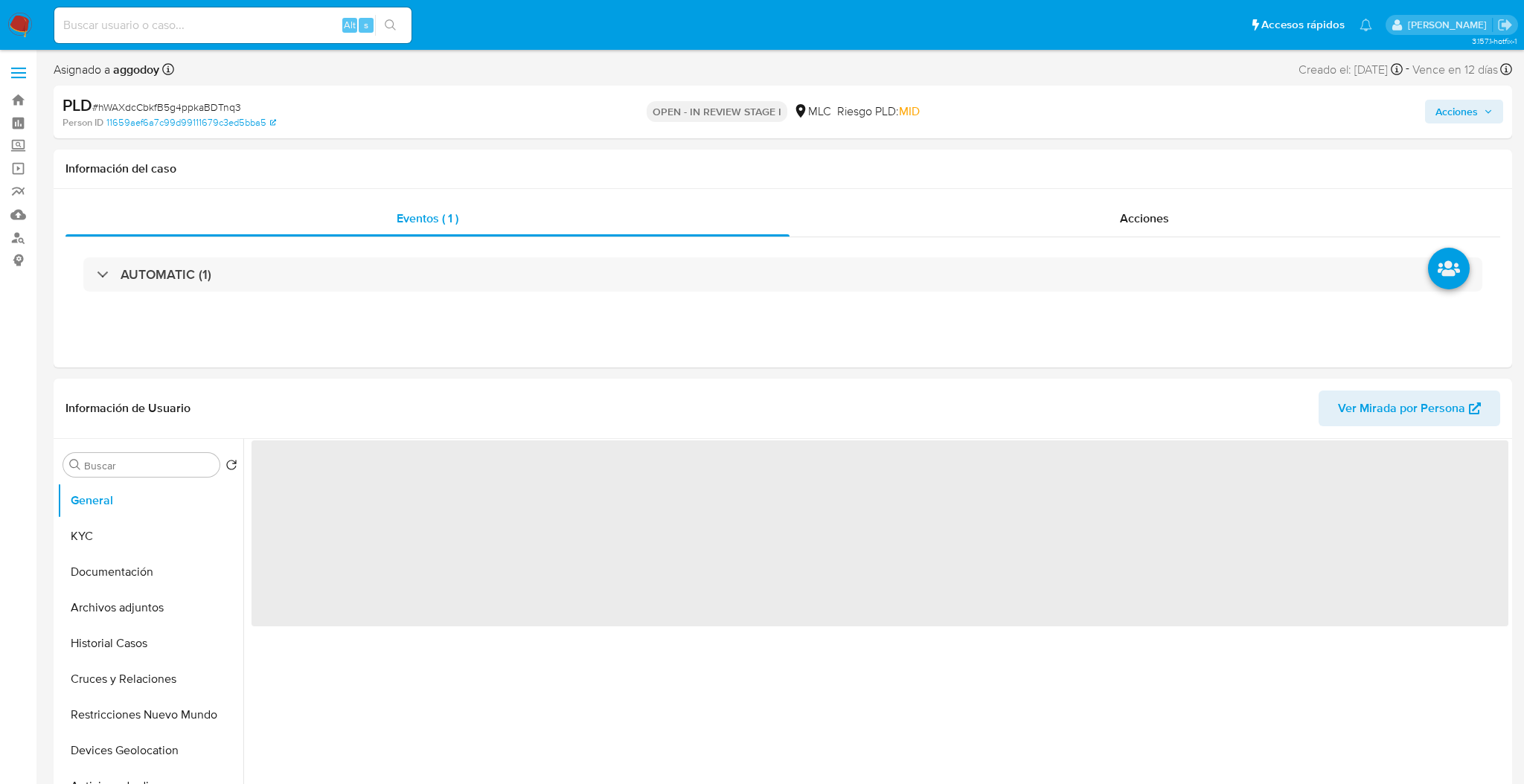
select select "10"
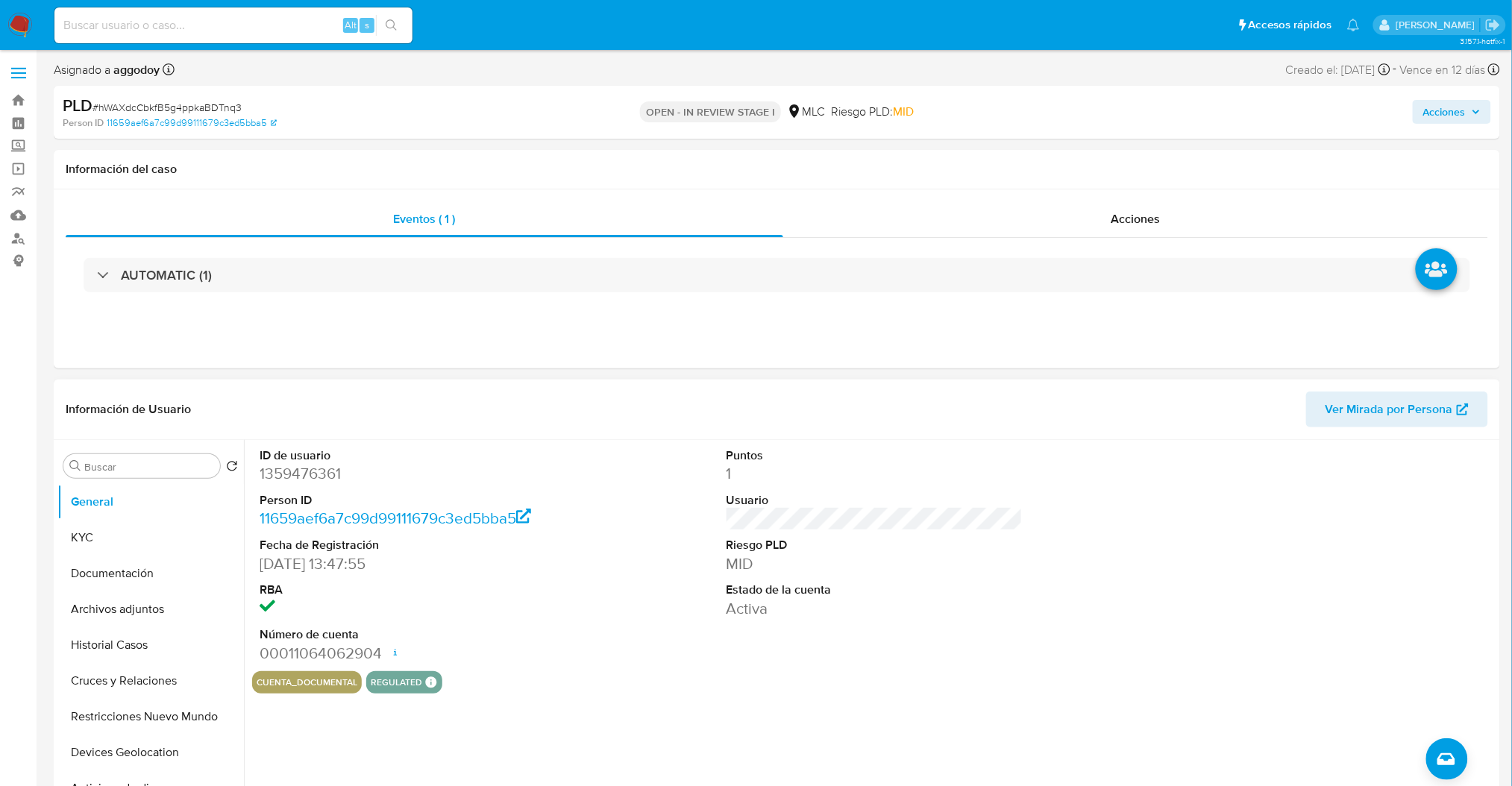
click at [298, 473] on dd "1359476361" at bounding box center [407, 473] width 296 height 20
copy dd "1359476361"
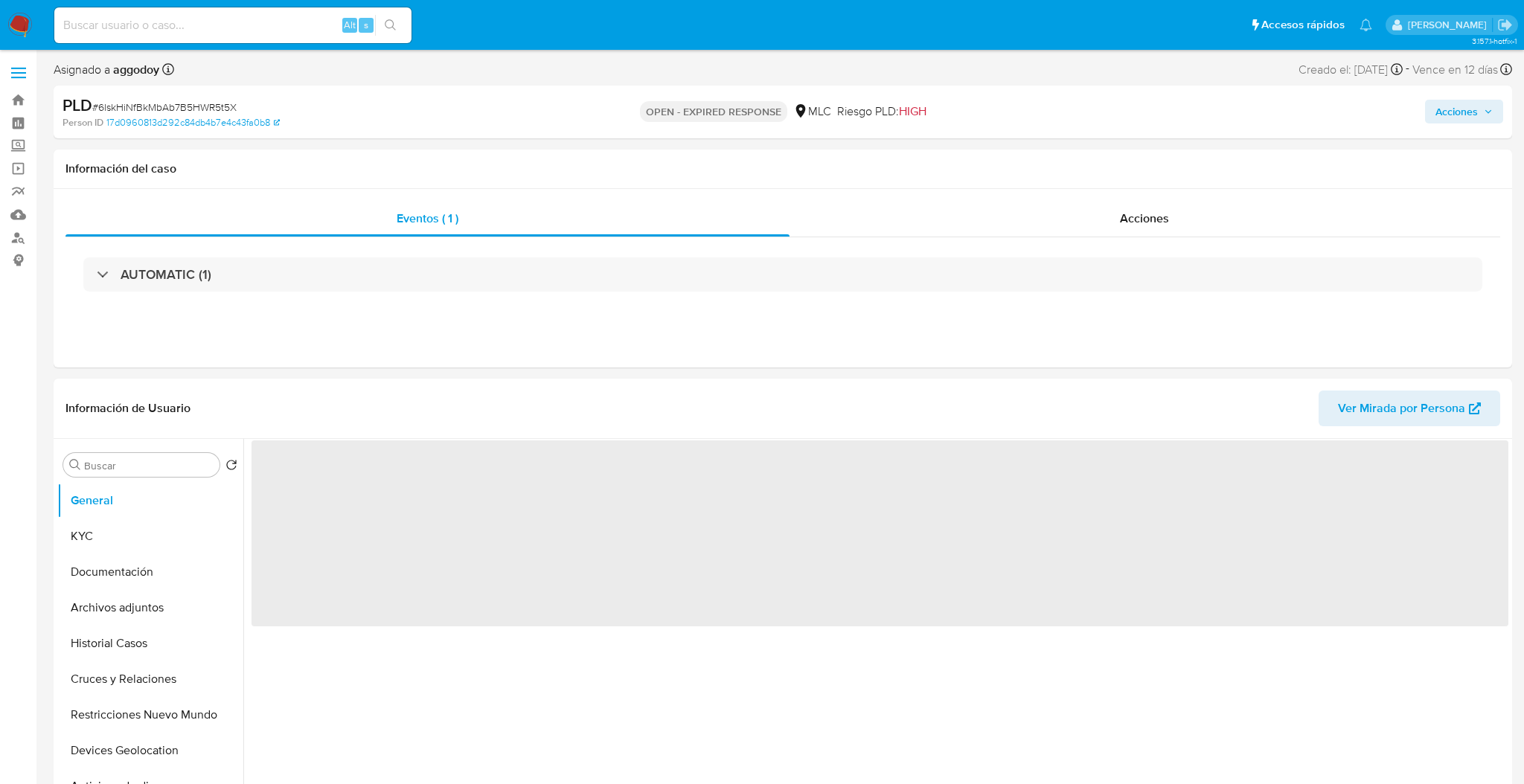
select select "10"
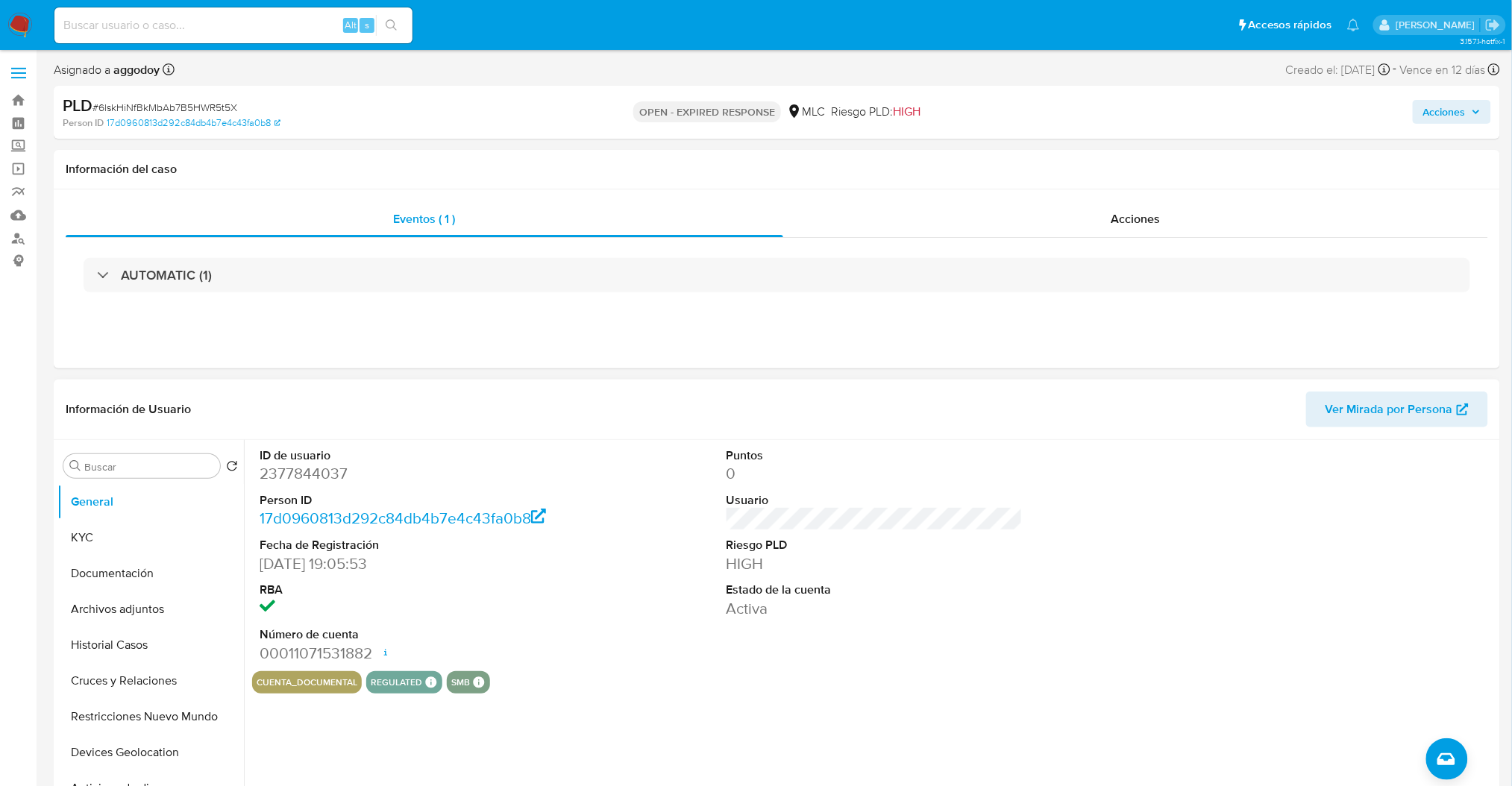
click at [327, 474] on dd "2377844037" at bounding box center [407, 473] width 296 height 20
copy dd "2377844037"
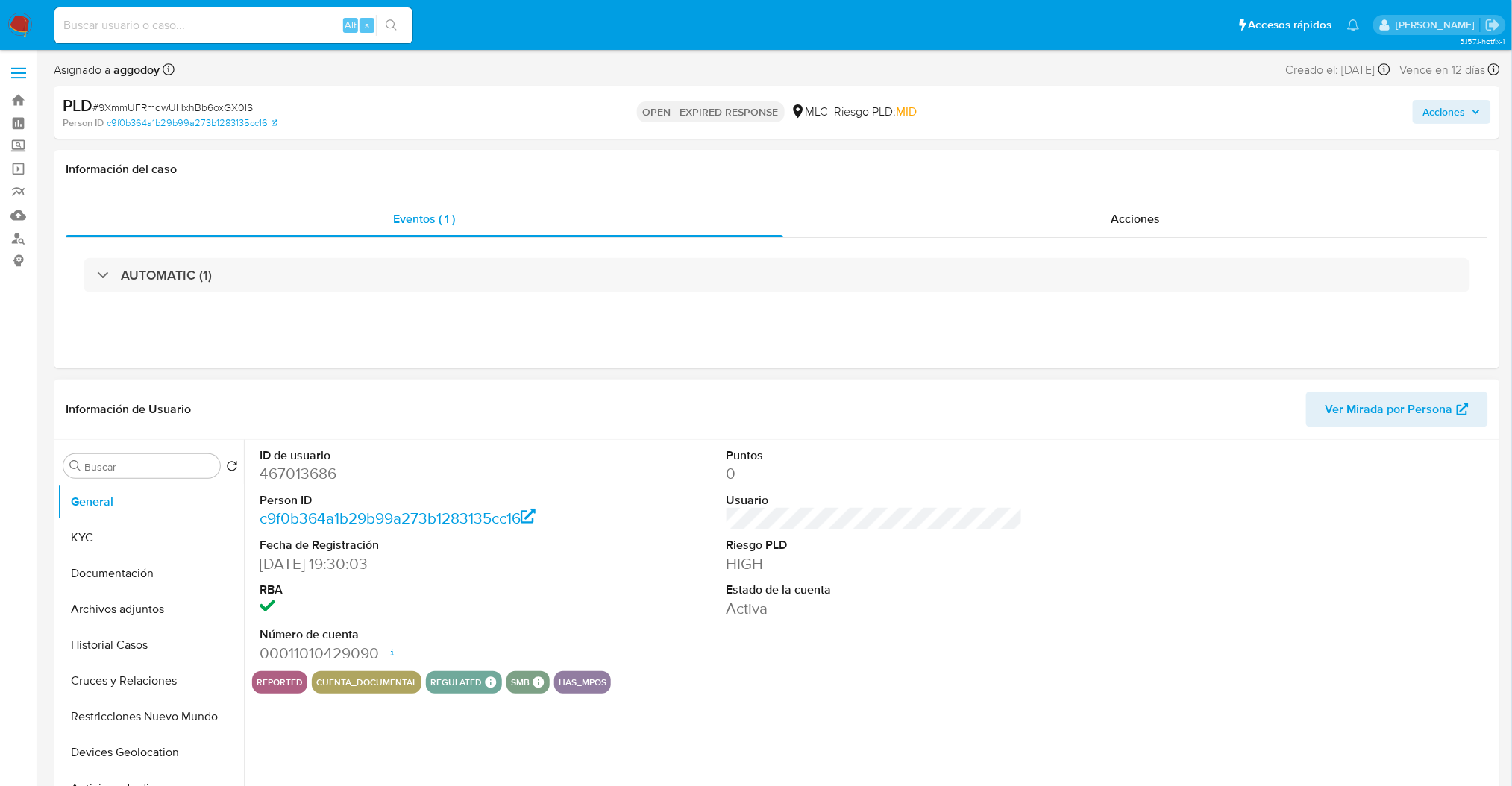
click at [292, 482] on dd "467013686" at bounding box center [407, 473] width 296 height 20
copy dd "467013686"
select select "10"
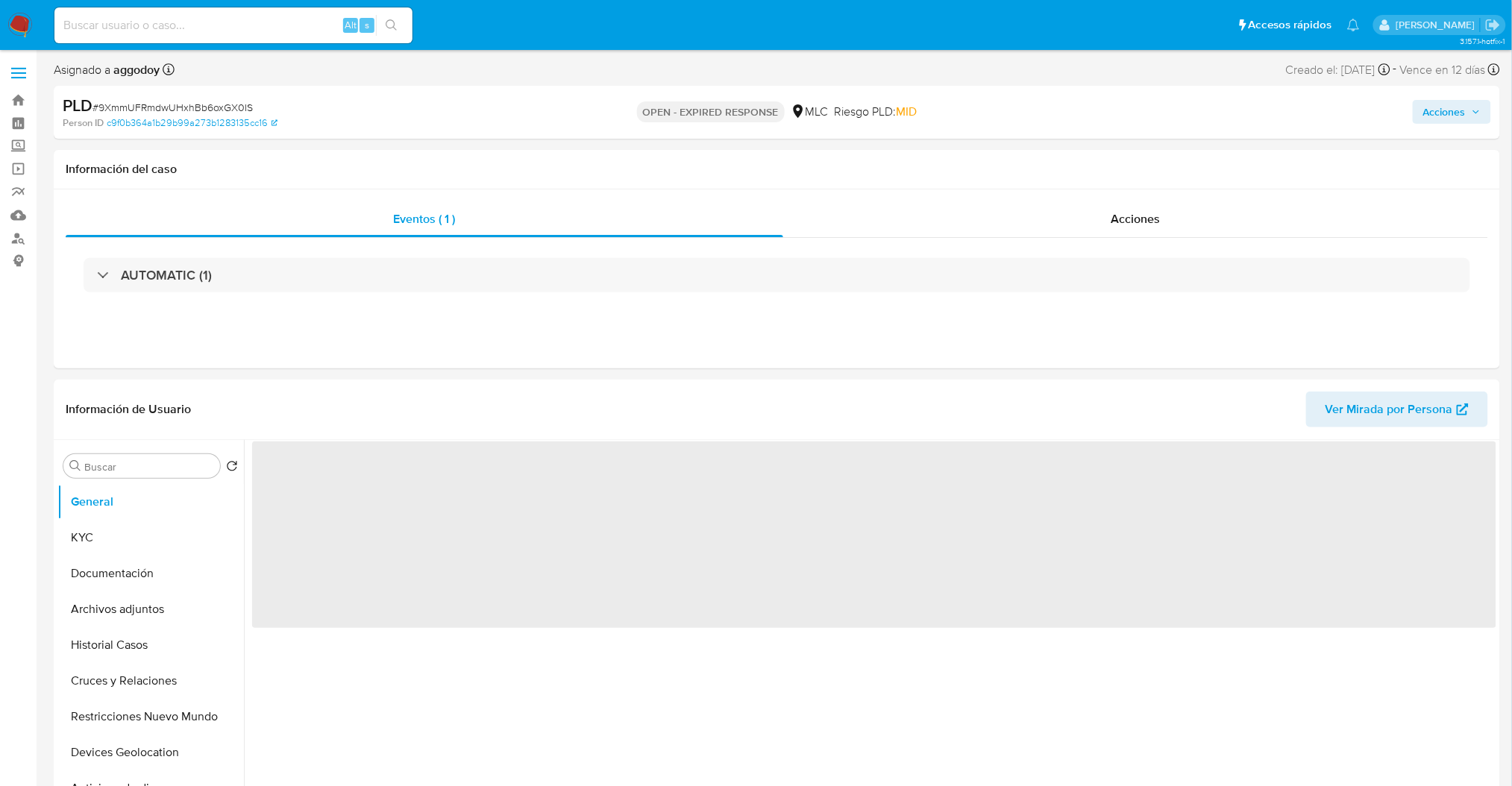
select select "10"
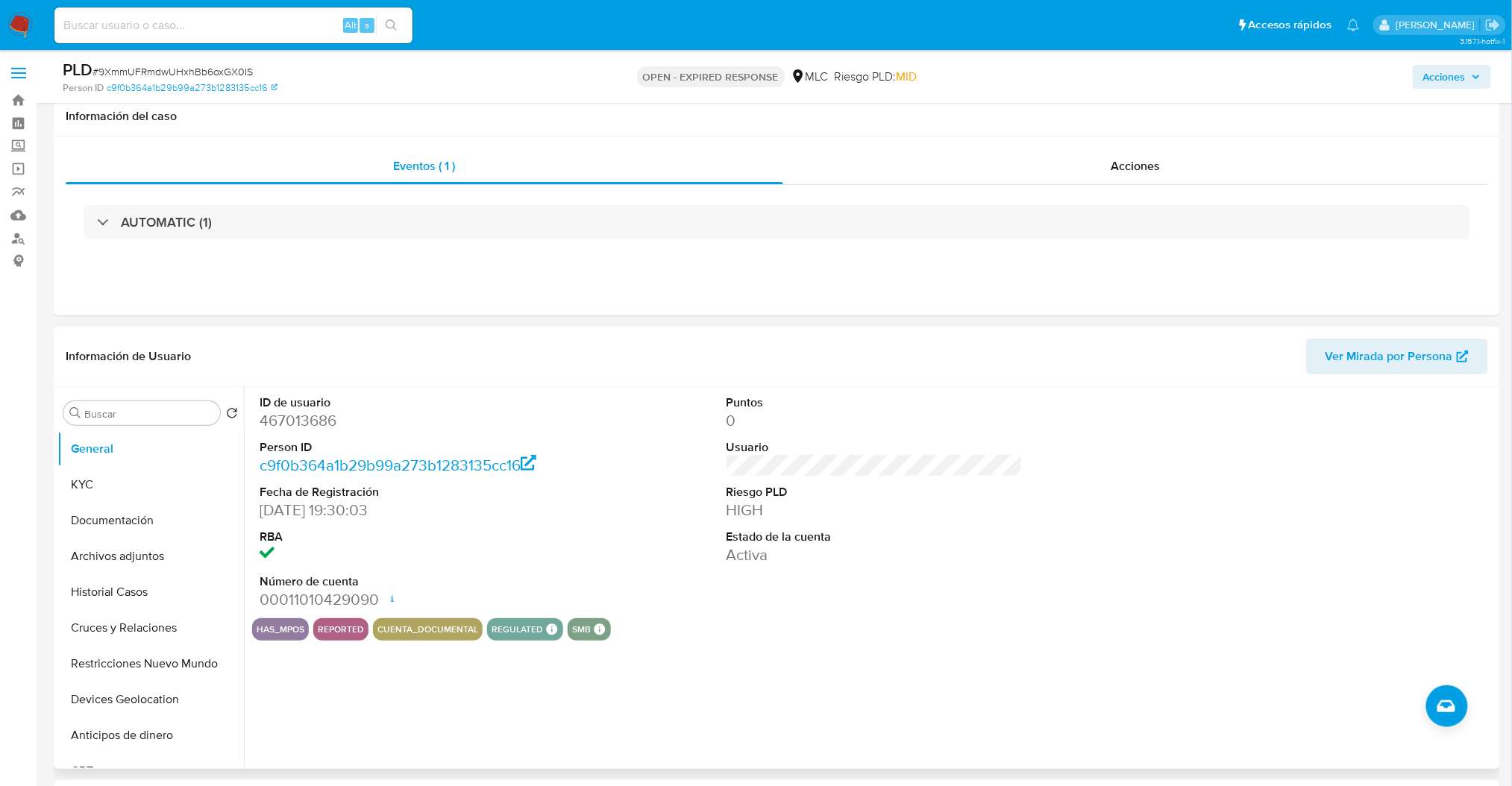
scroll to position [99, 0]
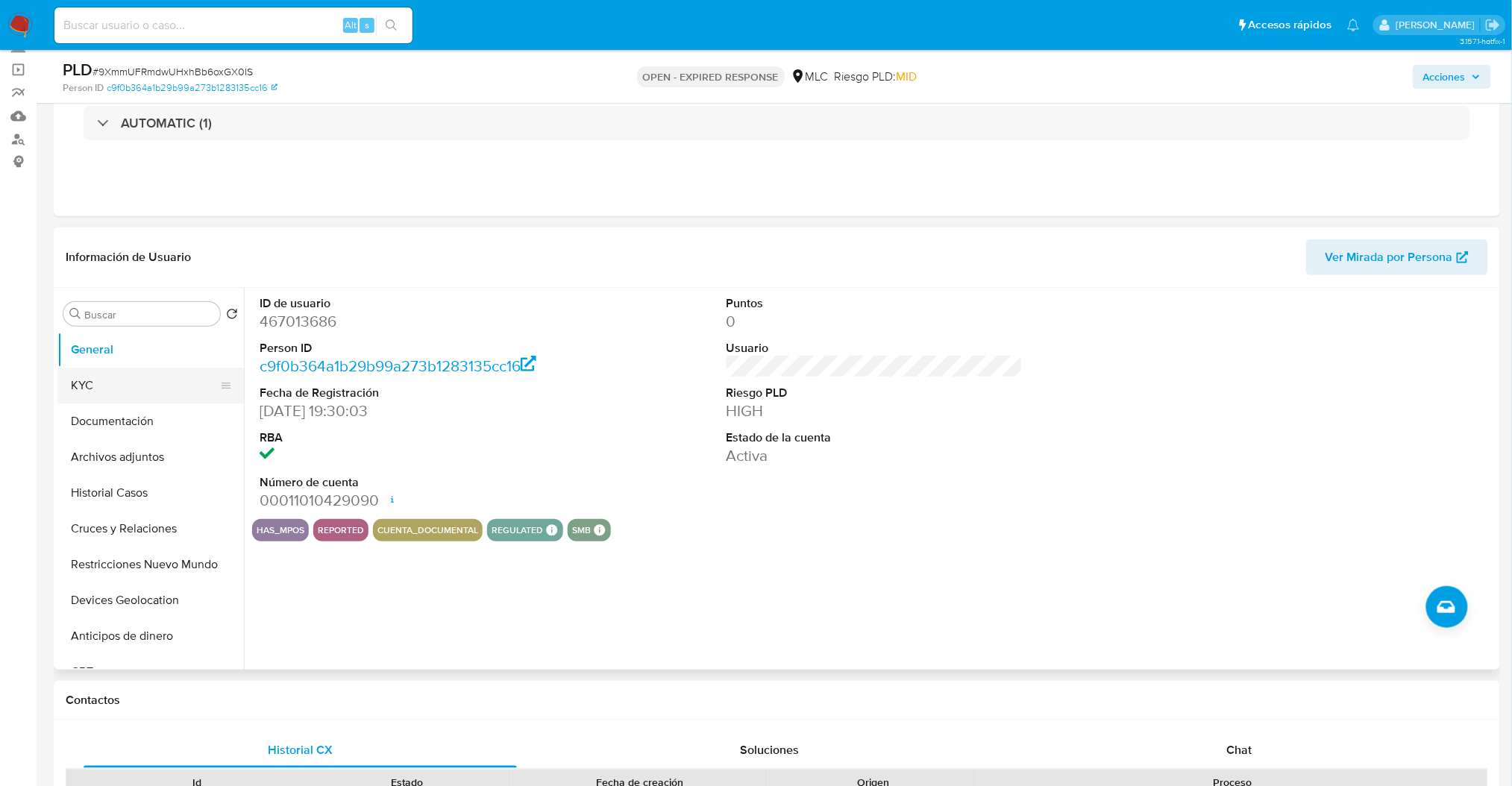
click at [160, 368] on button "KYC" at bounding box center [145, 386] width 175 height 36
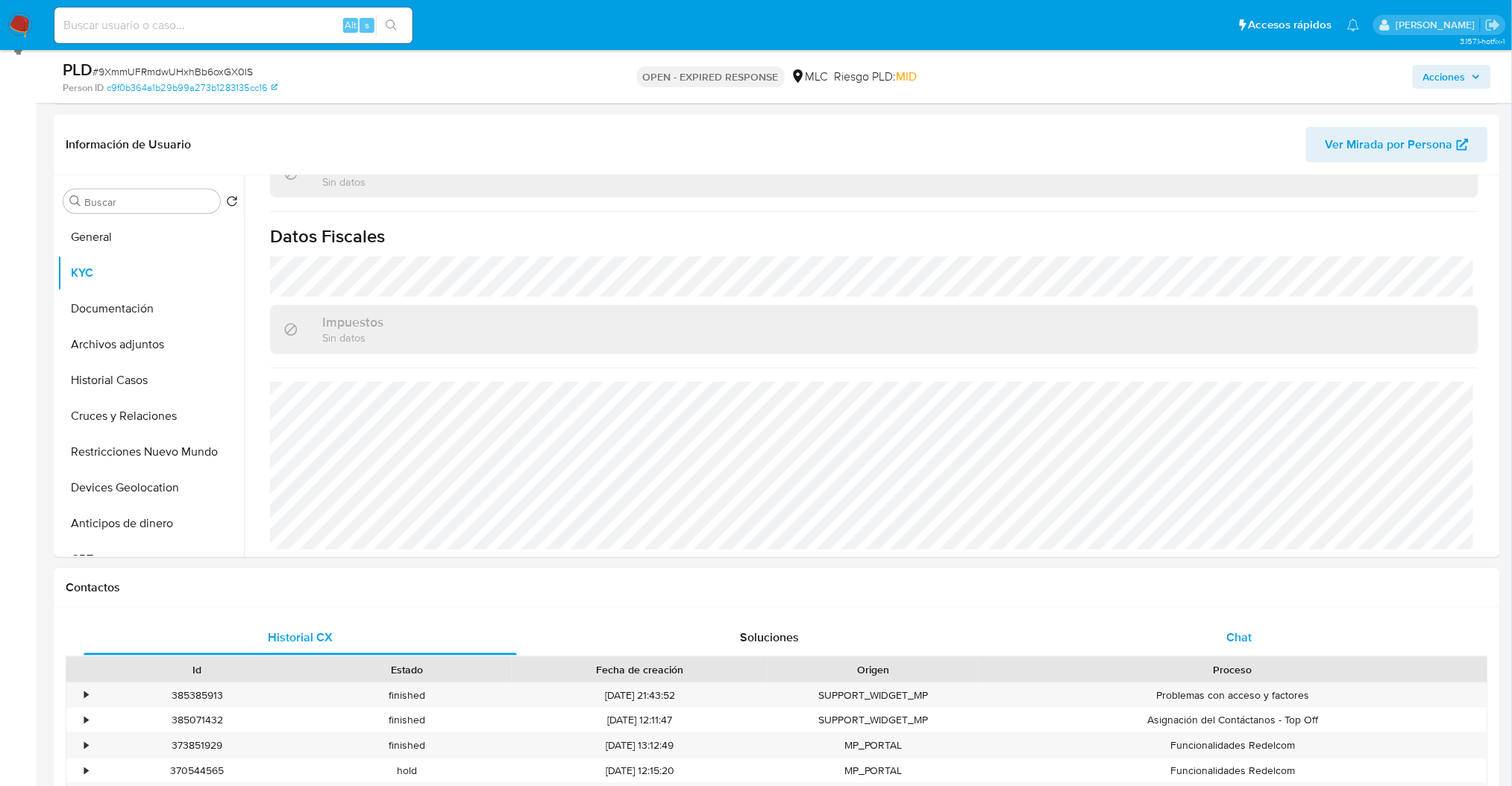
scroll to position [398, 0]
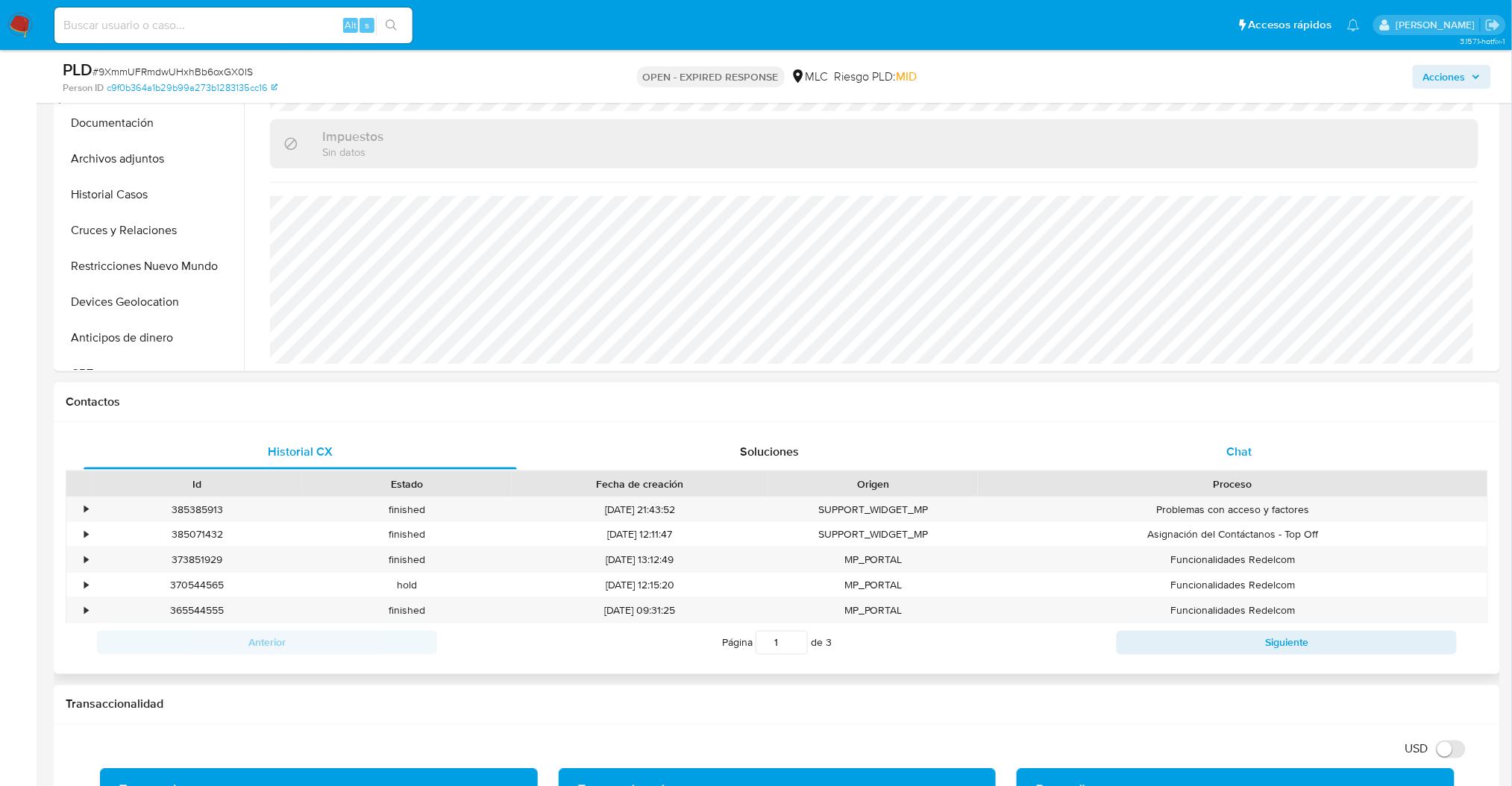
click at [1242, 464] on div "Chat" at bounding box center [1239, 452] width 433 height 36
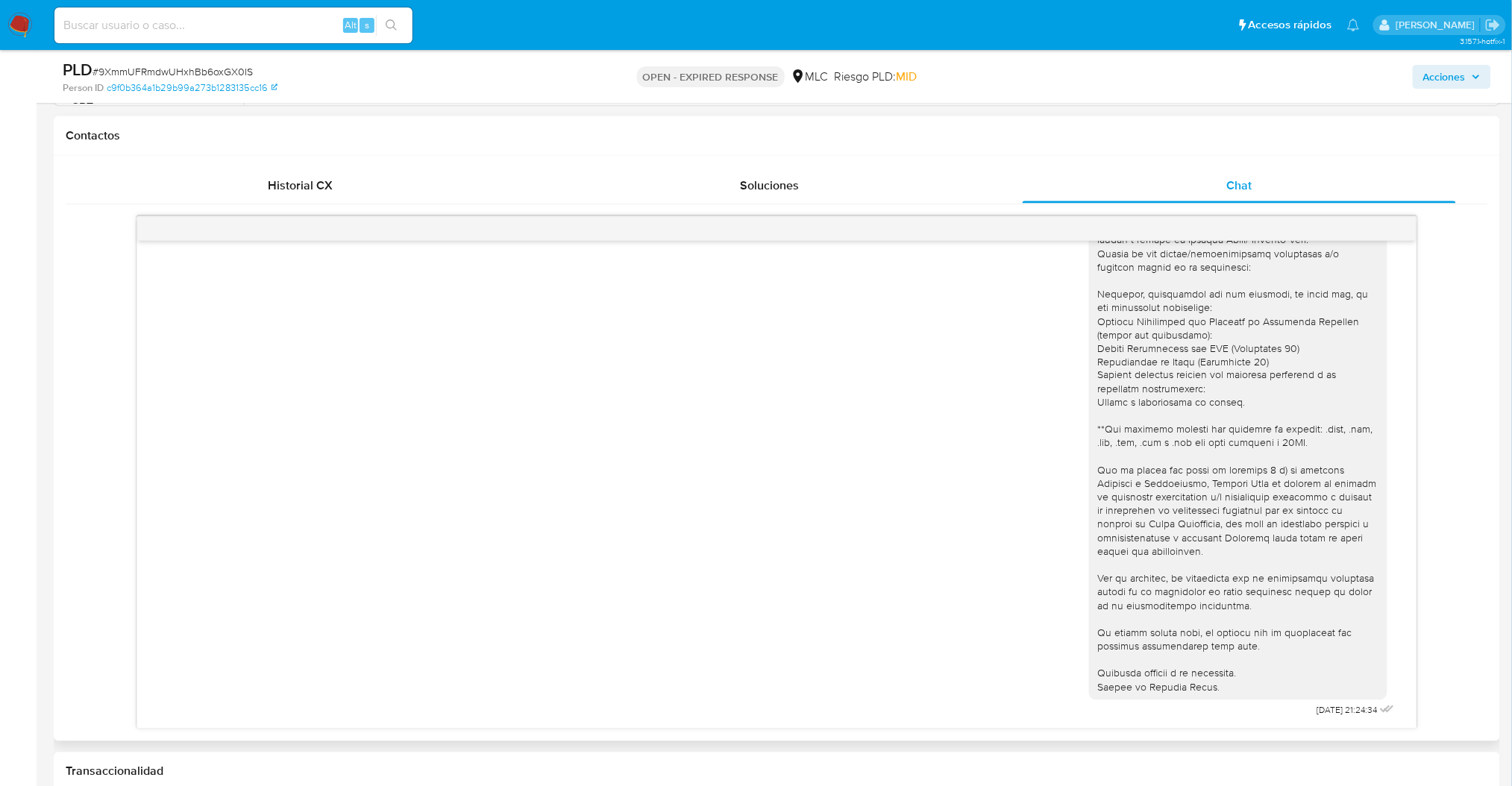
scroll to position [743, 0]
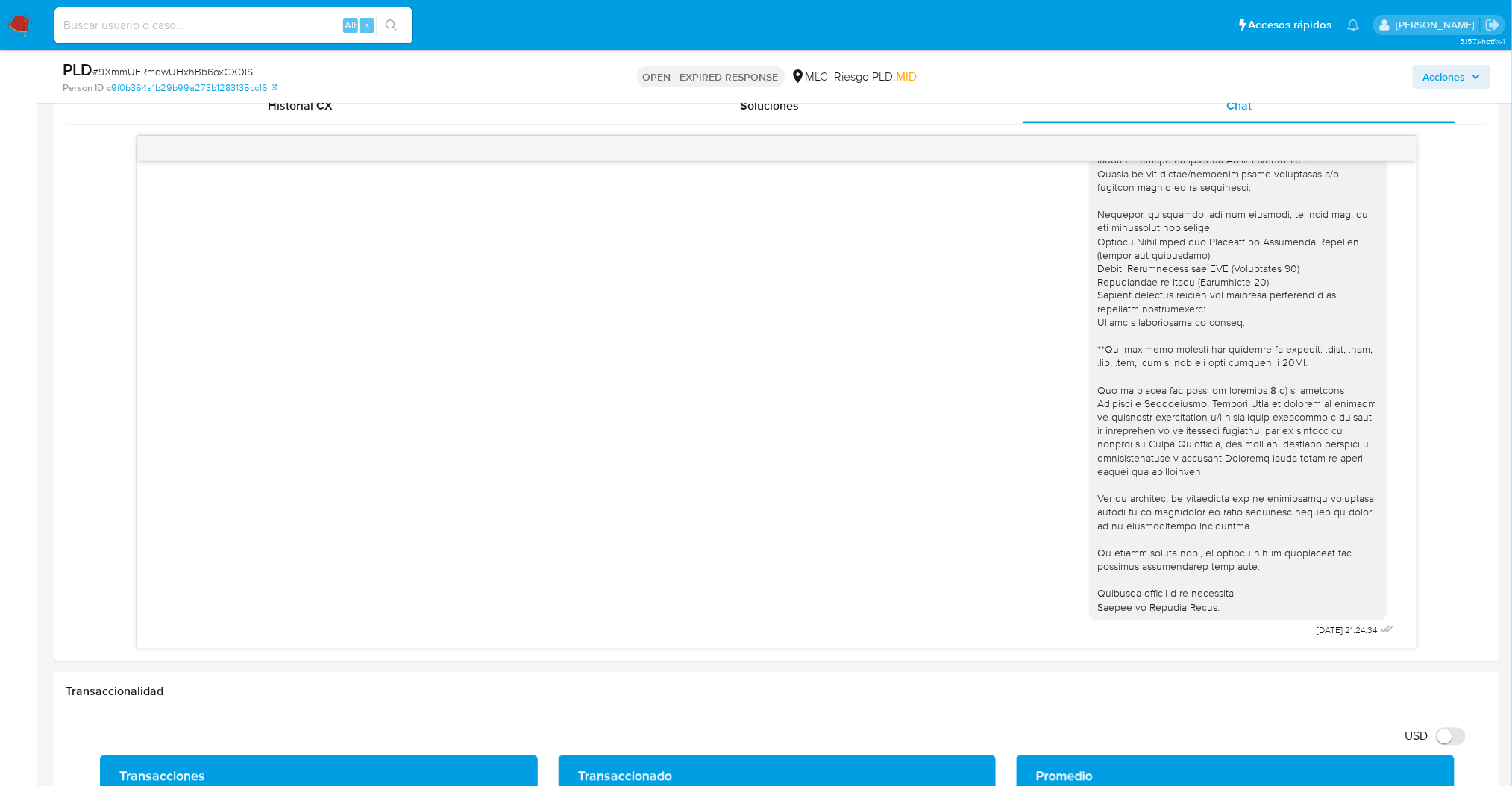
click at [48, 311] on main "3.157.1-hotfix-1 Asignado a aggodoy Asignado el: 25/07/2025 12:10:51 Creado el:…" at bounding box center [756, 721] width 1512 height 2928
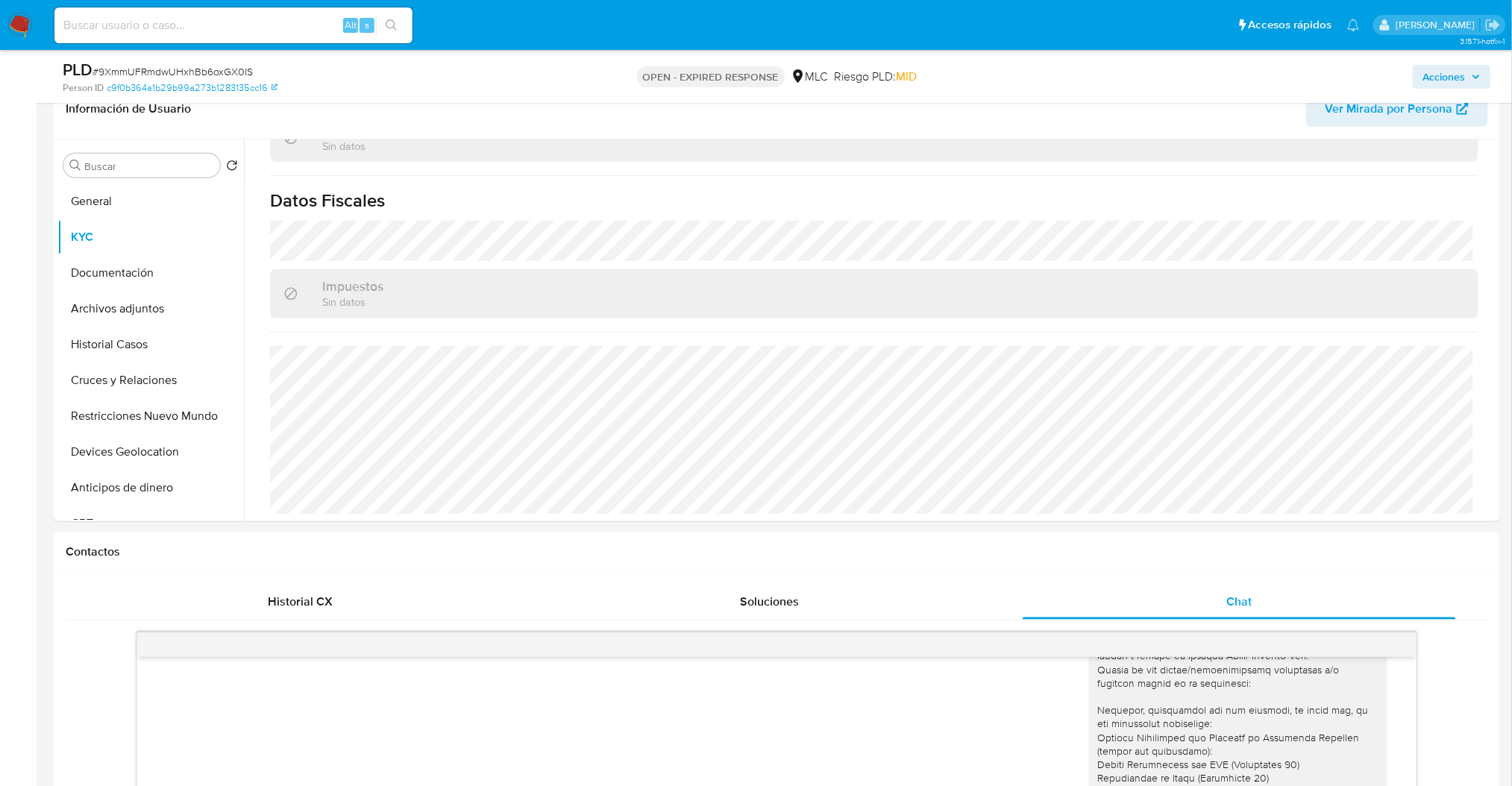
scroll to position [246, 0]
click at [100, 282] on button "Documentación" at bounding box center [145, 274] width 175 height 36
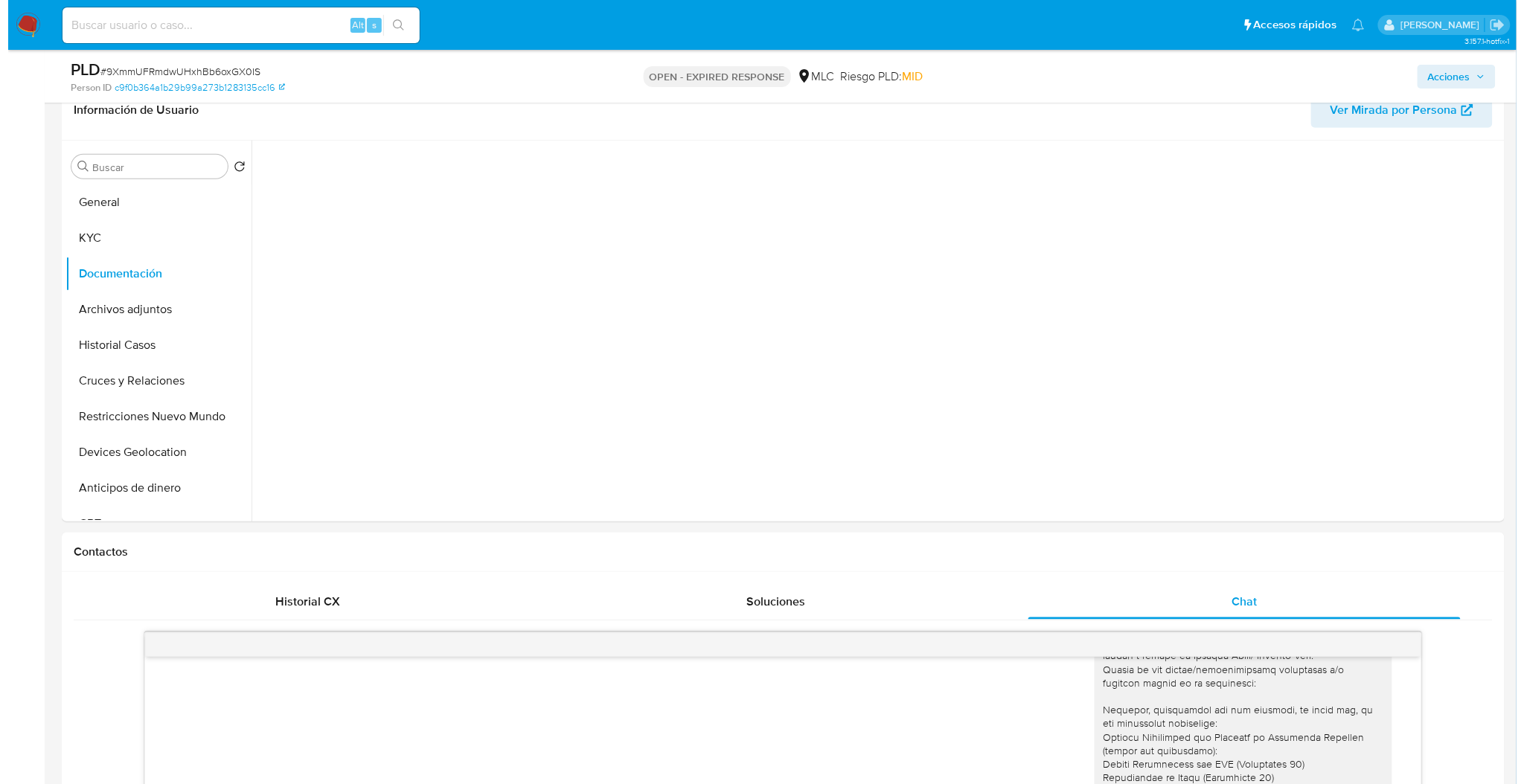
scroll to position [0, 0]
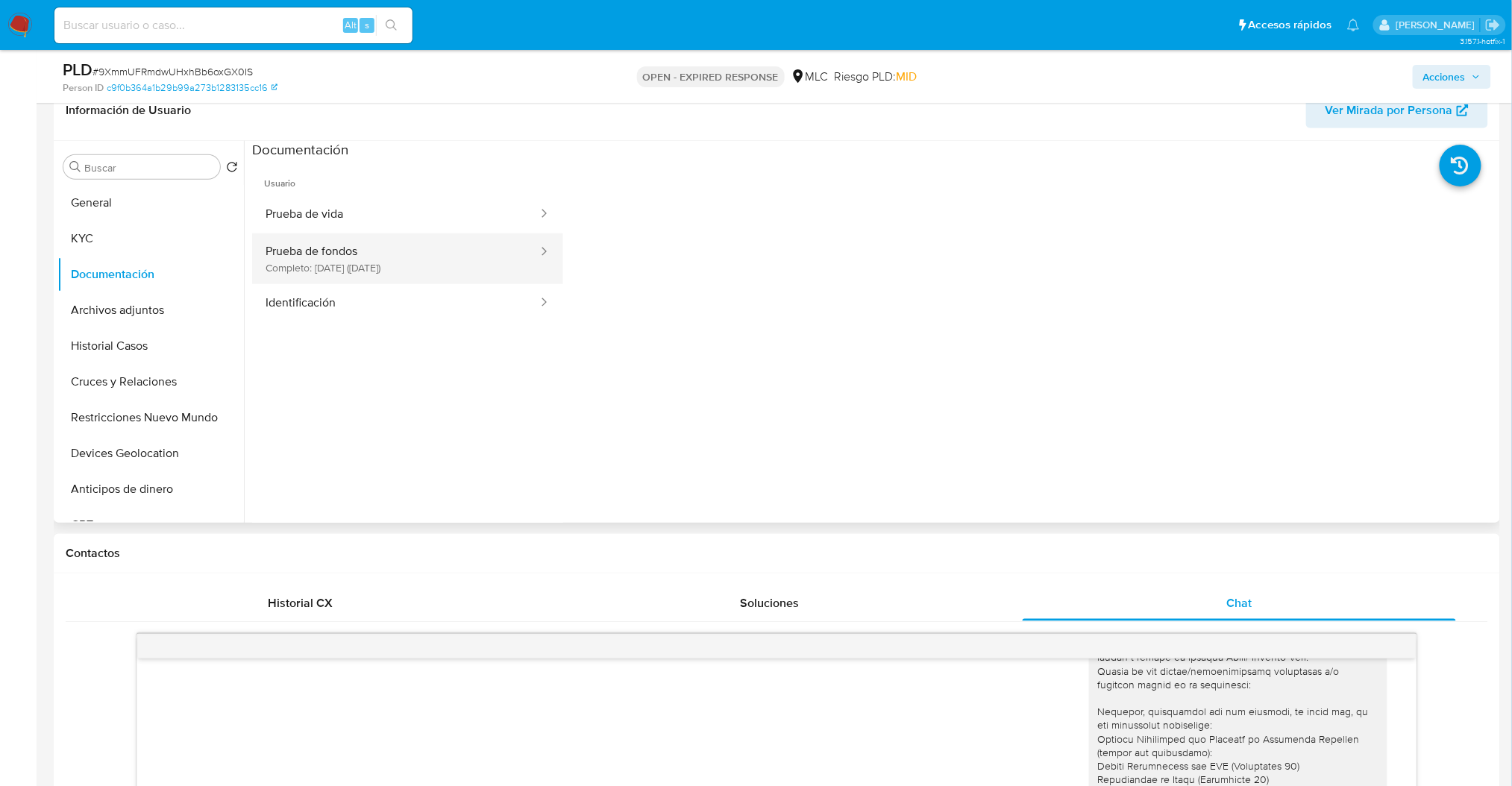
click at [299, 272] on button "Prueba de fondos Completo: 05/06/2025 (hace 3 meses)" at bounding box center [395, 258] width 287 height 51
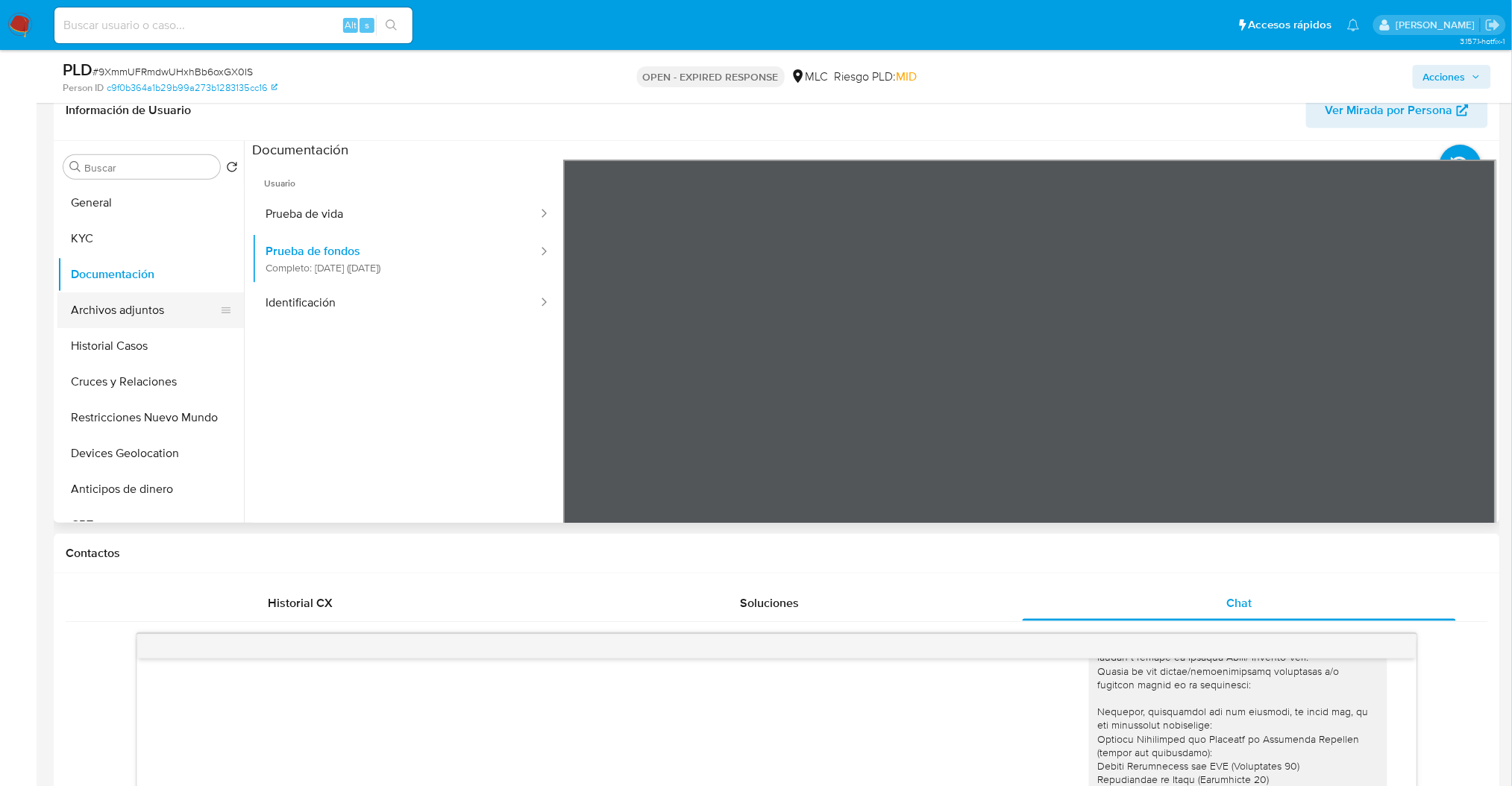
click at [172, 294] on button "Archivos adjuntos" at bounding box center [145, 310] width 175 height 36
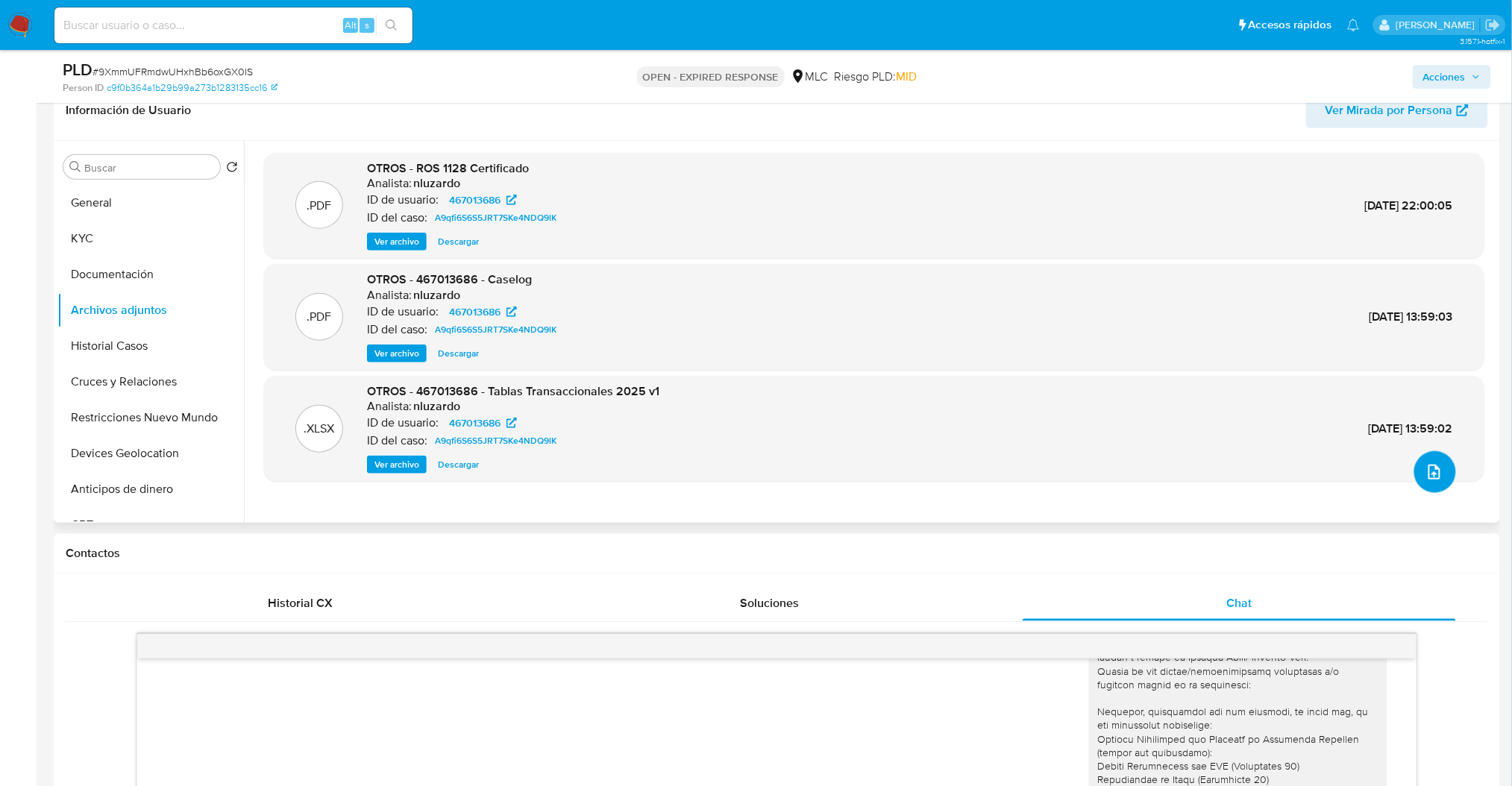
click at [1425, 460] on button "upload-file" at bounding box center [1435, 472] width 42 height 42
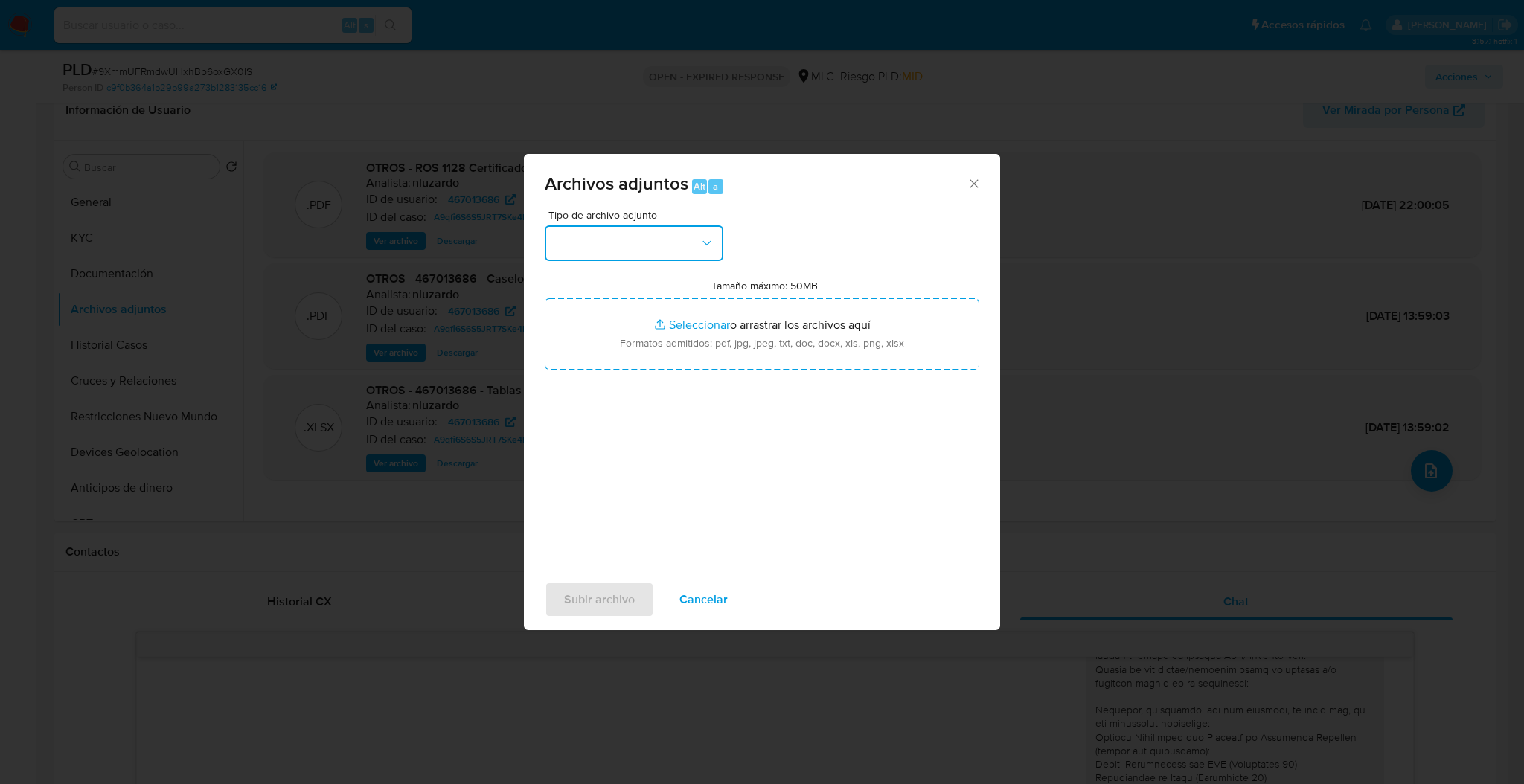
click at [671, 258] on button "button" at bounding box center [633, 243] width 179 height 36
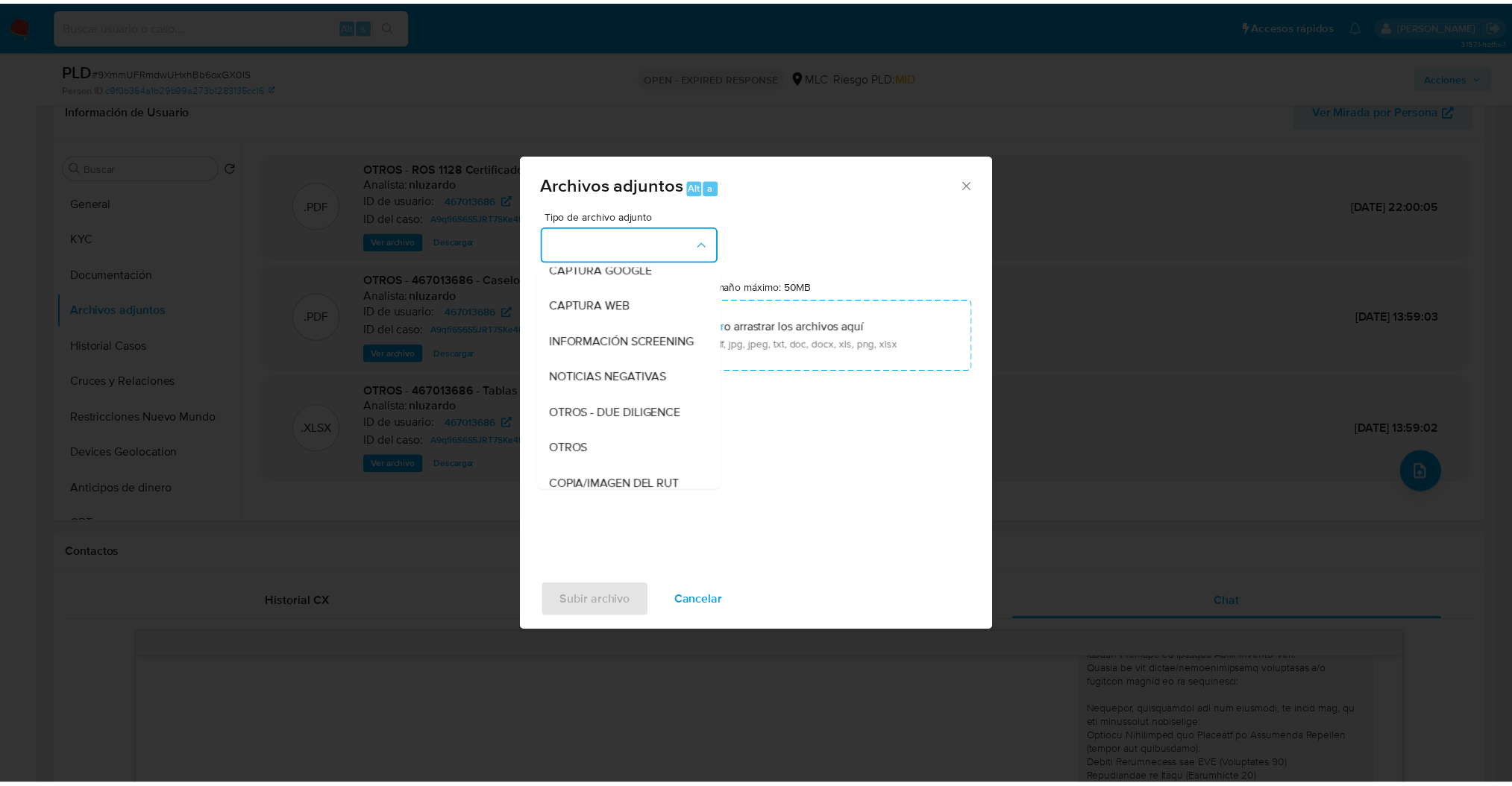
scroll to position [155, 0]
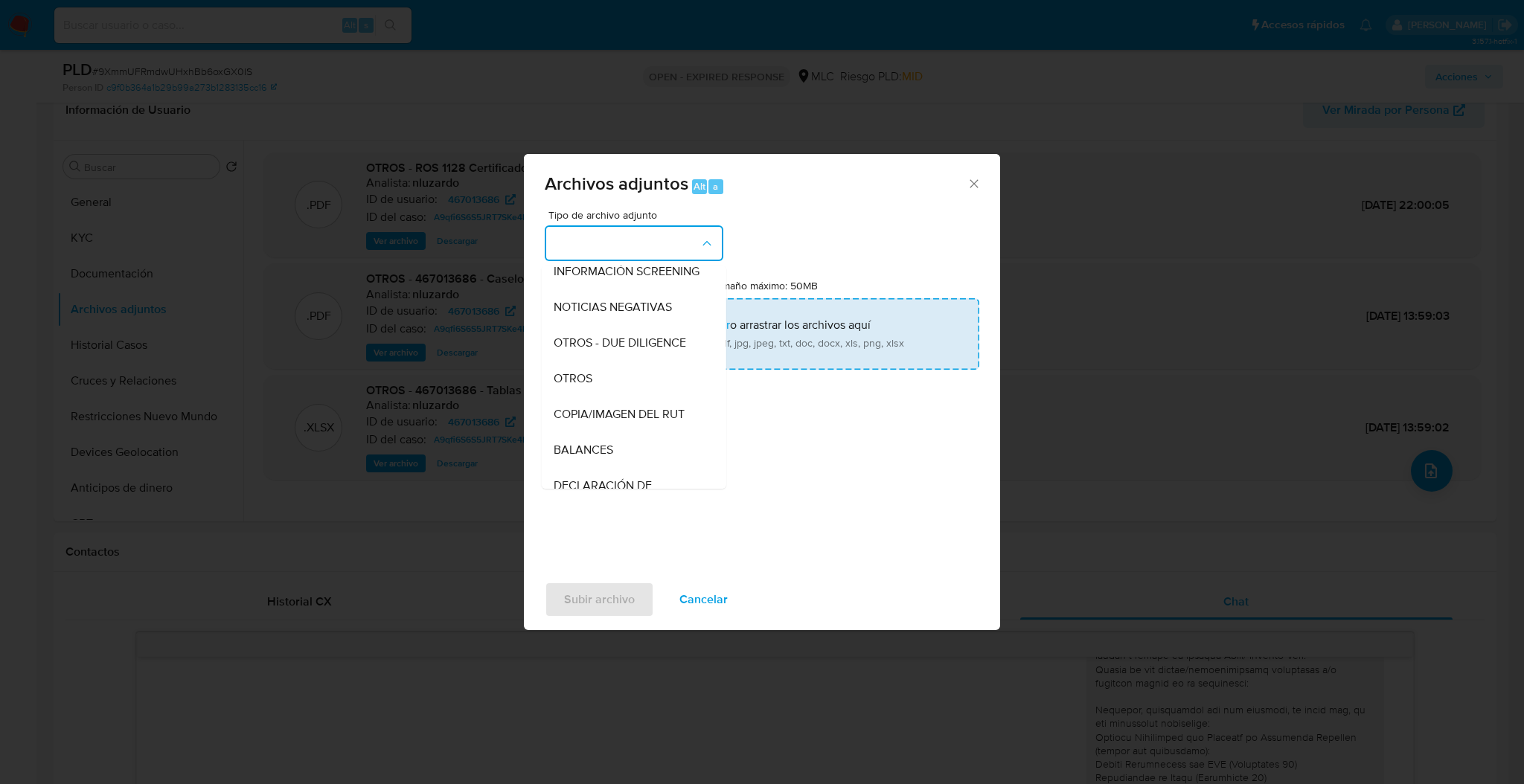
drag, startPoint x: 571, startPoint y: 389, endPoint x: 604, endPoint y: 340, distance: 59.1
click at [575, 386] on span "OTROS" at bounding box center [573, 378] width 39 height 15
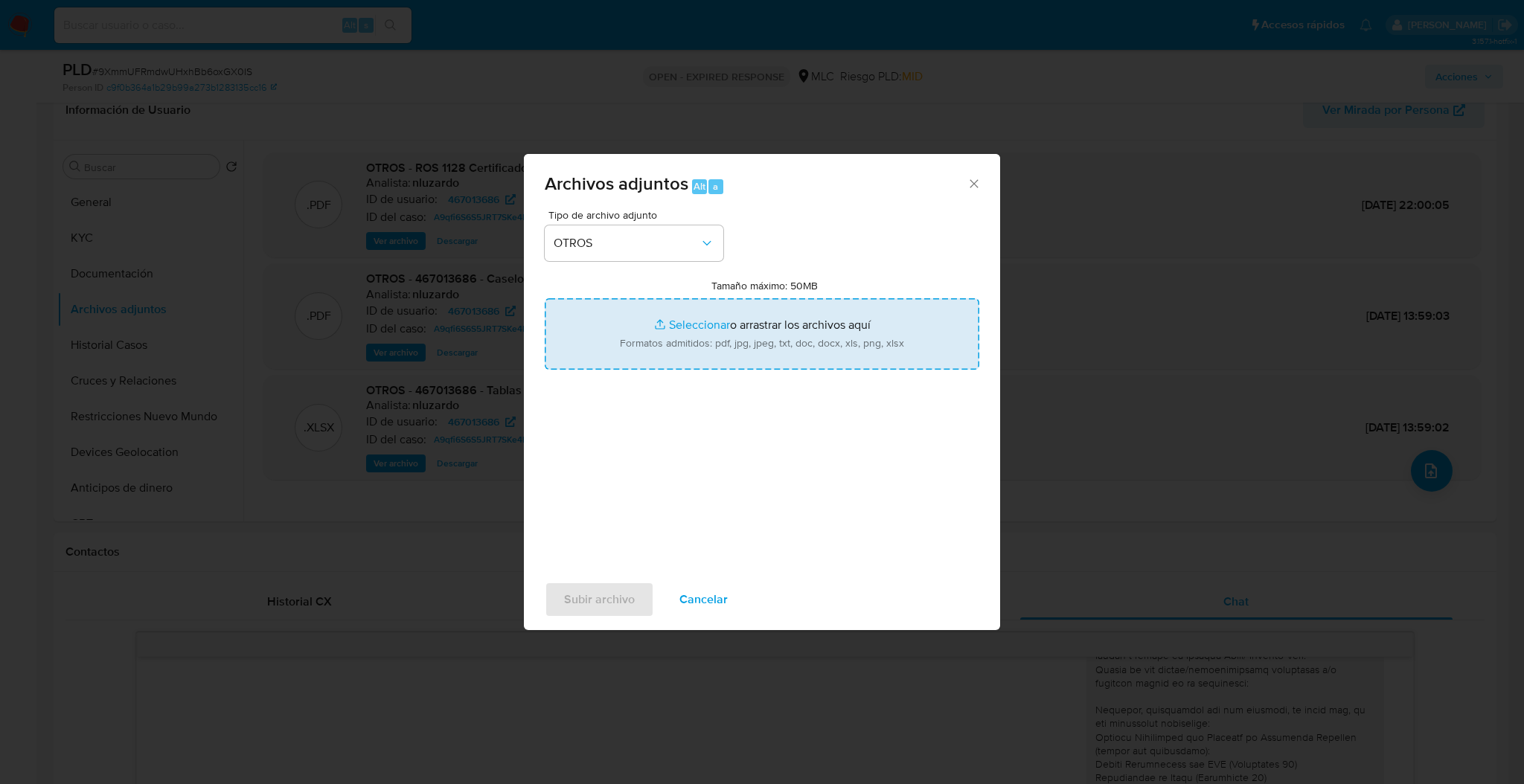
click at [604, 340] on input "Tamaño máximo: 50MB Seleccionar archivos" at bounding box center [761, 334] width 435 height 71
type input "C:\fakepath\Case Log - 467013686.pdf"
click at [759, 334] on input "Tamaño máximo: 50MB Seleccionar archivos" at bounding box center [761, 334] width 435 height 71
click at [768, 322] on input "Tamaño máximo: 50MB Seleccionar archivos" at bounding box center [761, 334] width 435 height 71
click at [846, 313] on input "Tamaño máximo: 50MB Seleccionar archivos" at bounding box center [761, 334] width 435 height 71
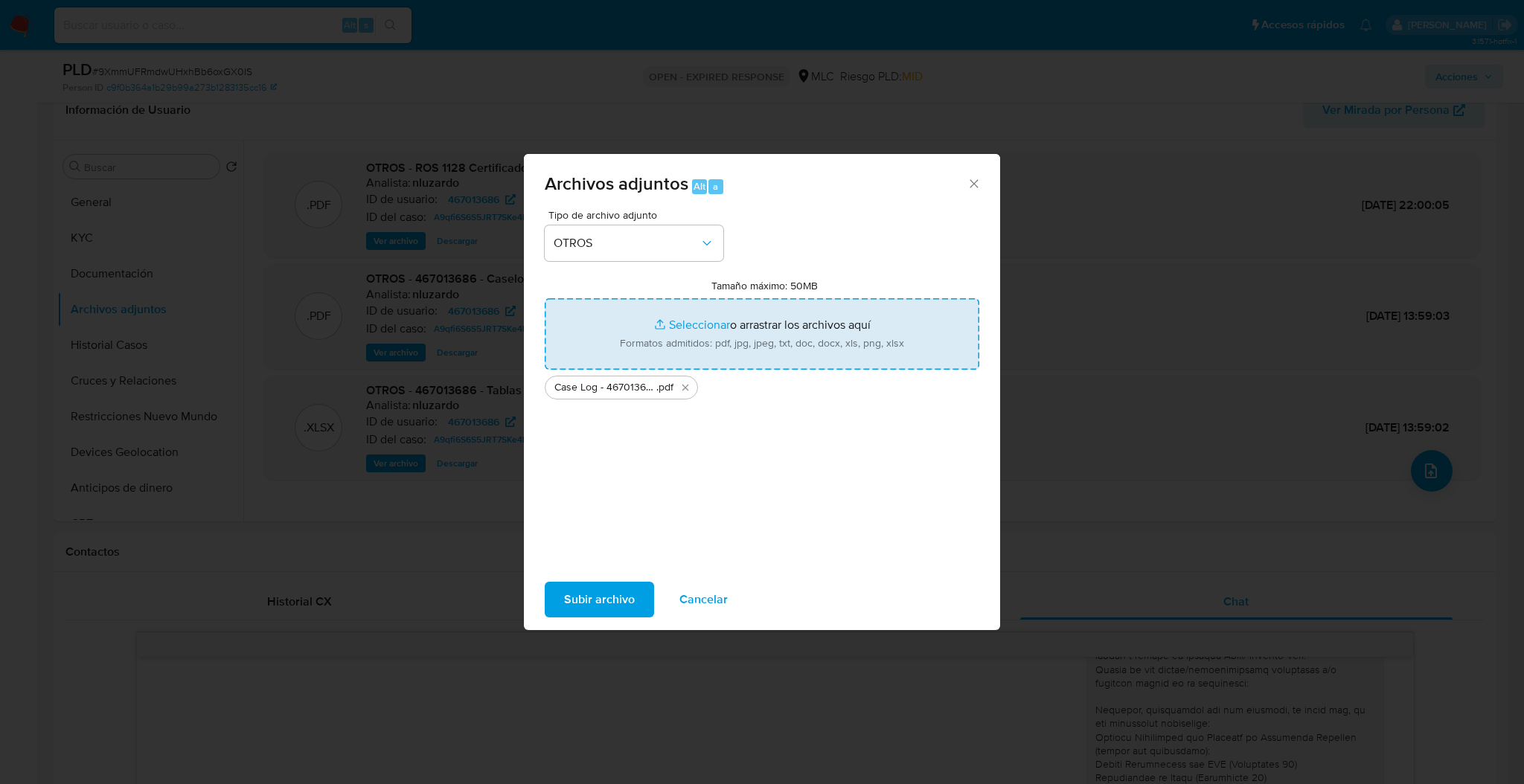
type input "C:\fakepath\467013686Movimientos.xlsx"
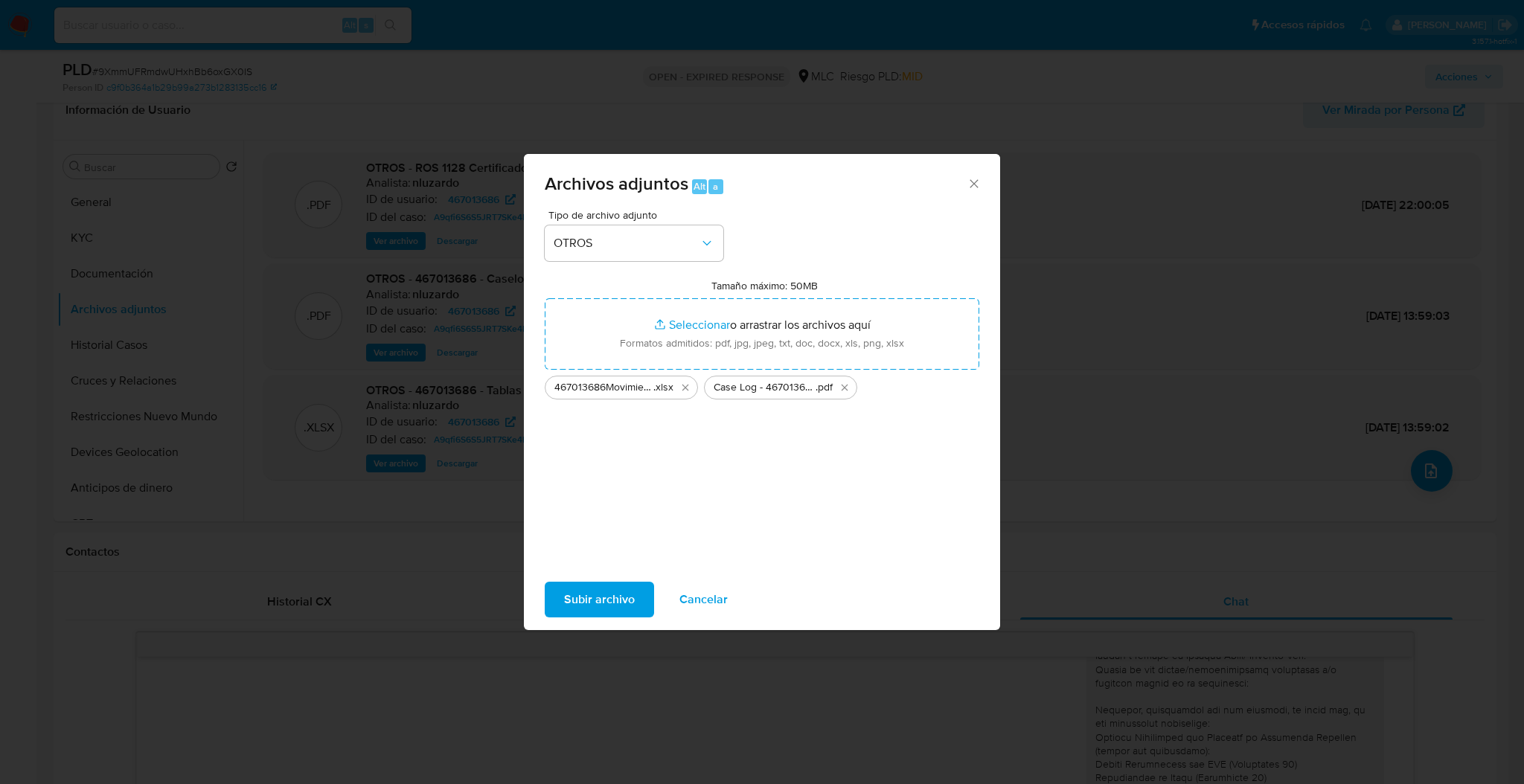
click at [590, 593] on span "Subir archivo" at bounding box center [599, 599] width 70 height 32
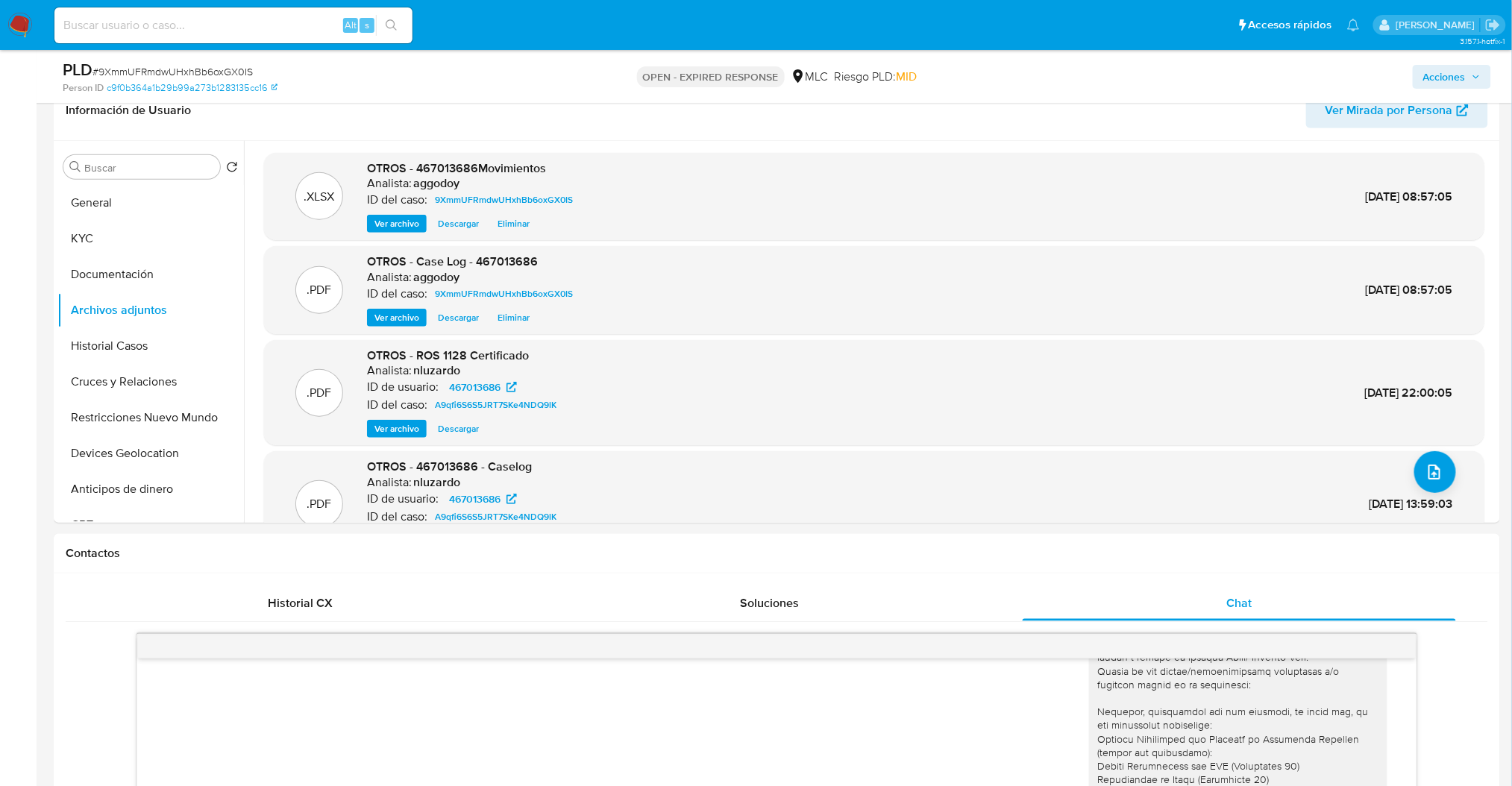
drag, startPoint x: 1435, startPoint y: 85, endPoint x: 1427, endPoint y: 89, distance: 8.9
click at [1434, 85] on span "Acciones" at bounding box center [1444, 77] width 43 height 24
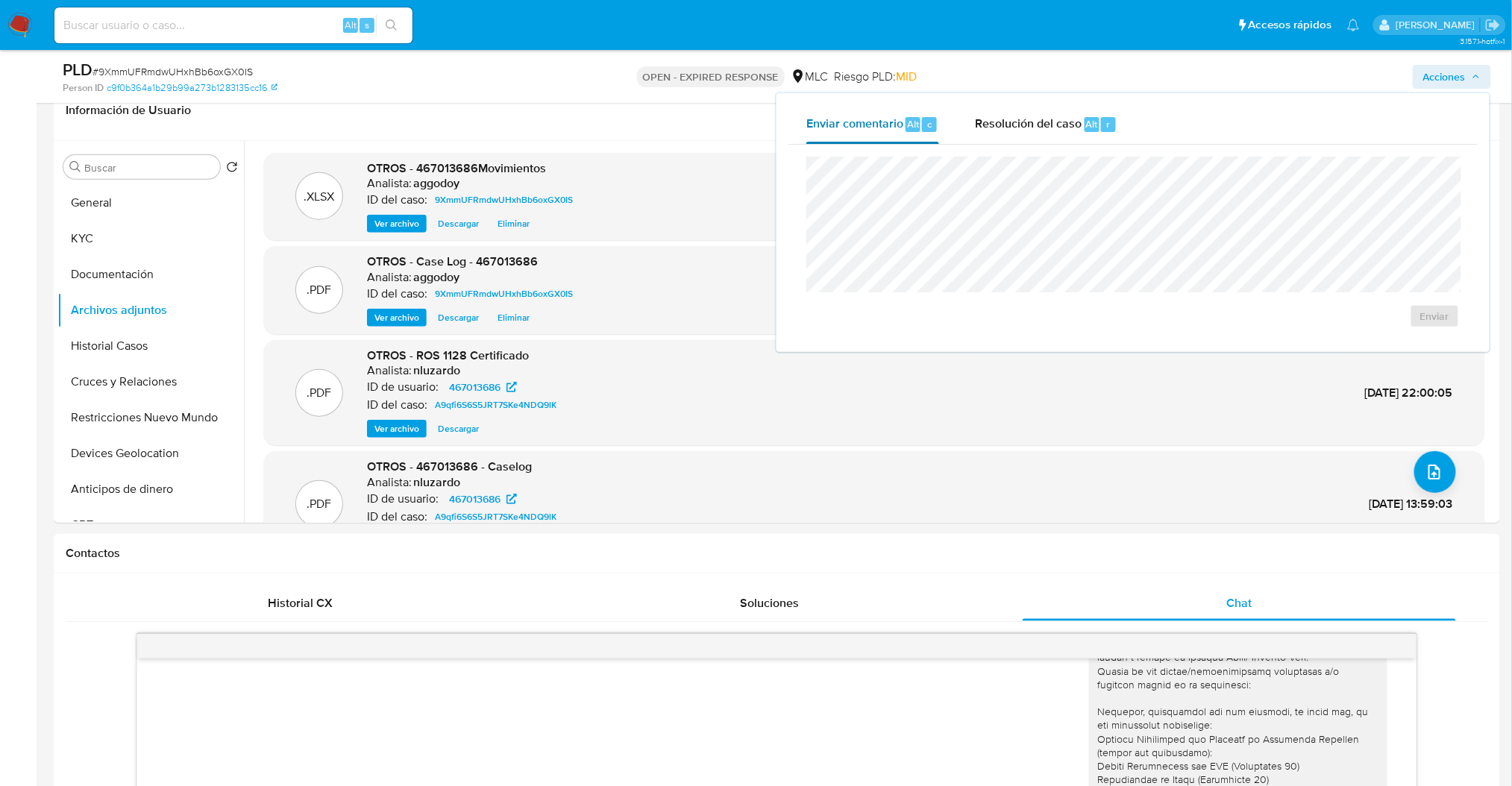
drag, startPoint x: 929, startPoint y: 153, endPoint x: 954, endPoint y: 141, distance: 27.7
click at [937, 148] on div "Enviar" at bounding box center [1133, 242] width 690 height 195
click at [999, 136] on div "Resolución del caso Alt r" at bounding box center [1045, 124] width 142 height 39
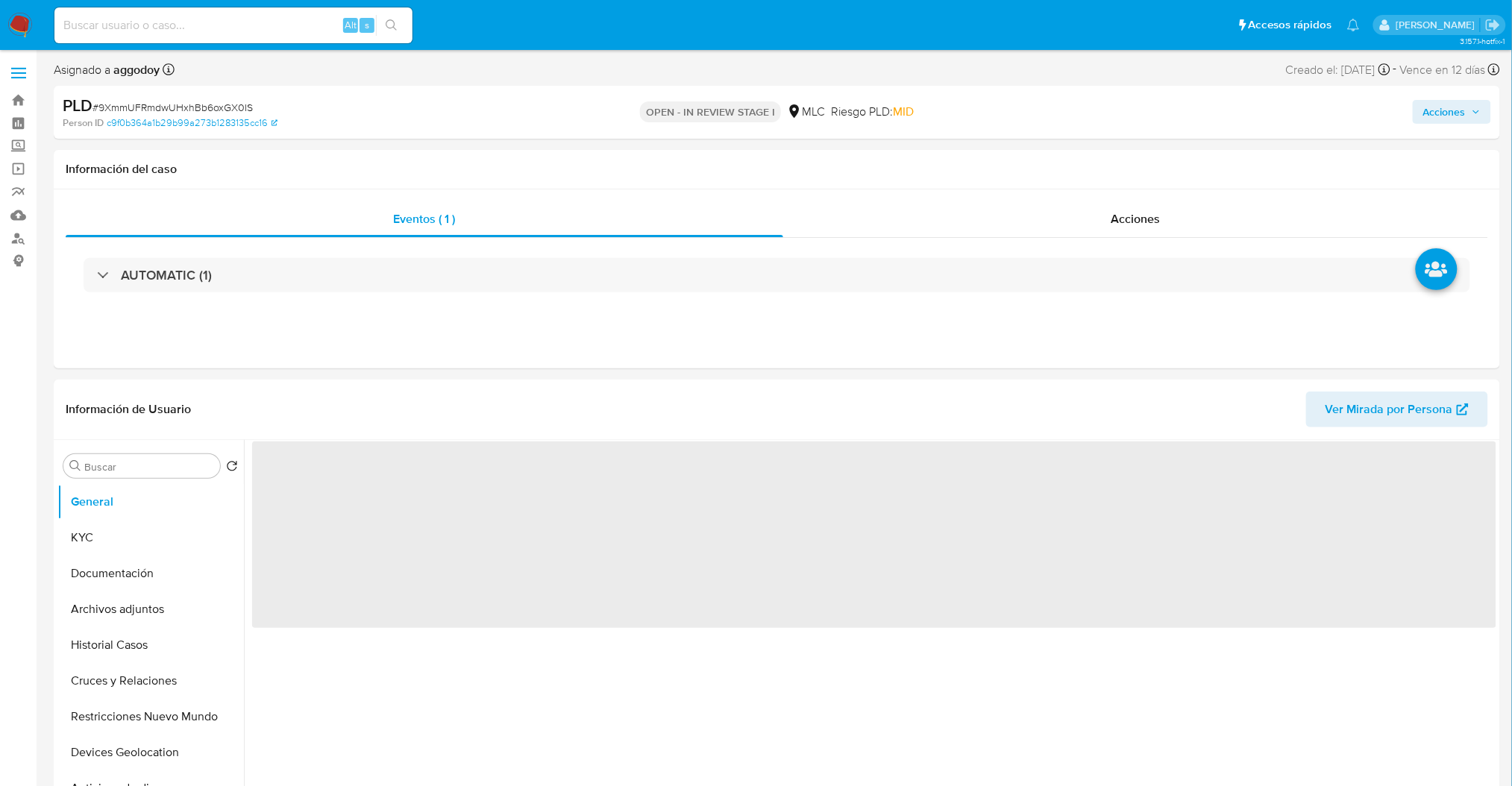
click at [1447, 111] on span "Acciones" at bounding box center [1444, 112] width 43 height 24
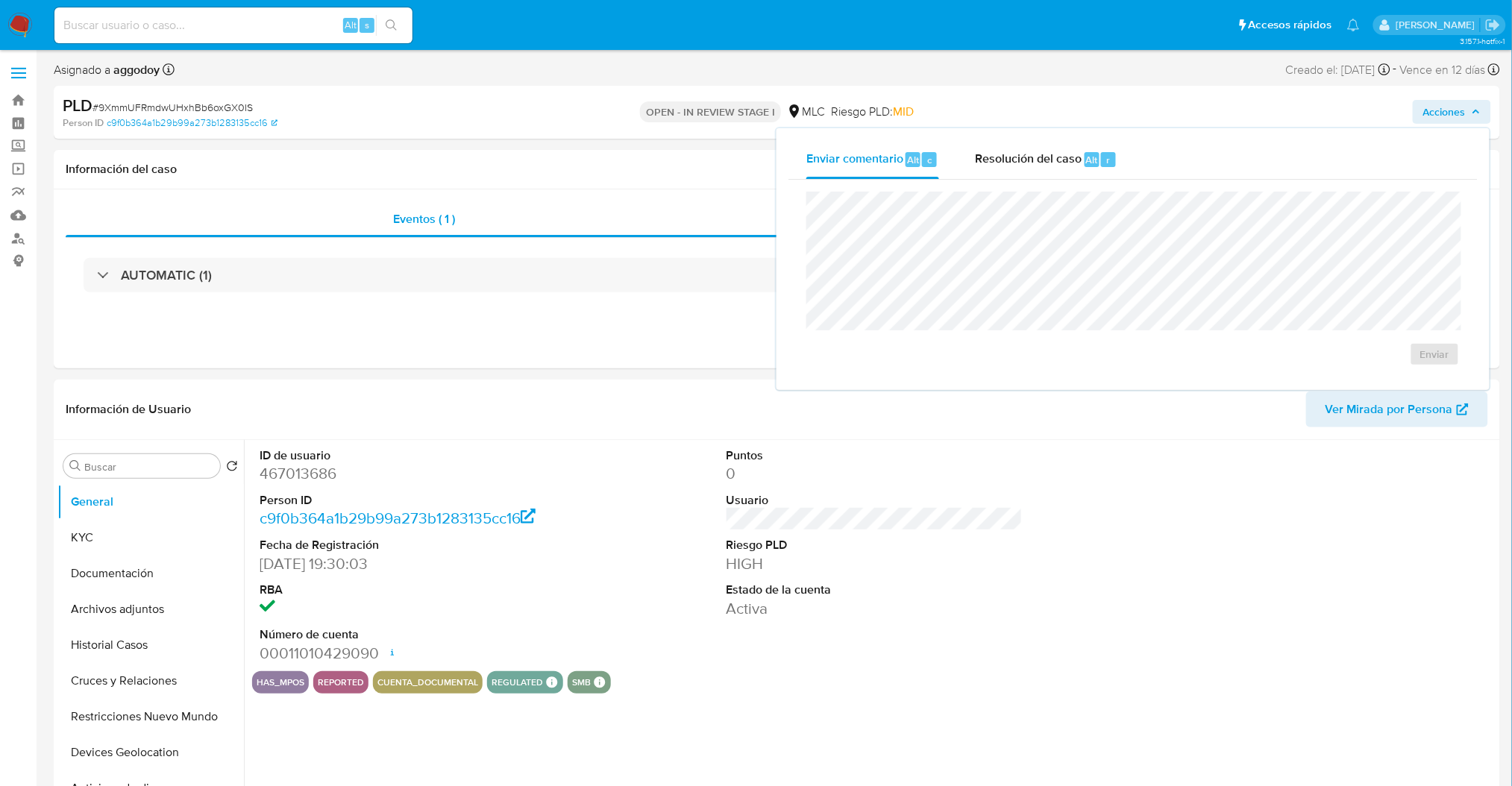
drag, startPoint x: 1072, startPoint y: 116, endPoint x: 1054, endPoint y: 164, distance: 51.3
click at [1069, 118] on div "Acciones Enviar comentario Alt c Resolución del caso Alt r Enviar" at bounding box center [1255, 112] width 472 height 35
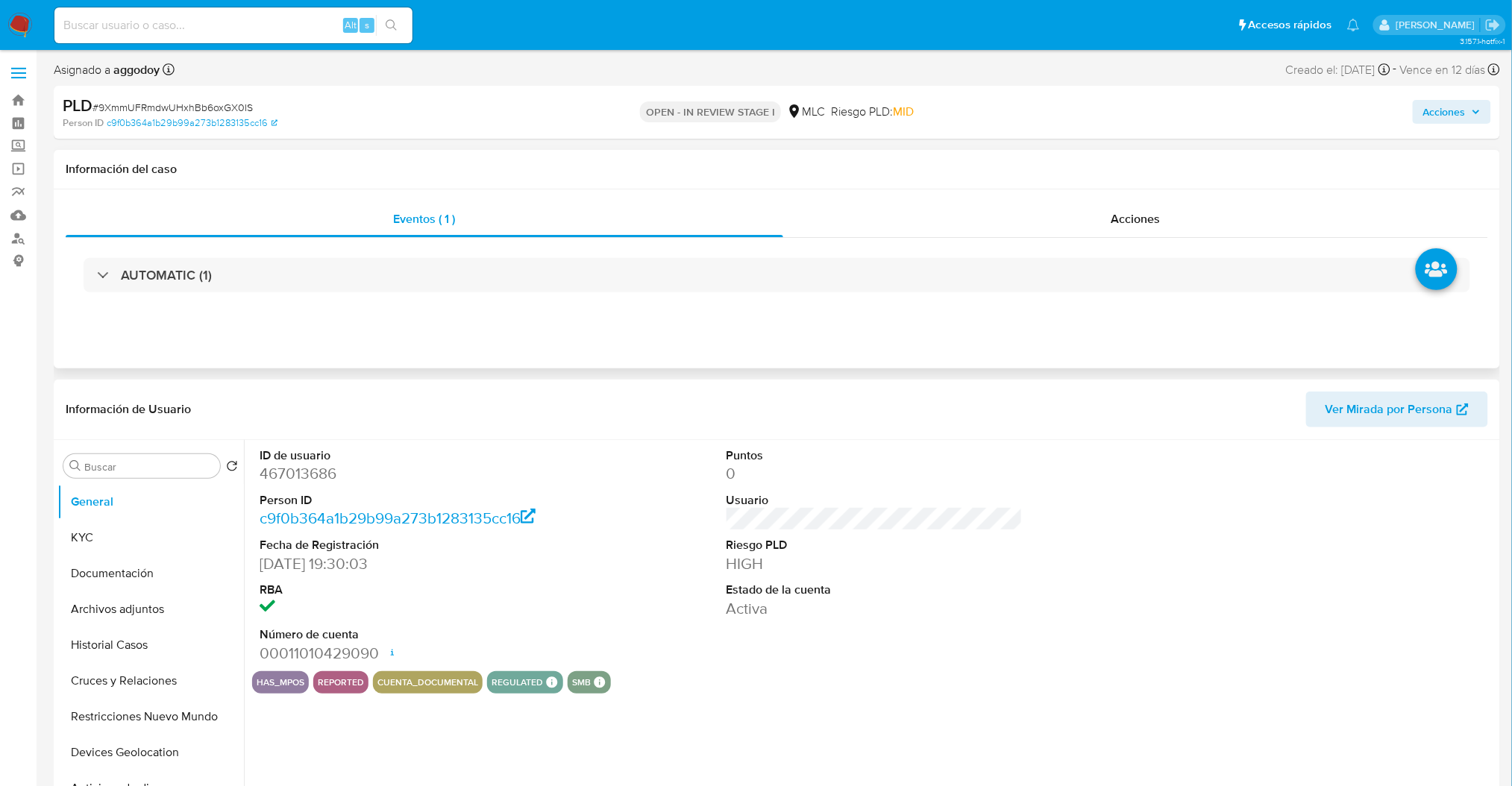
click at [1054, 164] on h1 "Información del caso" at bounding box center [777, 169] width 1422 height 15
select select "10"
click at [1459, 120] on span "Acciones" at bounding box center [1444, 112] width 43 height 24
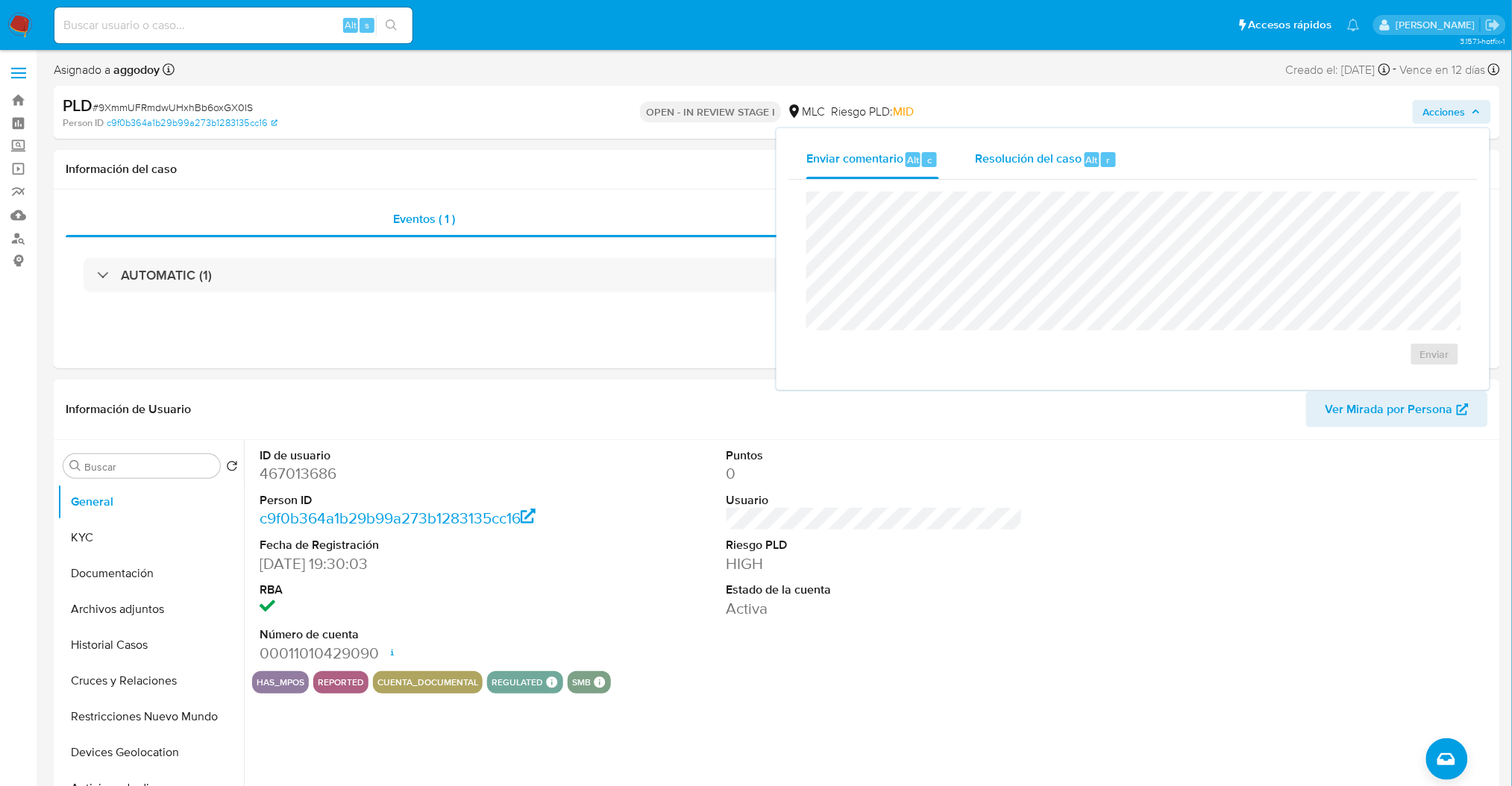
click at [1055, 172] on div "Resolución del caso Alt r" at bounding box center [1045, 160] width 142 height 39
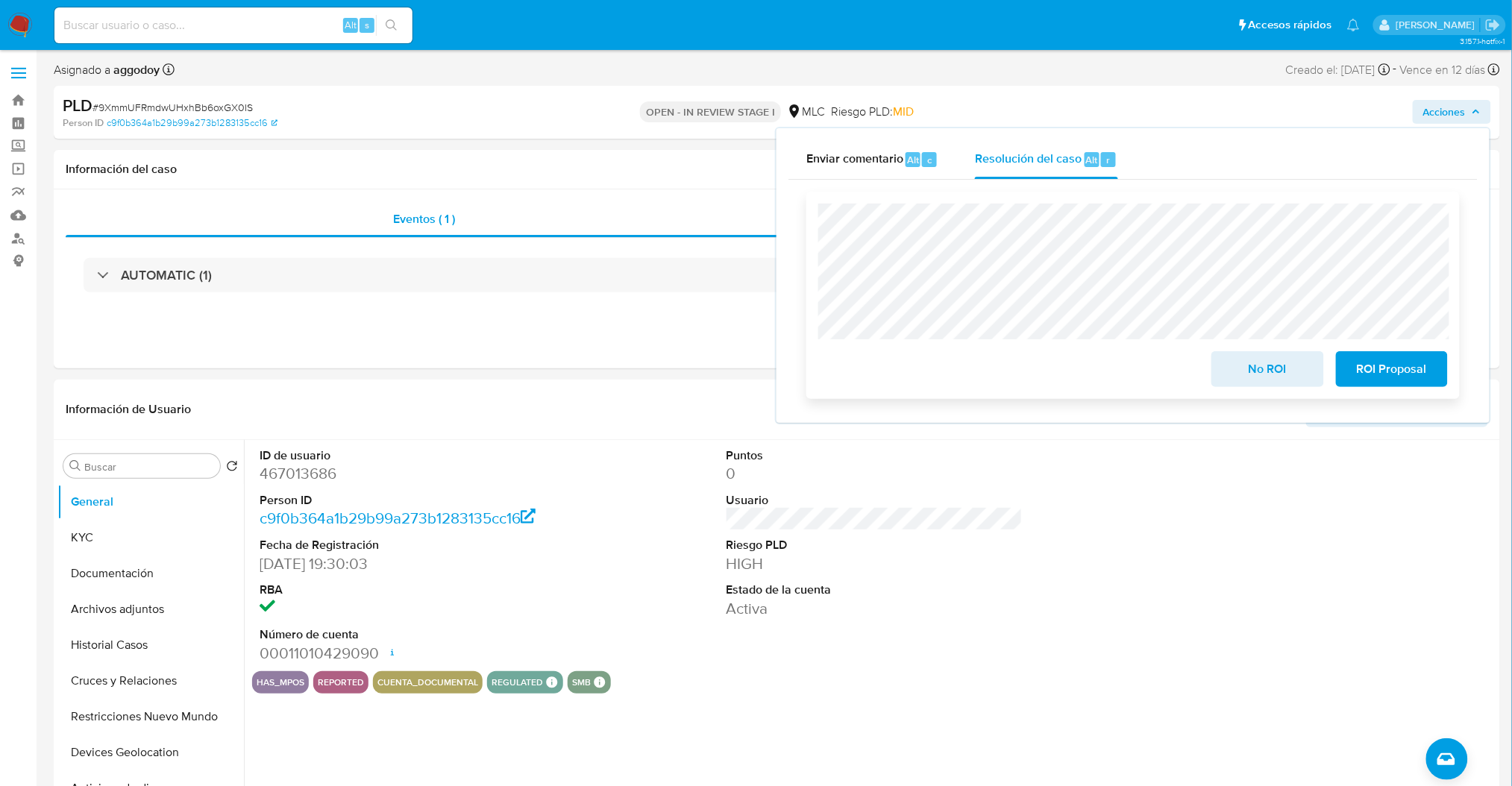
click at [1407, 366] on span "ROI Proposal" at bounding box center [1391, 369] width 73 height 33
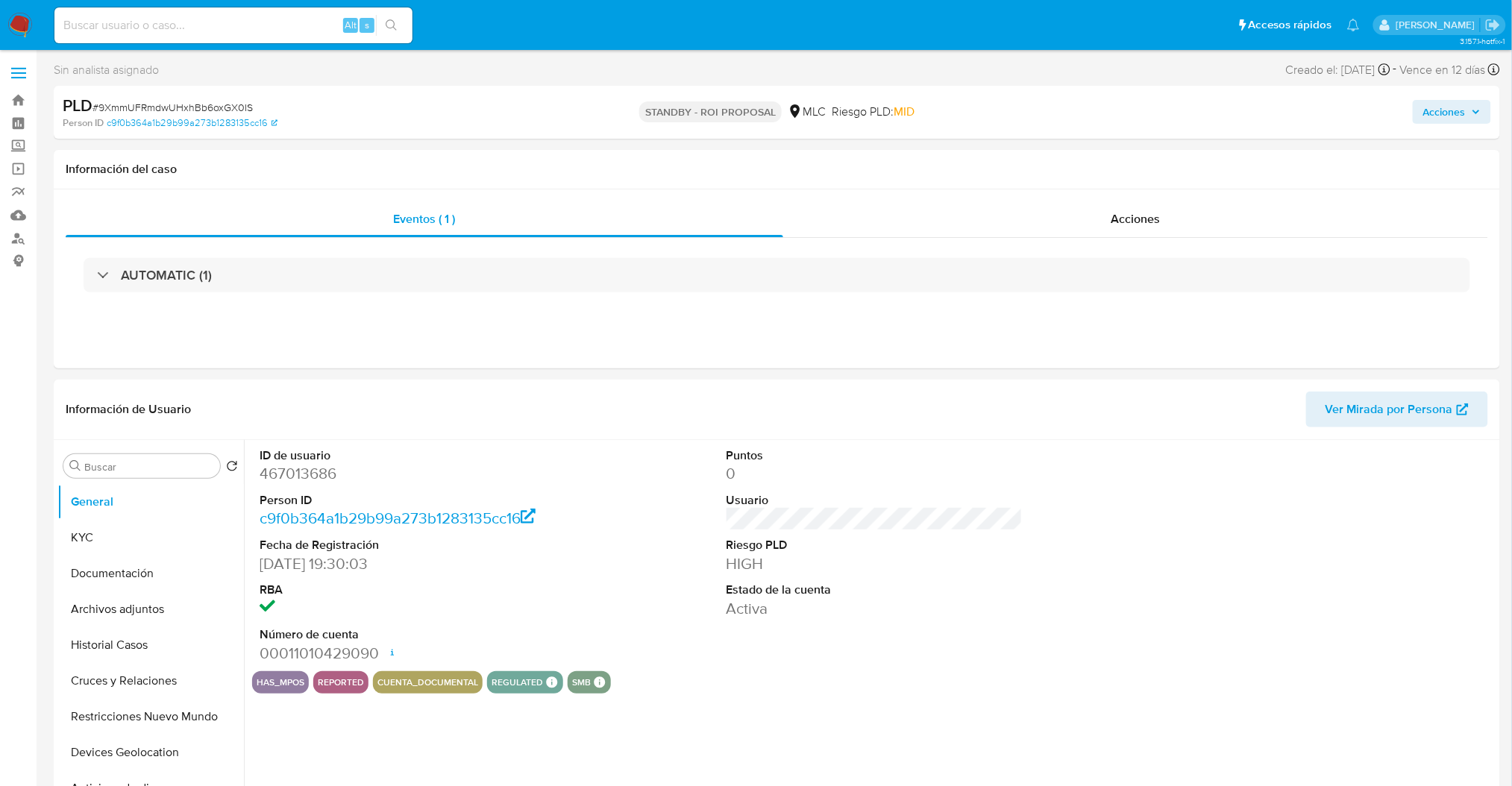
select select "10"
